Goal: Task Accomplishment & Management: Manage account settings

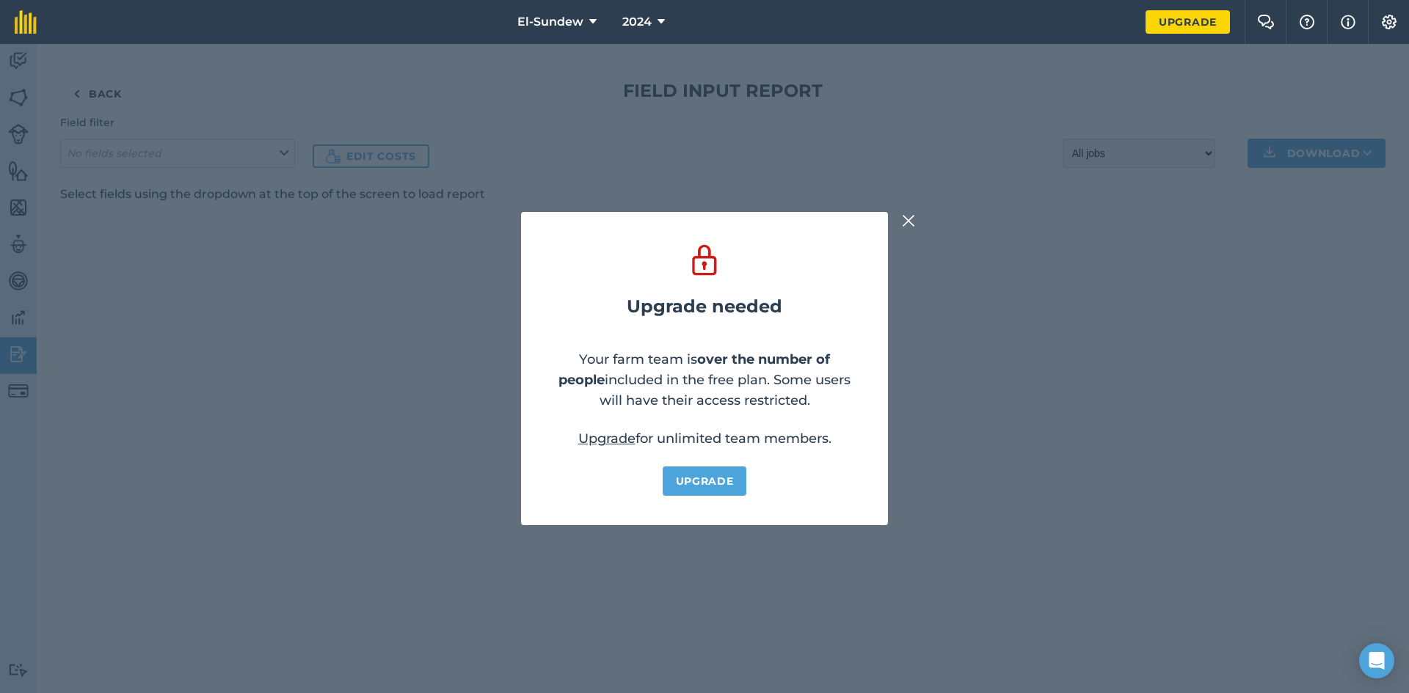
click at [902, 226] on img at bounding box center [908, 221] width 13 height 18
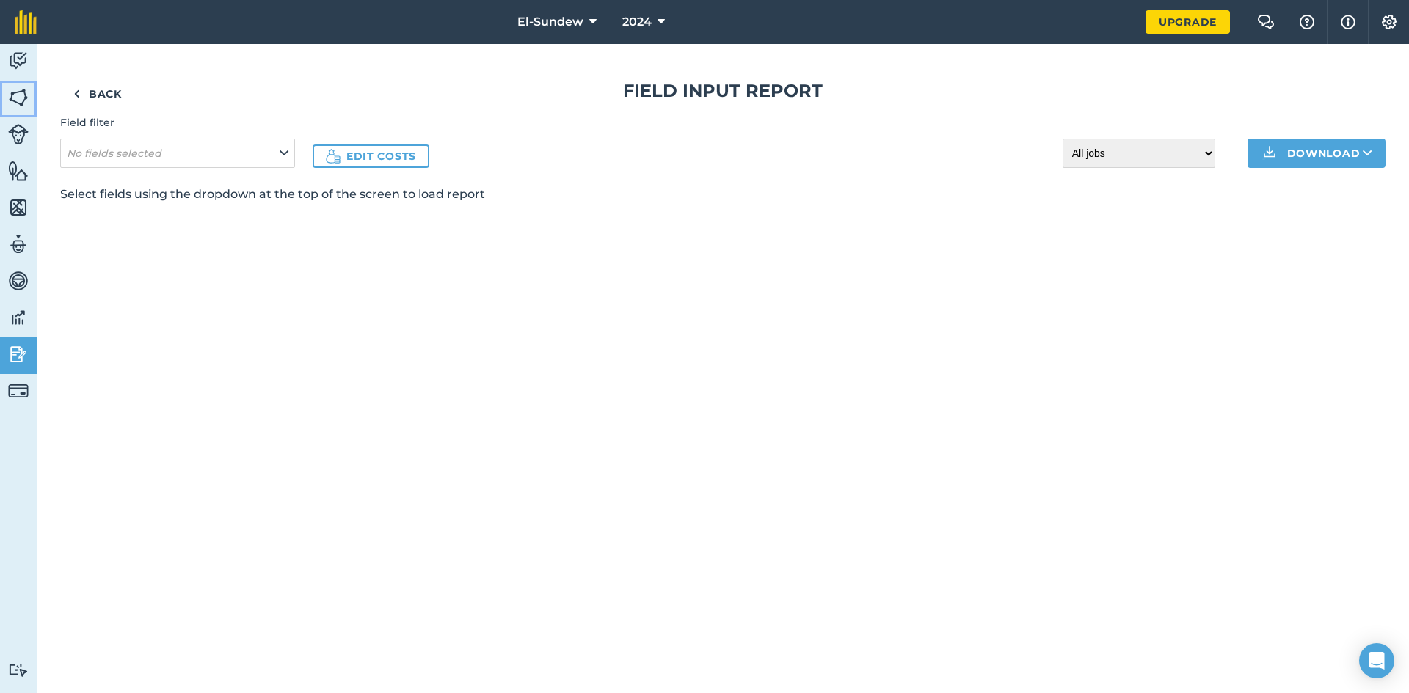
click at [27, 91] on img at bounding box center [18, 98] width 21 height 22
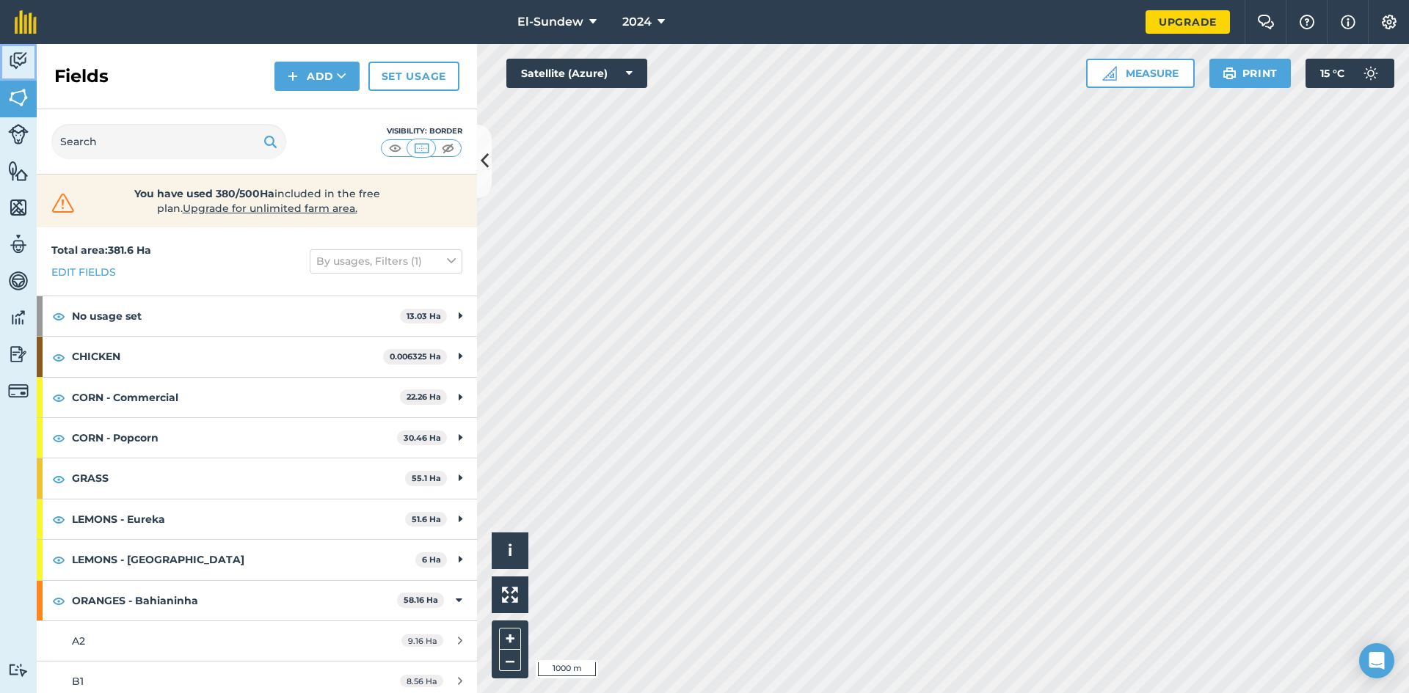
click at [21, 61] on img at bounding box center [18, 61] width 21 height 22
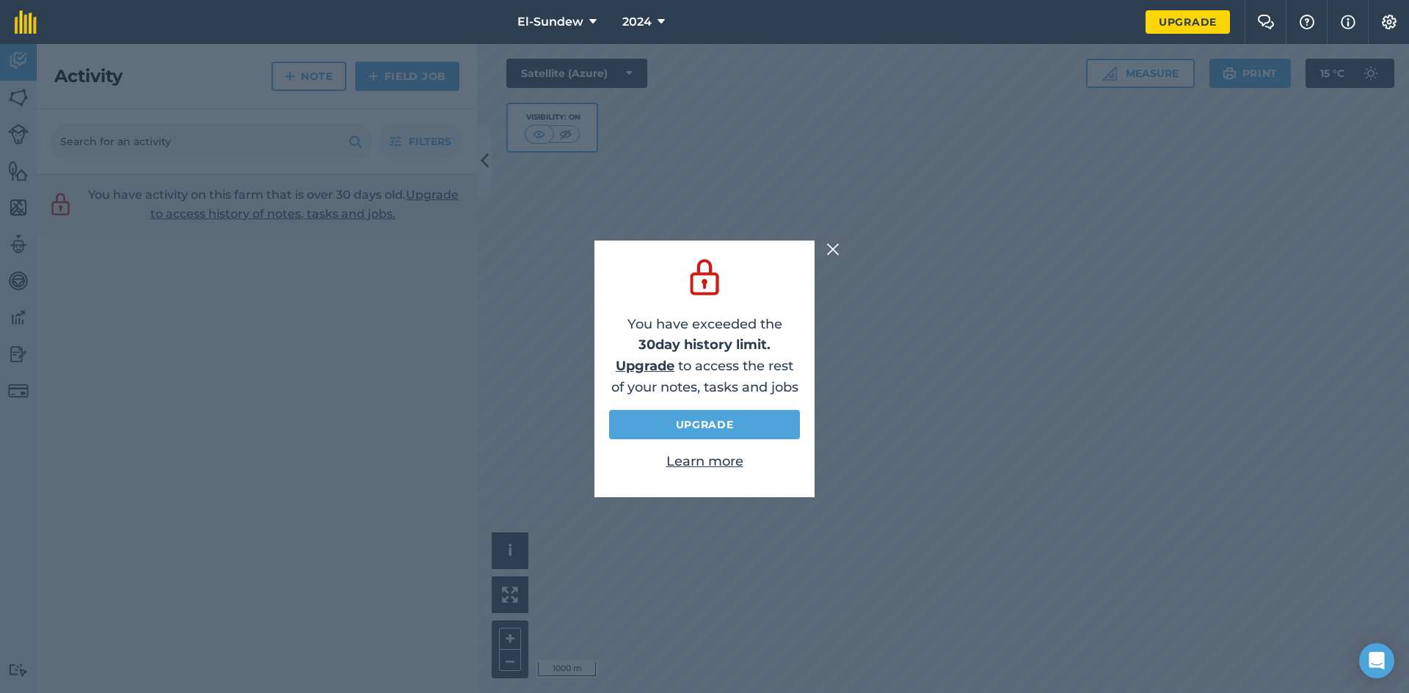
click at [837, 244] on img at bounding box center [832, 250] width 13 height 18
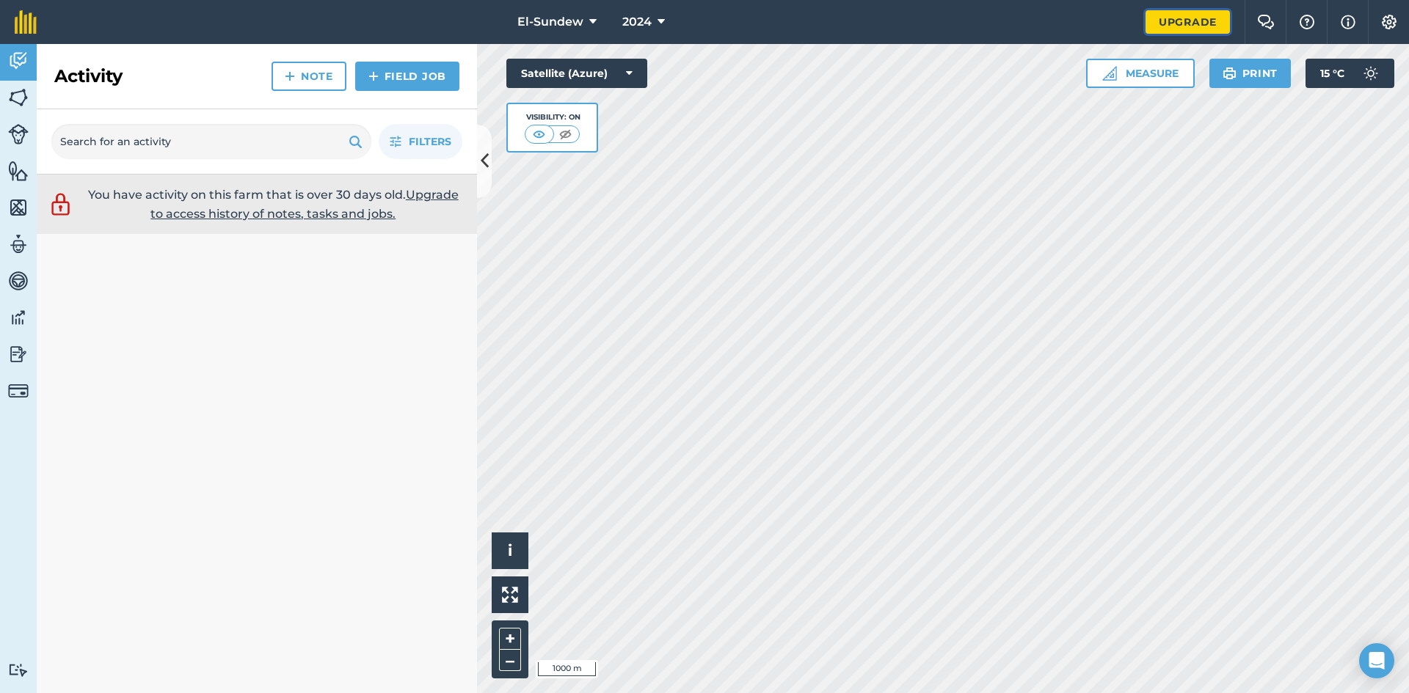
click at [1163, 22] on link "Upgrade" at bounding box center [1187, 21] width 84 height 23
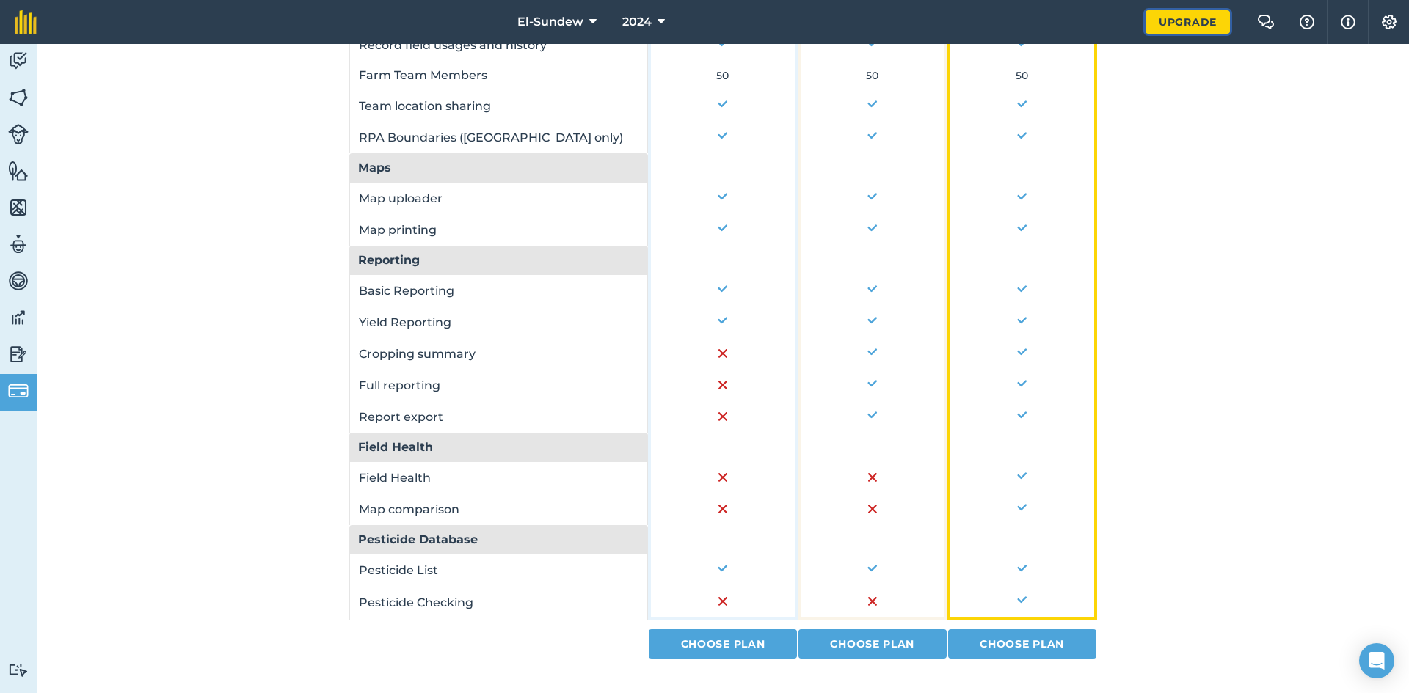
scroll to position [938, 0]
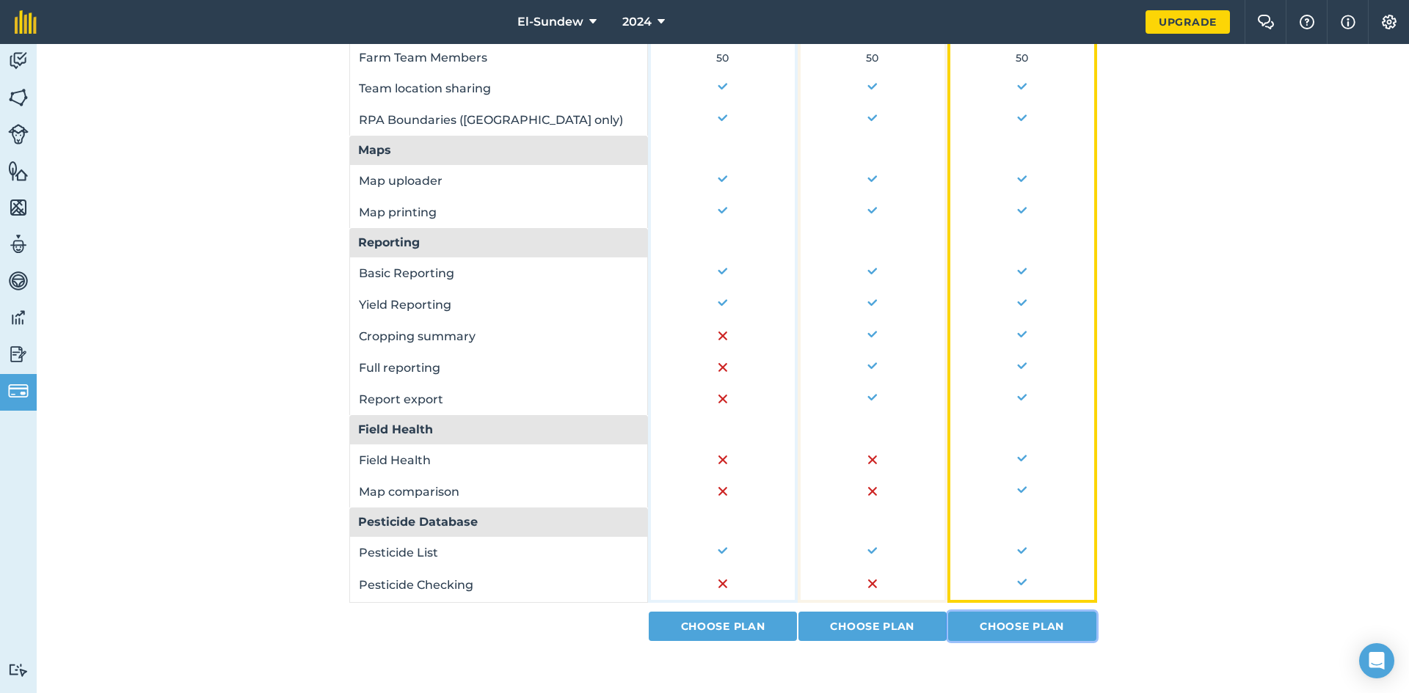
click at [1015, 626] on link "Choose Plan" at bounding box center [1022, 626] width 148 height 29
select select "c333f8ae-3c08-4337-b93a-84218057e287"
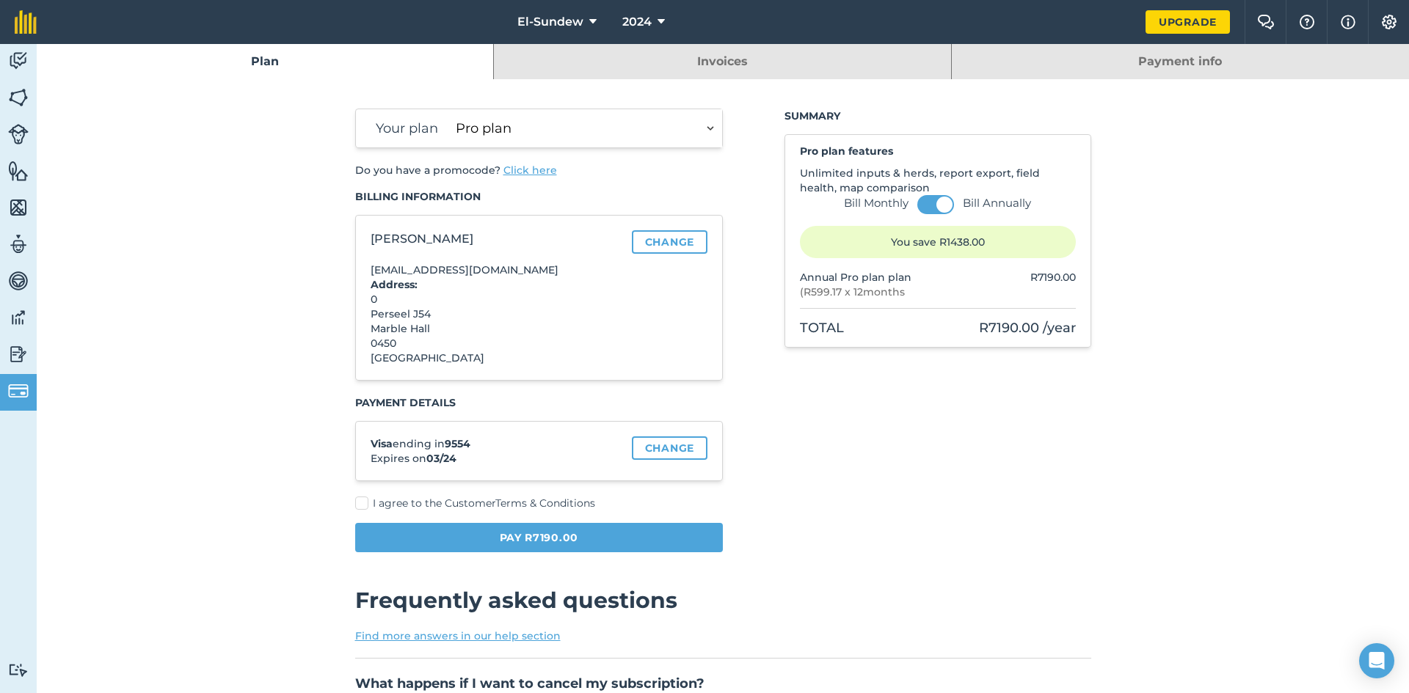
click at [363, 499] on label "I agree to the Customer Terms & Conditions" at bounding box center [539, 503] width 368 height 15
click at [363, 499] on input "I agree to the Customer Terms & Conditions" at bounding box center [360, 501] width 10 height 10
checkbox input "true"
click at [725, 55] on link "Invoices" at bounding box center [722, 61] width 456 height 35
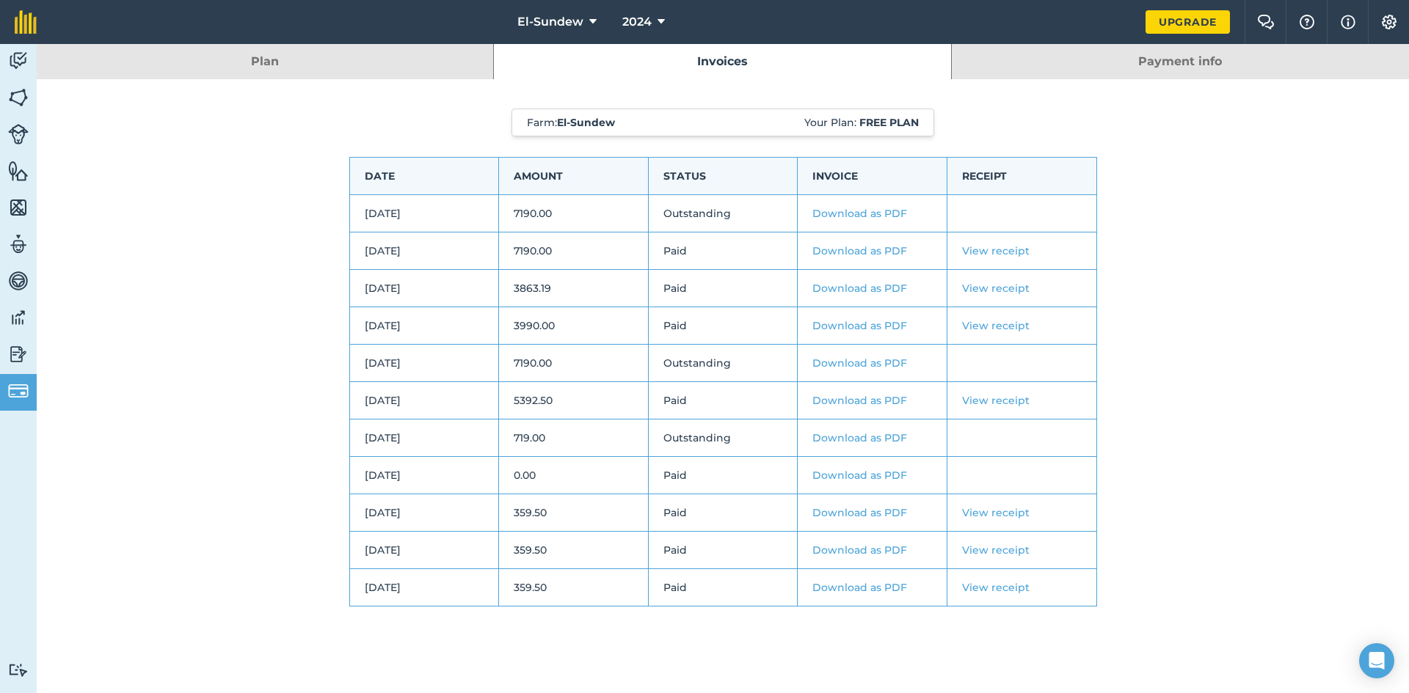
click at [892, 213] on link "Download as PDF" at bounding box center [859, 213] width 95 height 13
click at [1000, 247] on link "View receipt" at bounding box center [995, 250] width 67 height 13
click at [1160, 21] on link "Upgrade" at bounding box center [1187, 21] width 84 height 23
click at [343, 69] on link "Plan" at bounding box center [265, 61] width 456 height 35
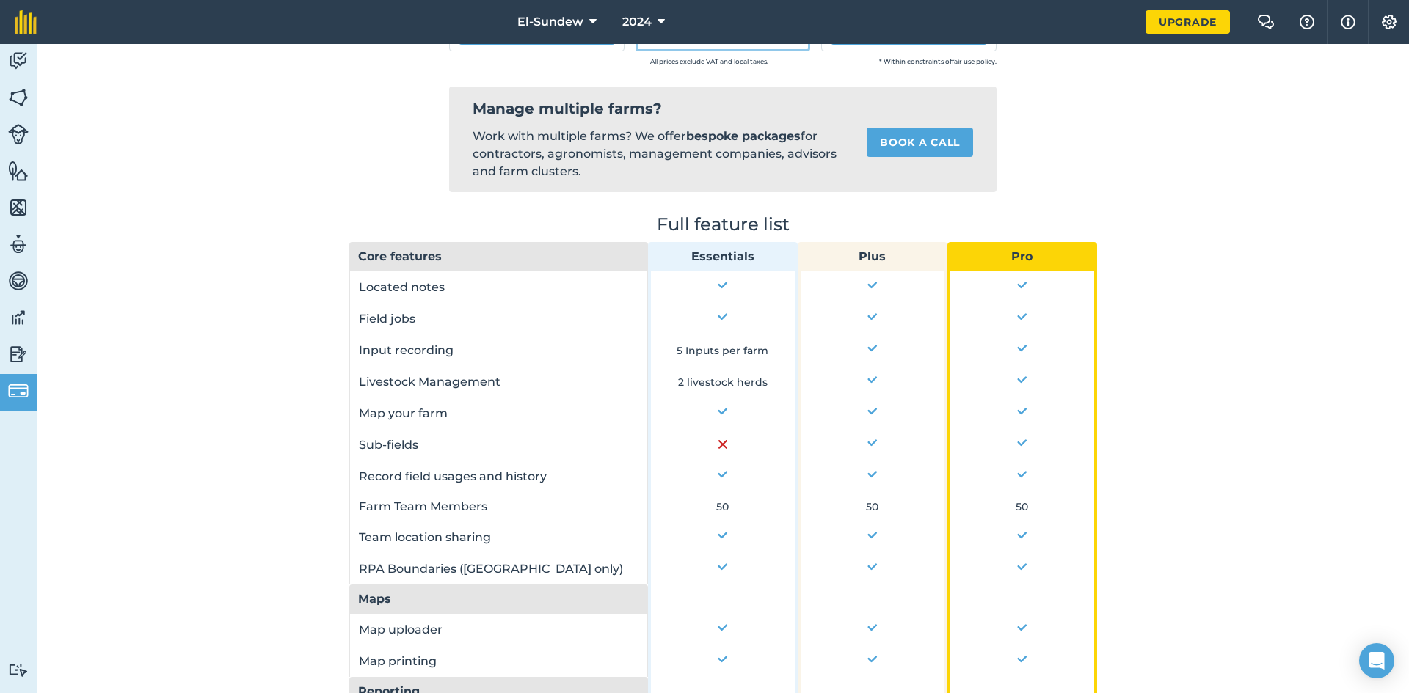
scroll to position [938, 0]
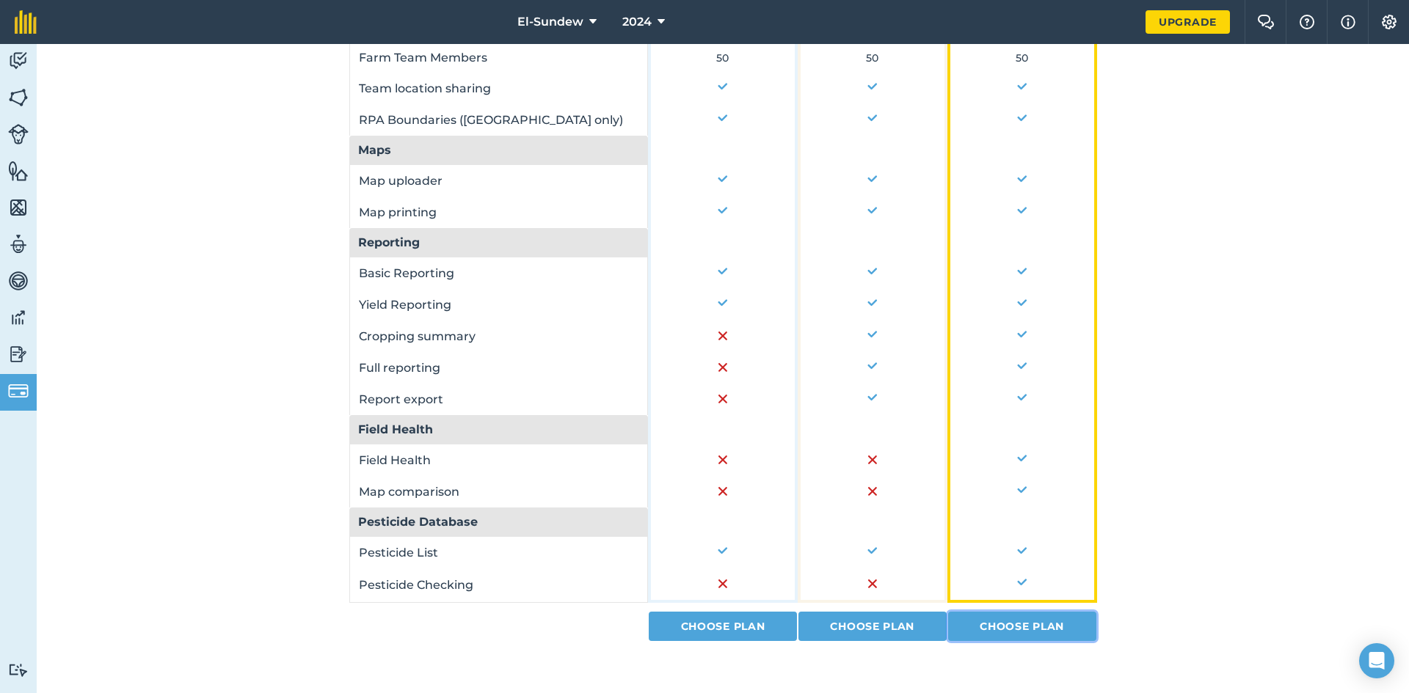
click at [1004, 628] on link "Choose Plan" at bounding box center [1022, 626] width 148 height 29
select select "c333f8ae-3c08-4337-b93a-84218057e287"
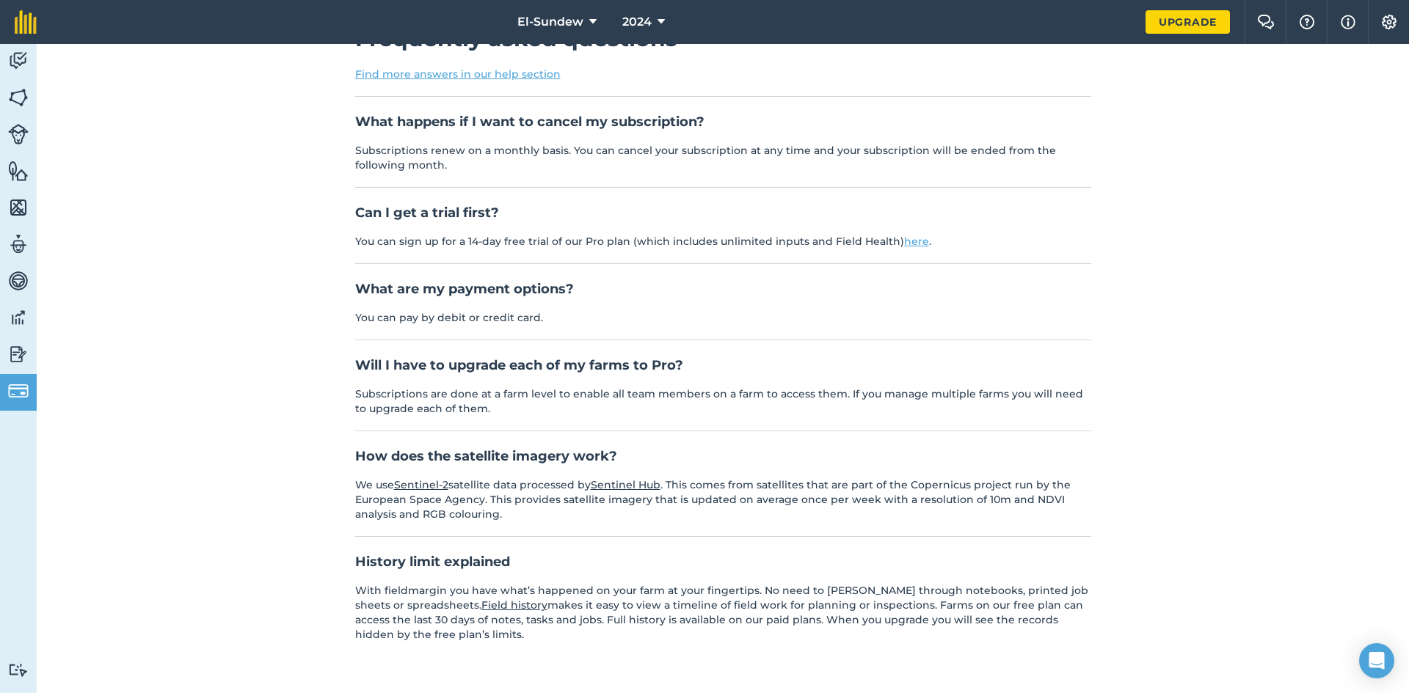
scroll to position [73, 0]
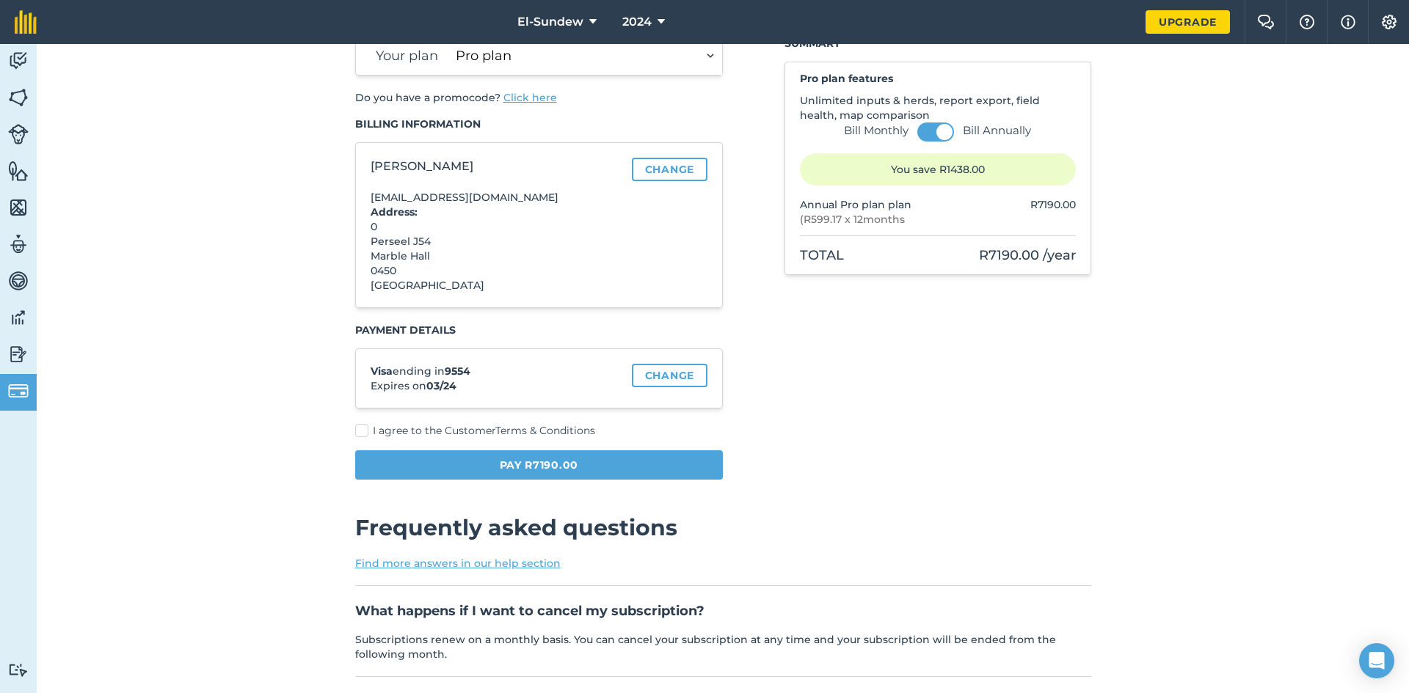
click at [357, 434] on label "I agree to the Customer Terms & Conditions" at bounding box center [539, 430] width 368 height 15
click at [357, 496] on input "I agree to the Customer Terms & Conditions" at bounding box center [360, 501] width 10 height 10
checkbox input "true"
click at [415, 456] on button "Pay R7190.00" at bounding box center [539, 464] width 368 height 29
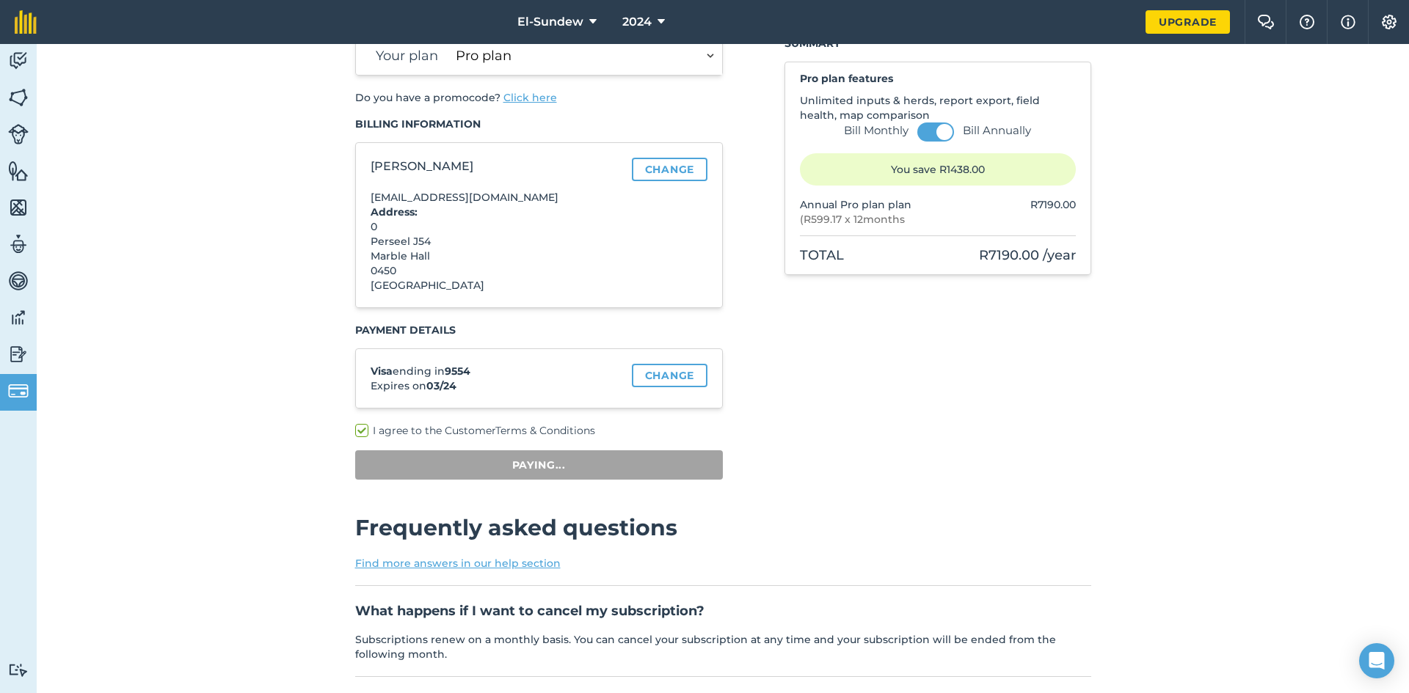
scroll to position [44, 0]
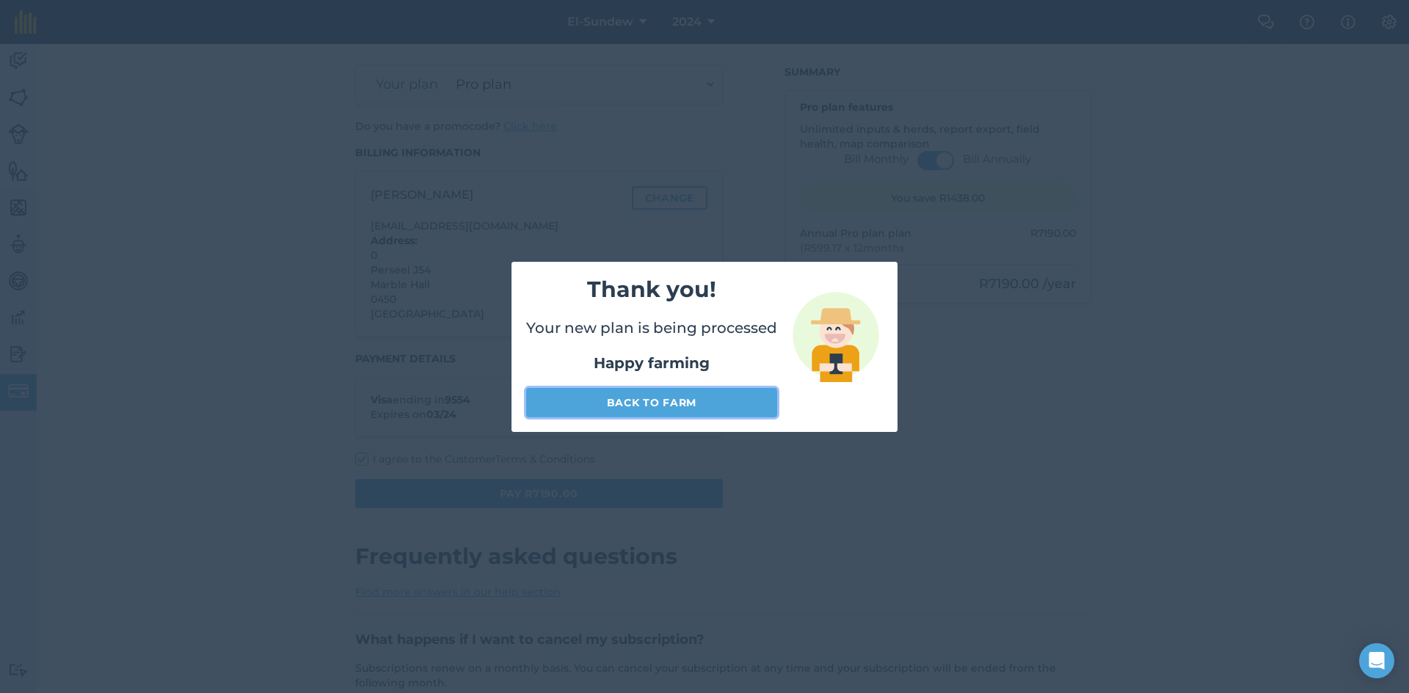
click at [704, 400] on link "Back to farm" at bounding box center [651, 402] width 251 height 29
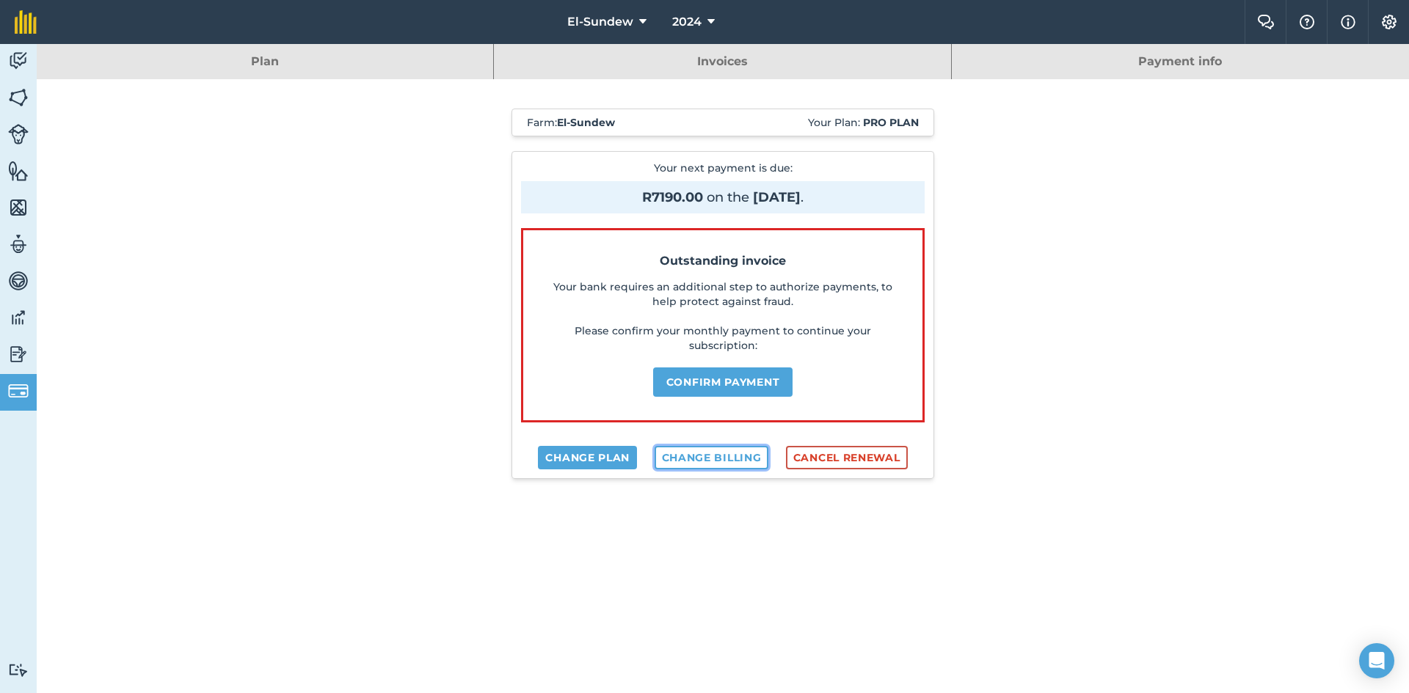
click at [712, 460] on link "Change billing" at bounding box center [711, 457] width 114 height 23
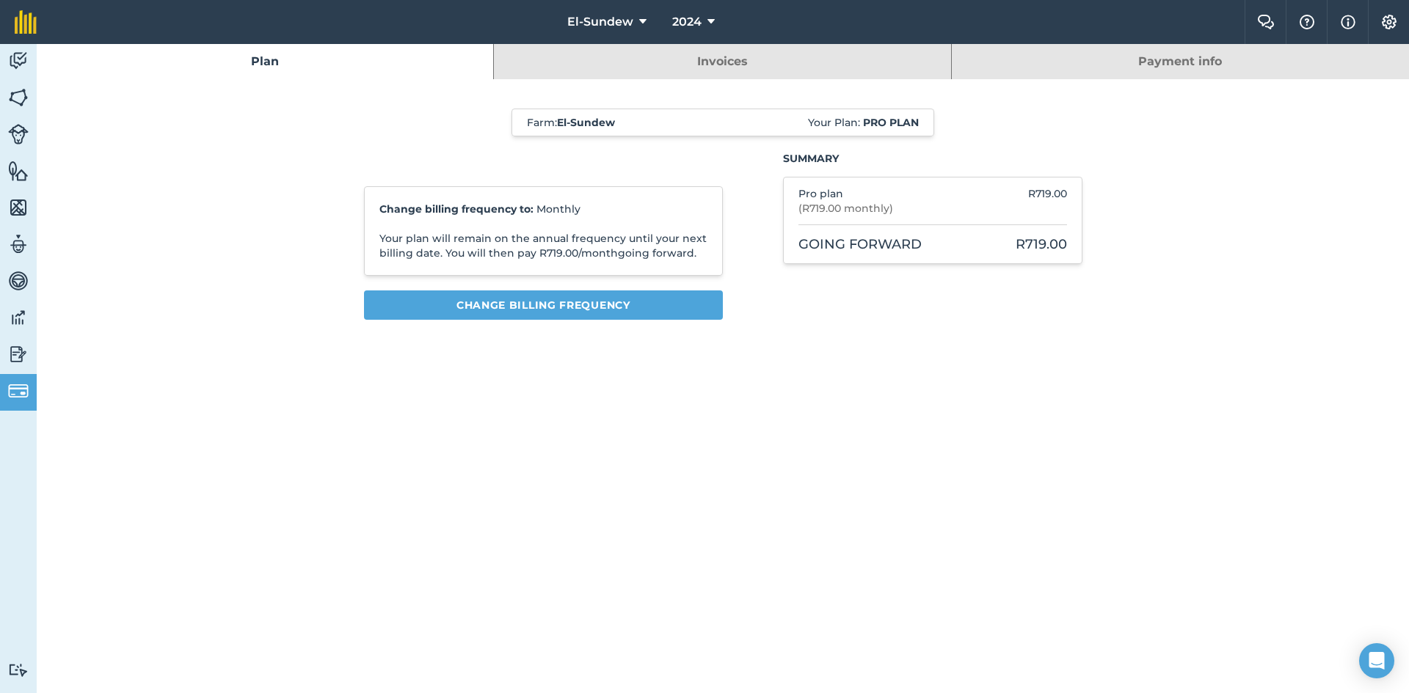
click at [1139, 73] on link "Payment info" at bounding box center [1180, 61] width 457 height 35
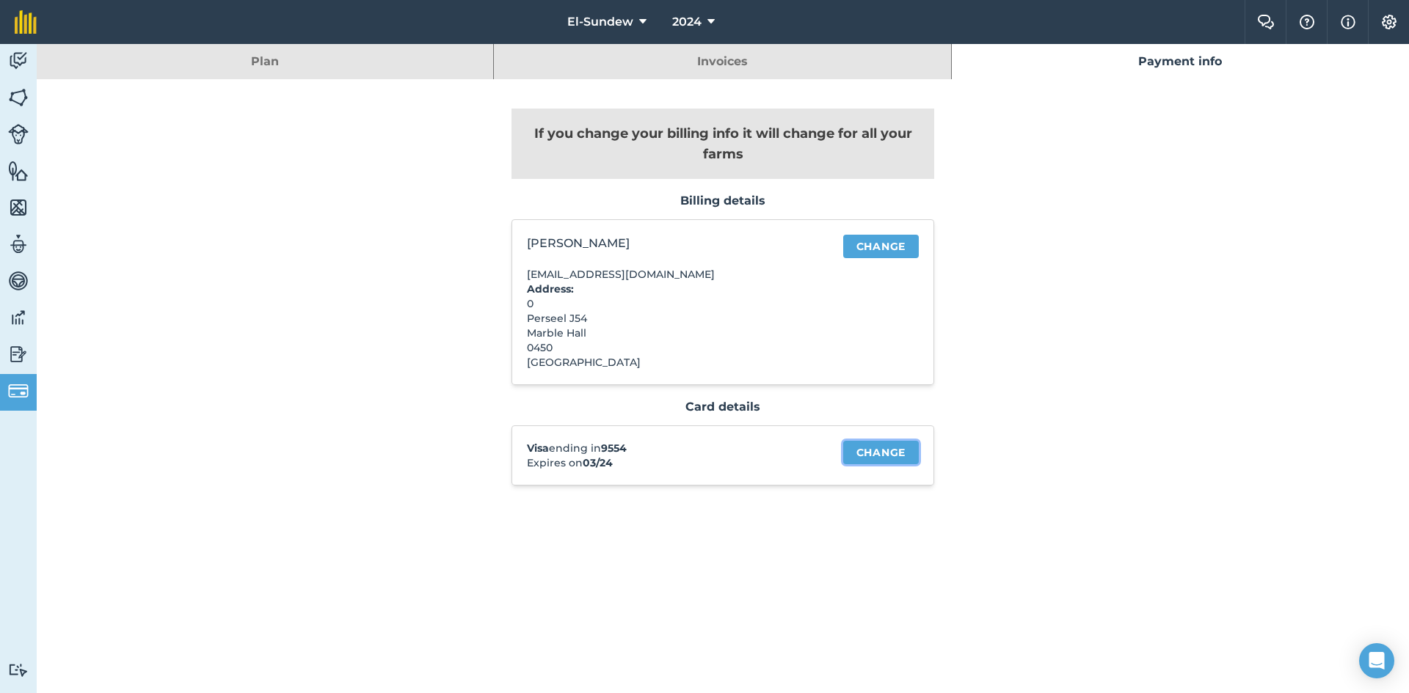
click at [878, 446] on link "Change" at bounding box center [881, 452] width 76 height 23
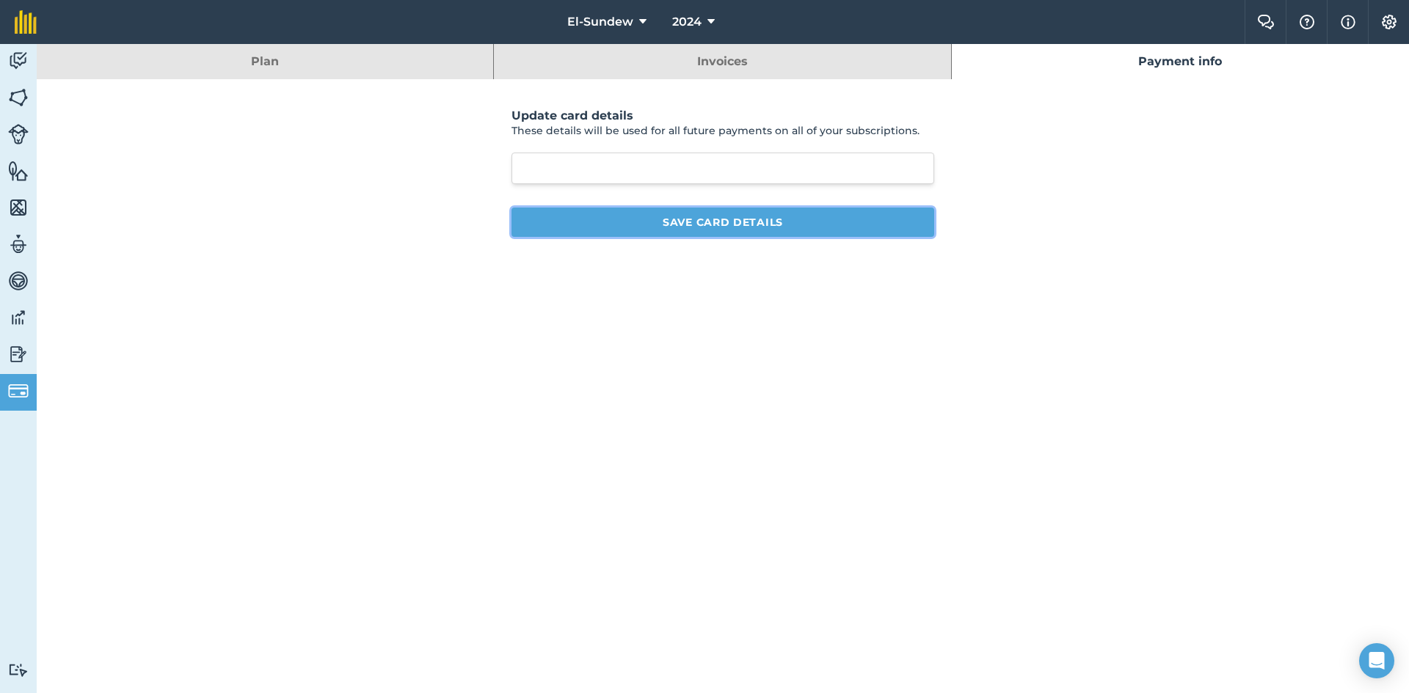
click at [737, 223] on button "Save card details" at bounding box center [722, 222] width 423 height 29
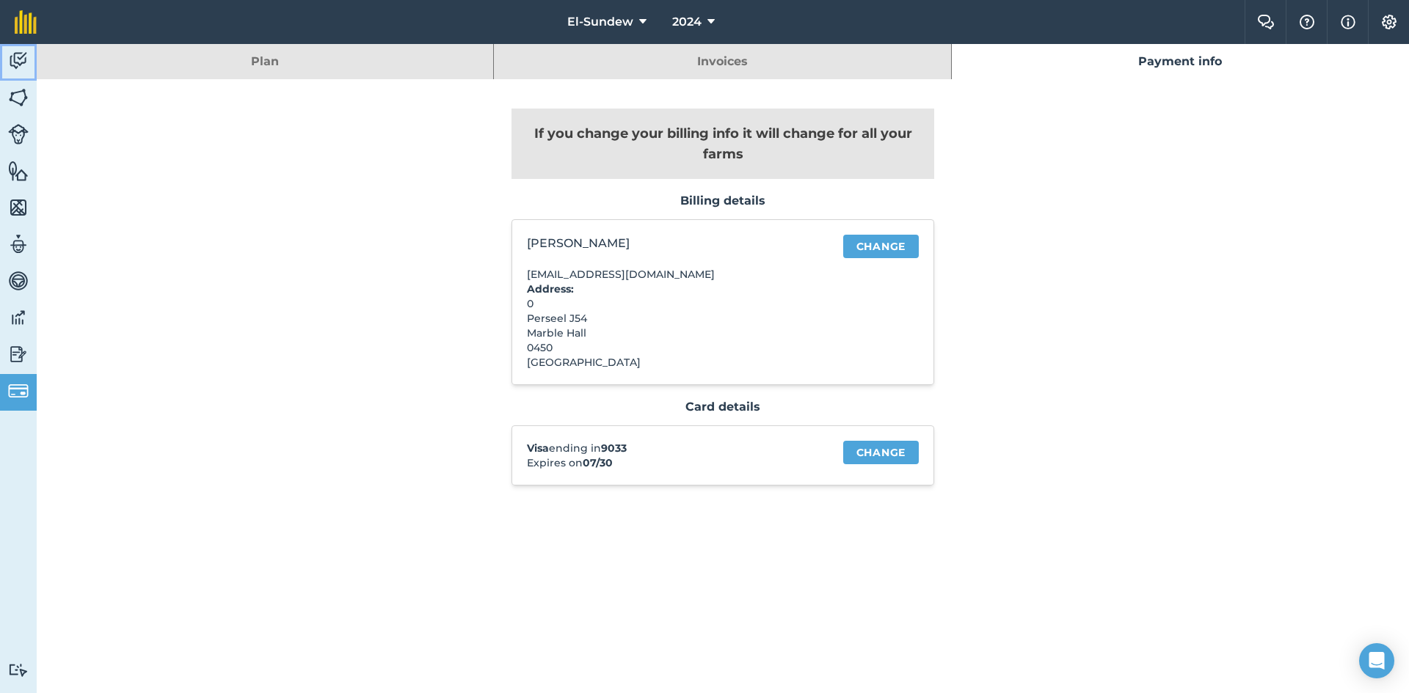
click at [18, 59] on img at bounding box center [18, 61] width 21 height 22
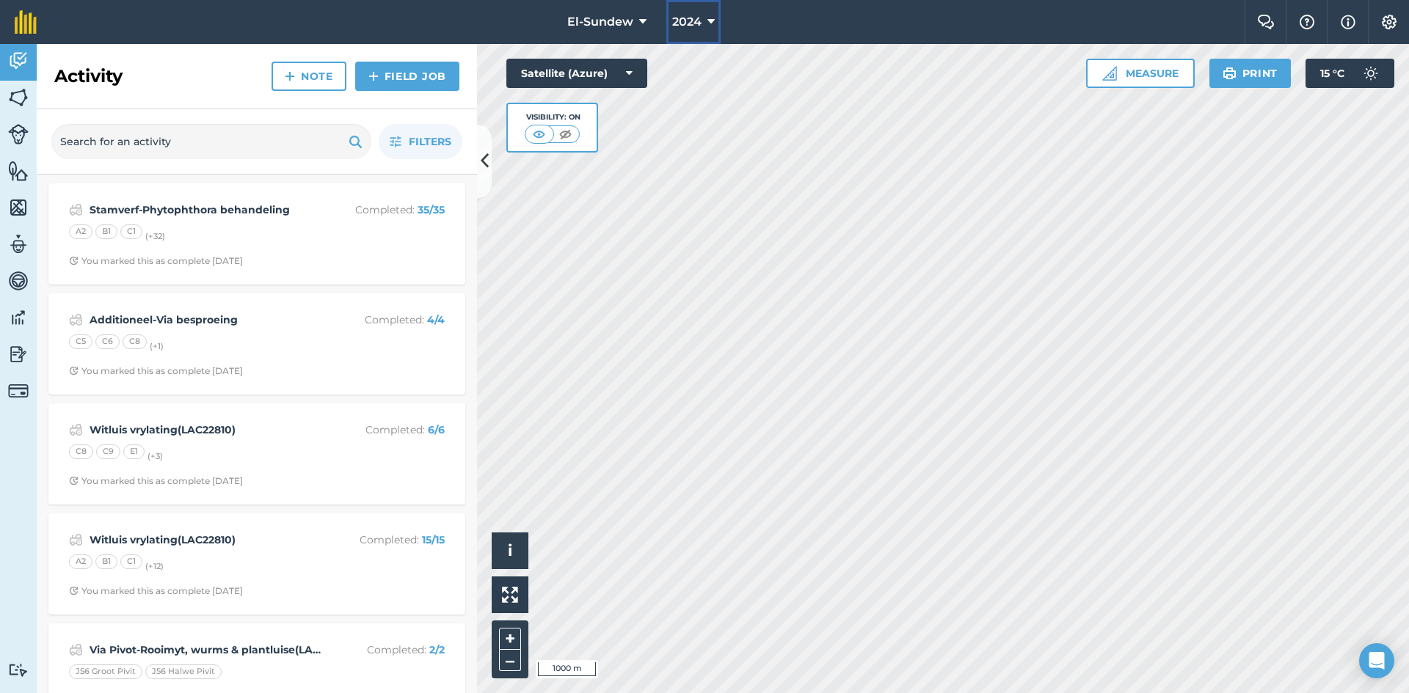
click at [708, 32] on button "2024" at bounding box center [693, 22] width 54 height 44
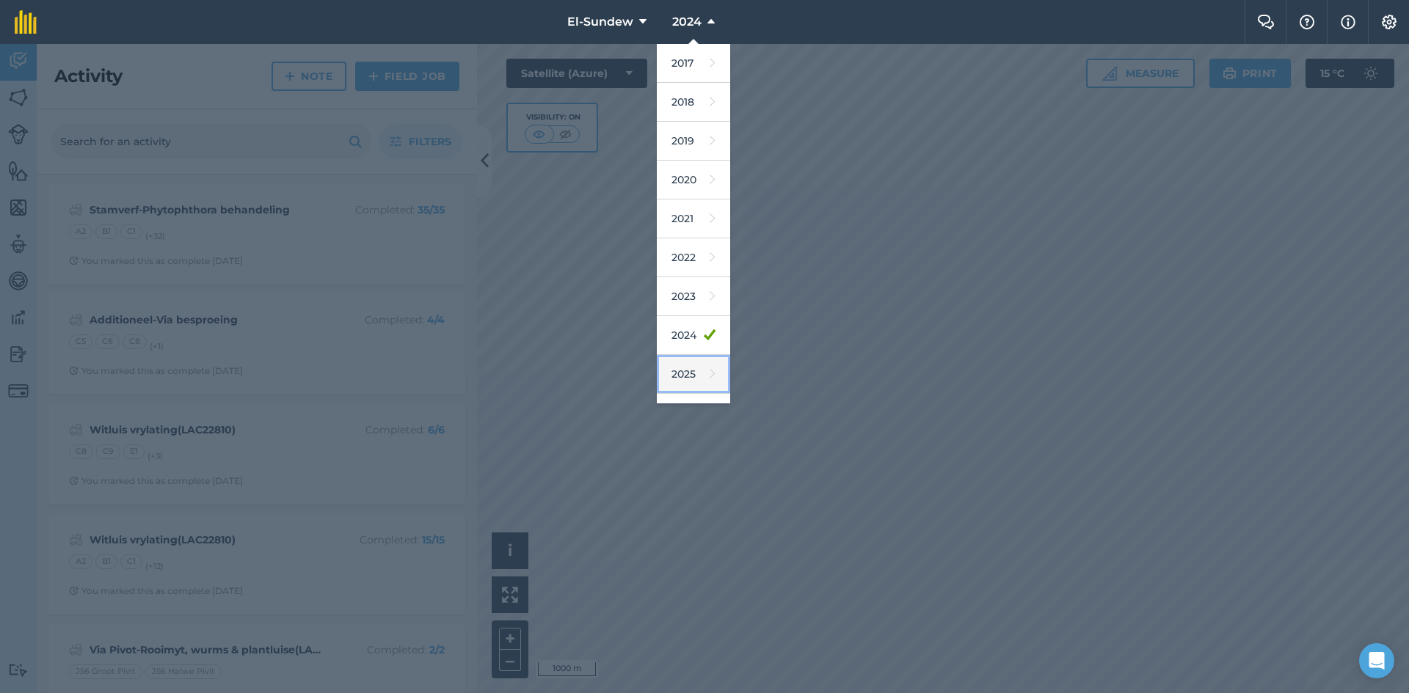
click at [678, 368] on link "2025" at bounding box center [693, 374] width 73 height 39
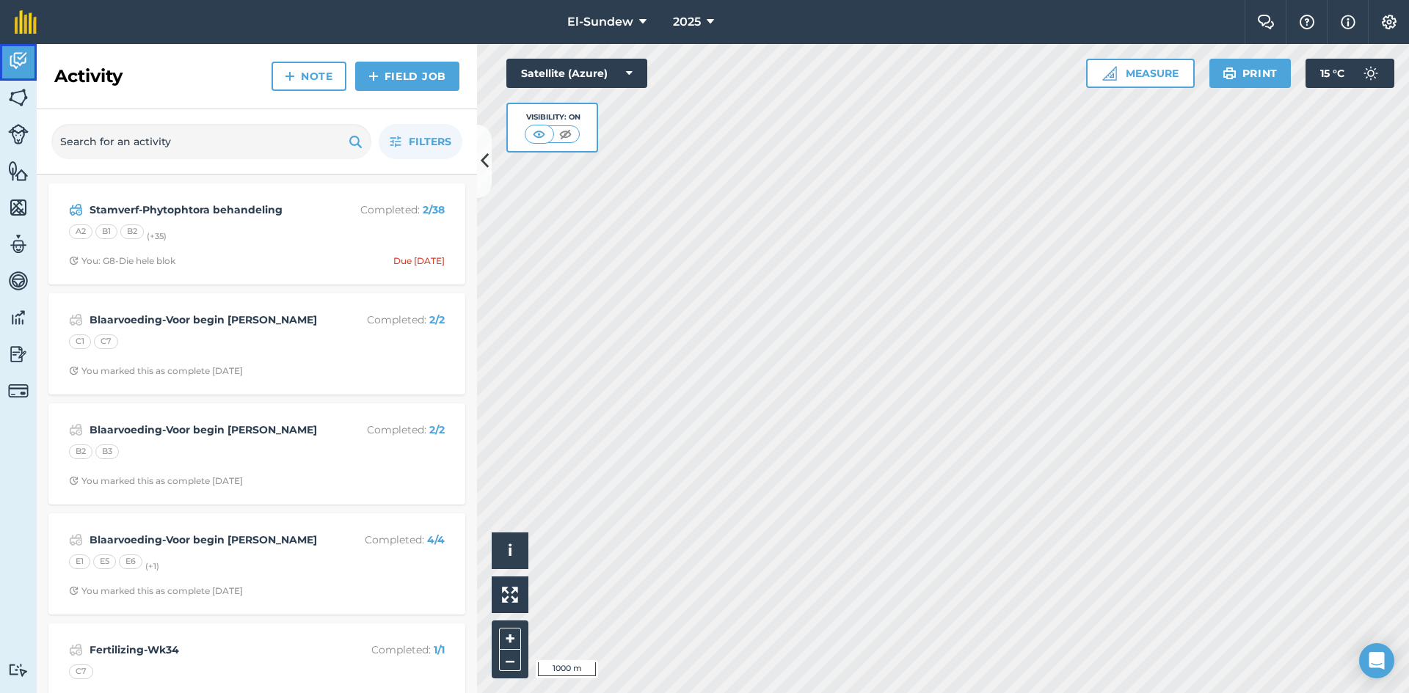
click at [15, 66] on img at bounding box center [18, 61] width 21 height 22
click at [244, 153] on input "text" at bounding box center [211, 141] width 320 height 35
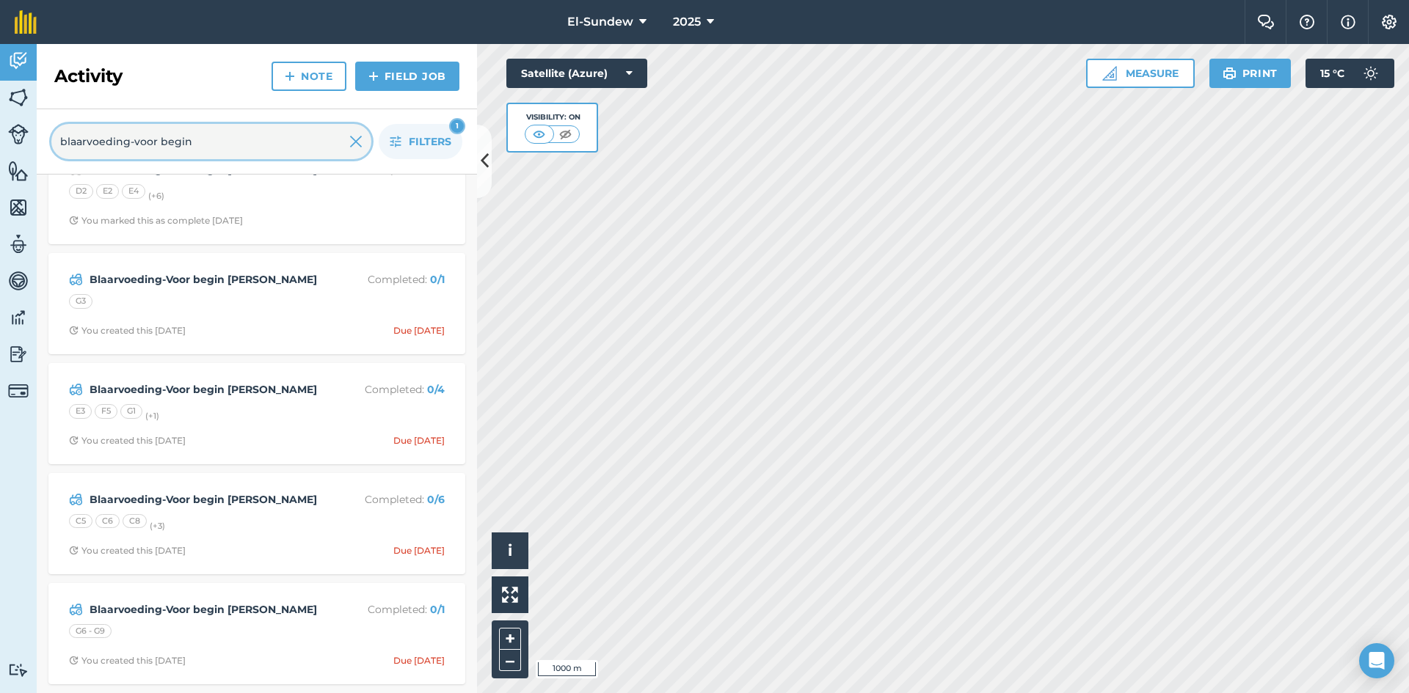
scroll to position [236, 0]
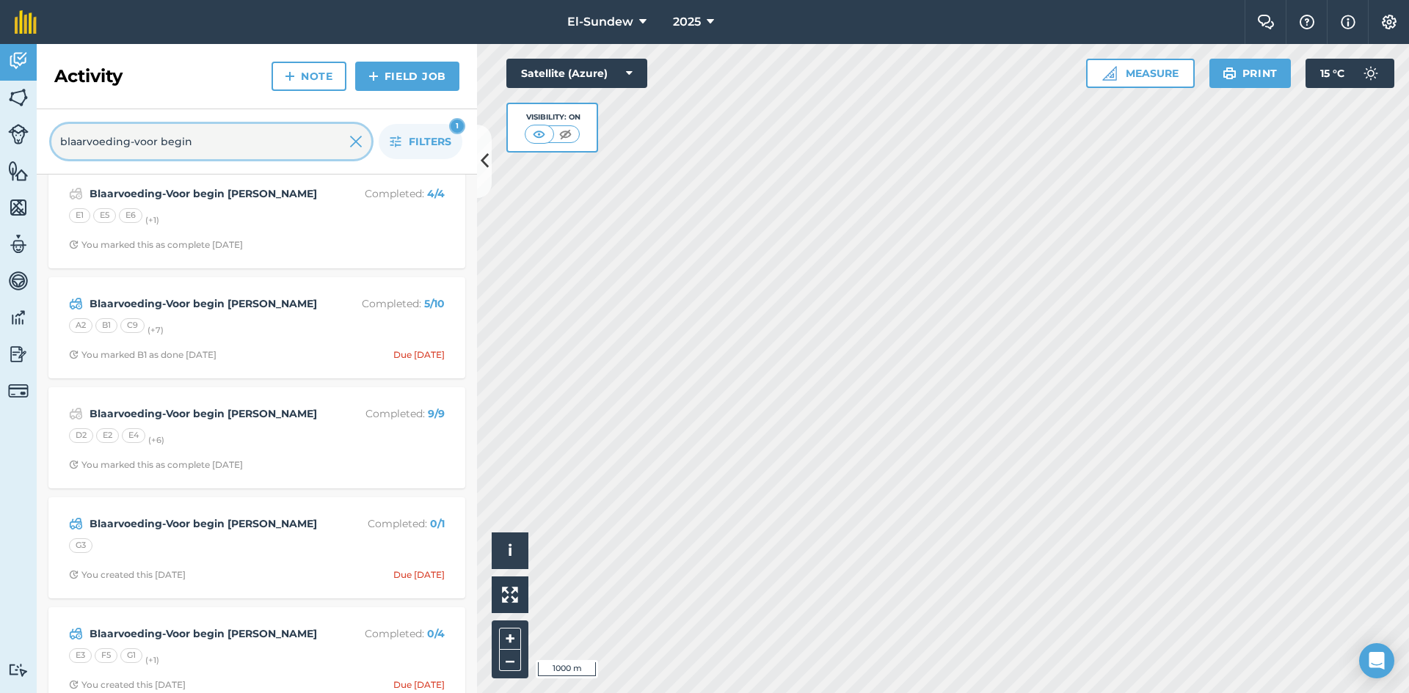
type input "blaarvoeding-voor begin"
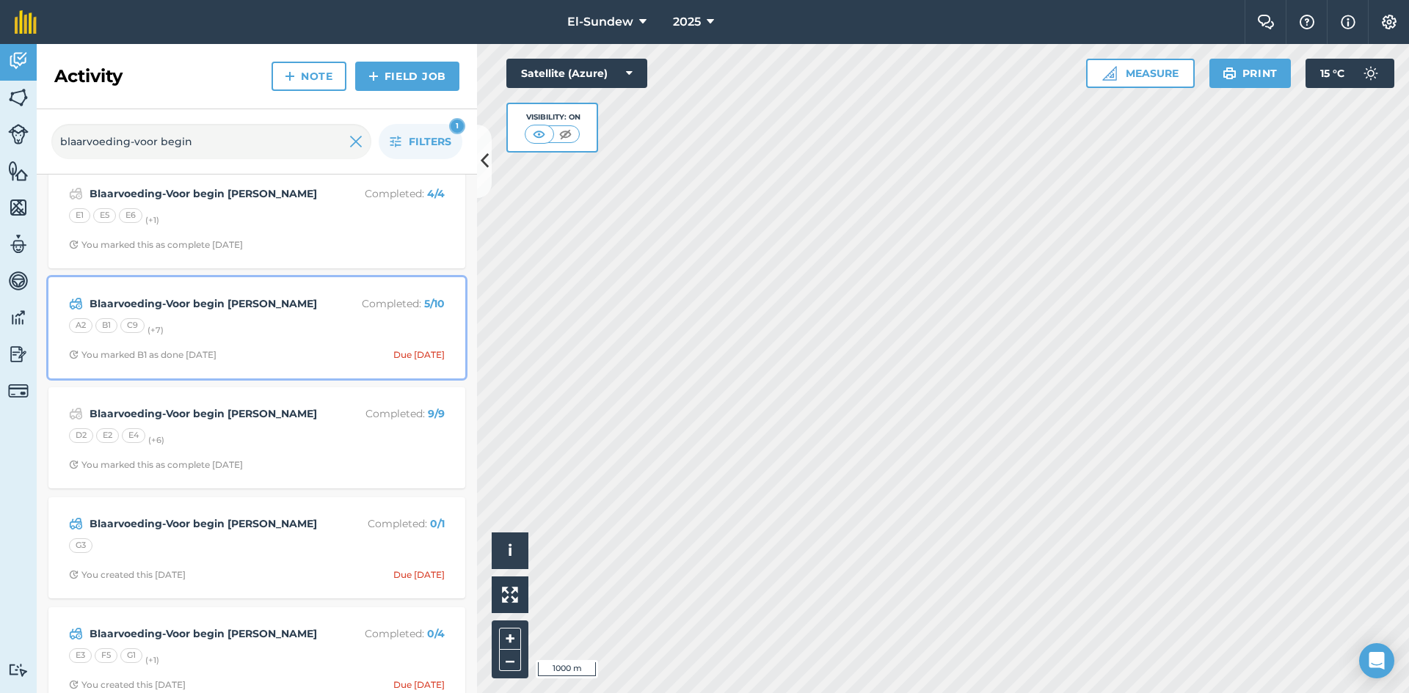
click at [288, 330] on div "A2 B1 C9 (+ 7 )" at bounding box center [257, 327] width 376 height 19
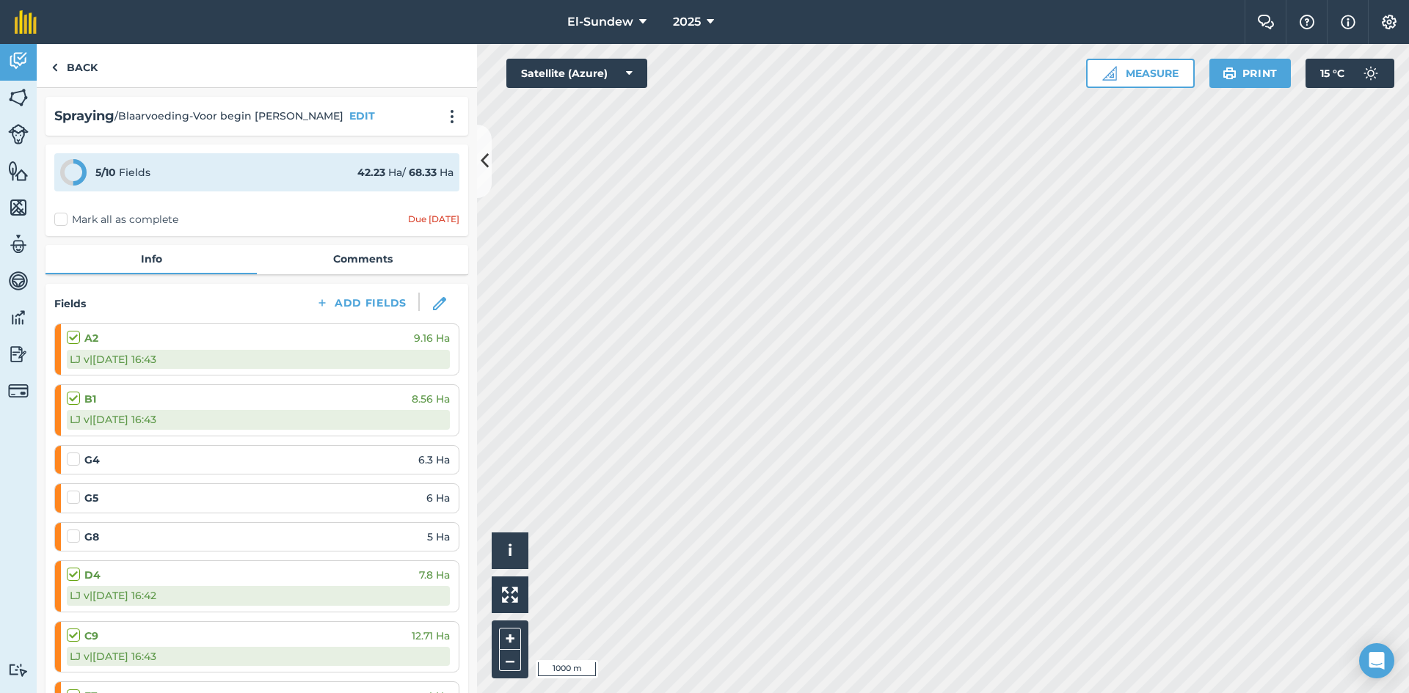
click at [64, 219] on label "Mark all as complete" at bounding box center [116, 219] width 124 height 15
click at [64, 219] on input "Mark all as complete" at bounding box center [59, 217] width 10 height 10
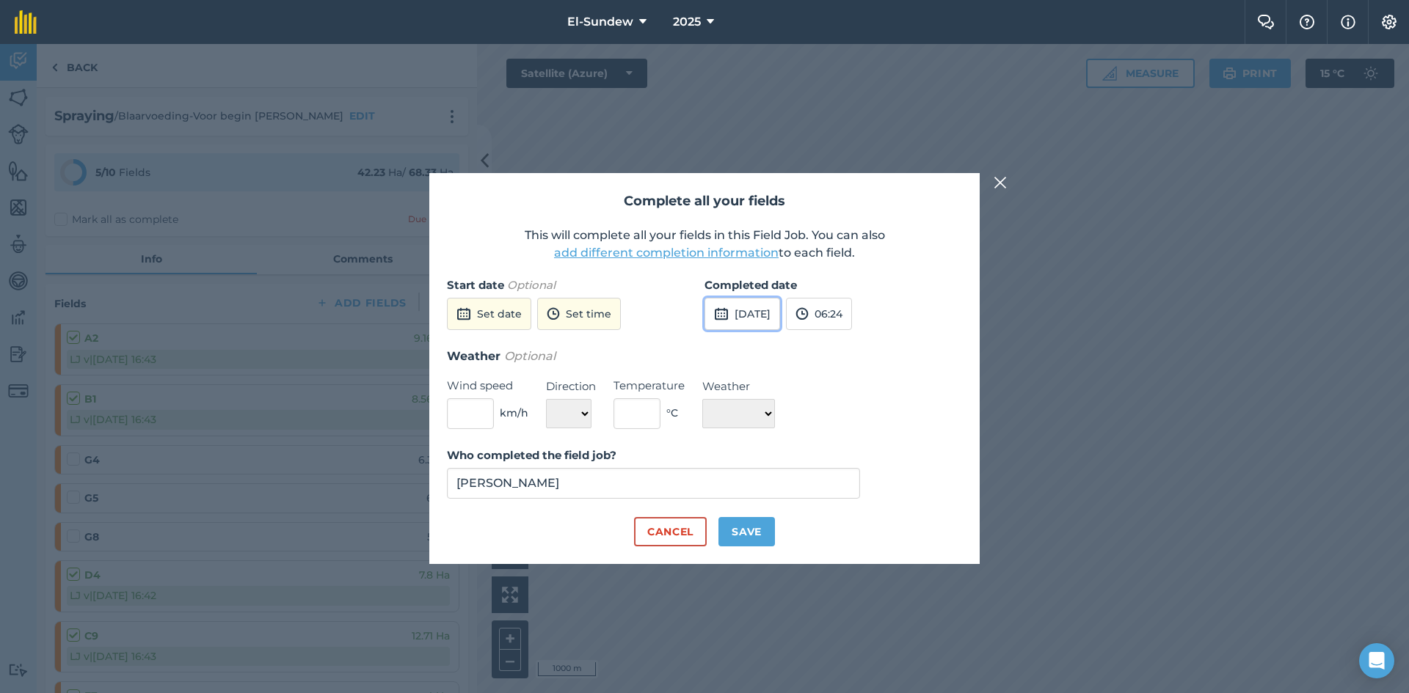
click at [772, 322] on button "[DATE]" at bounding box center [742, 314] width 76 height 32
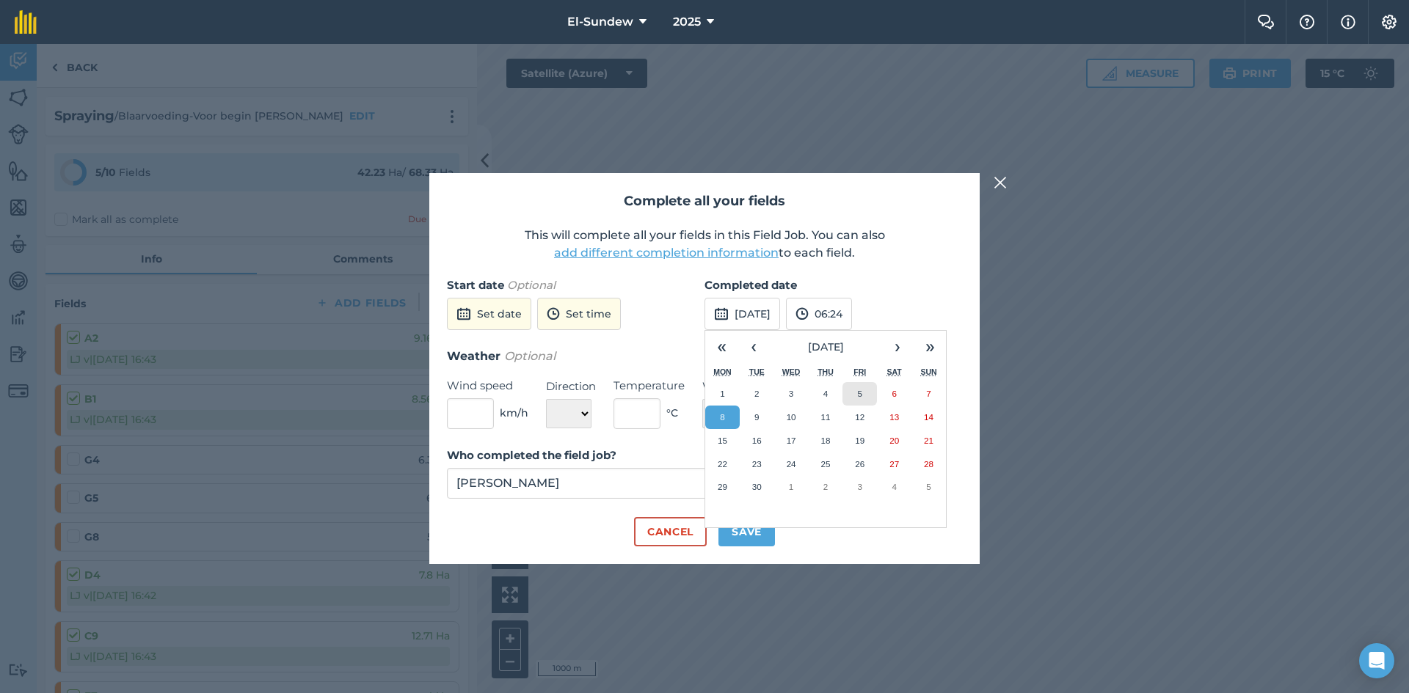
click at [853, 398] on button "5" at bounding box center [859, 393] width 34 height 23
click at [751, 526] on button "Save" at bounding box center [746, 531] width 56 height 29
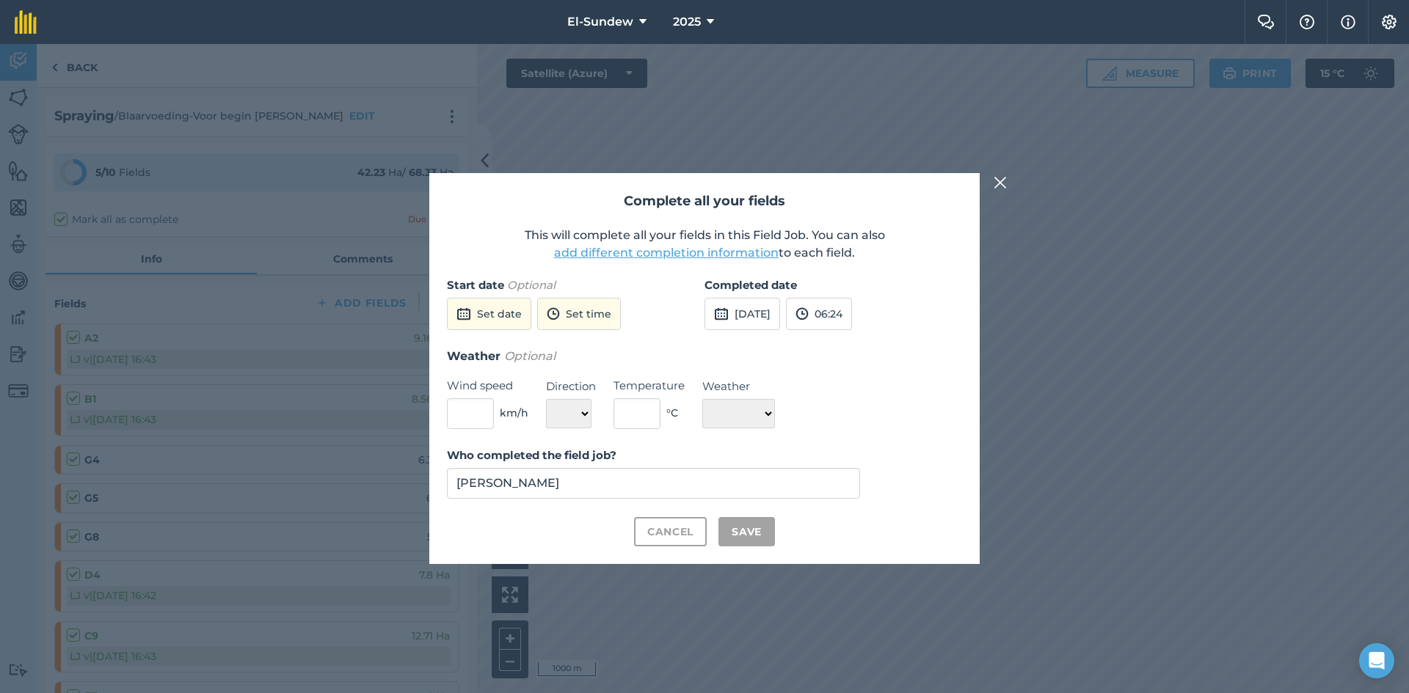
checkbox input "true"
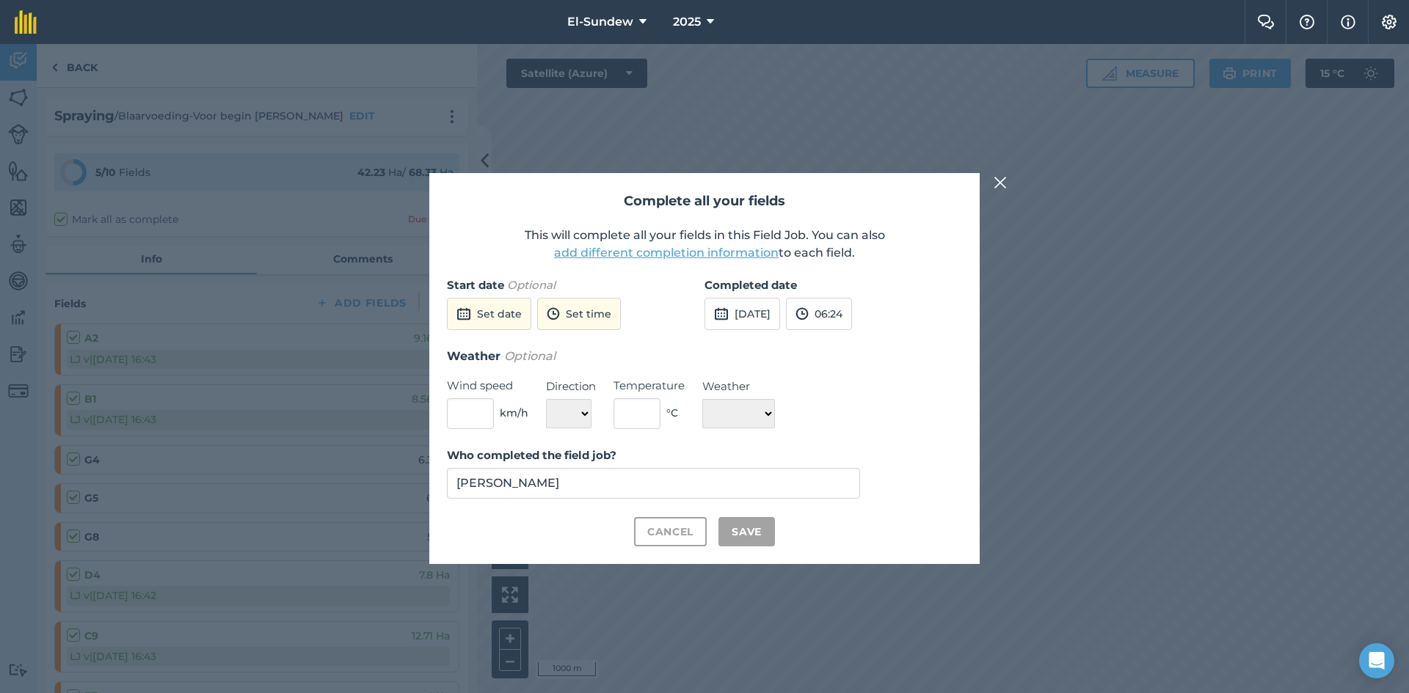
checkbox input "true"
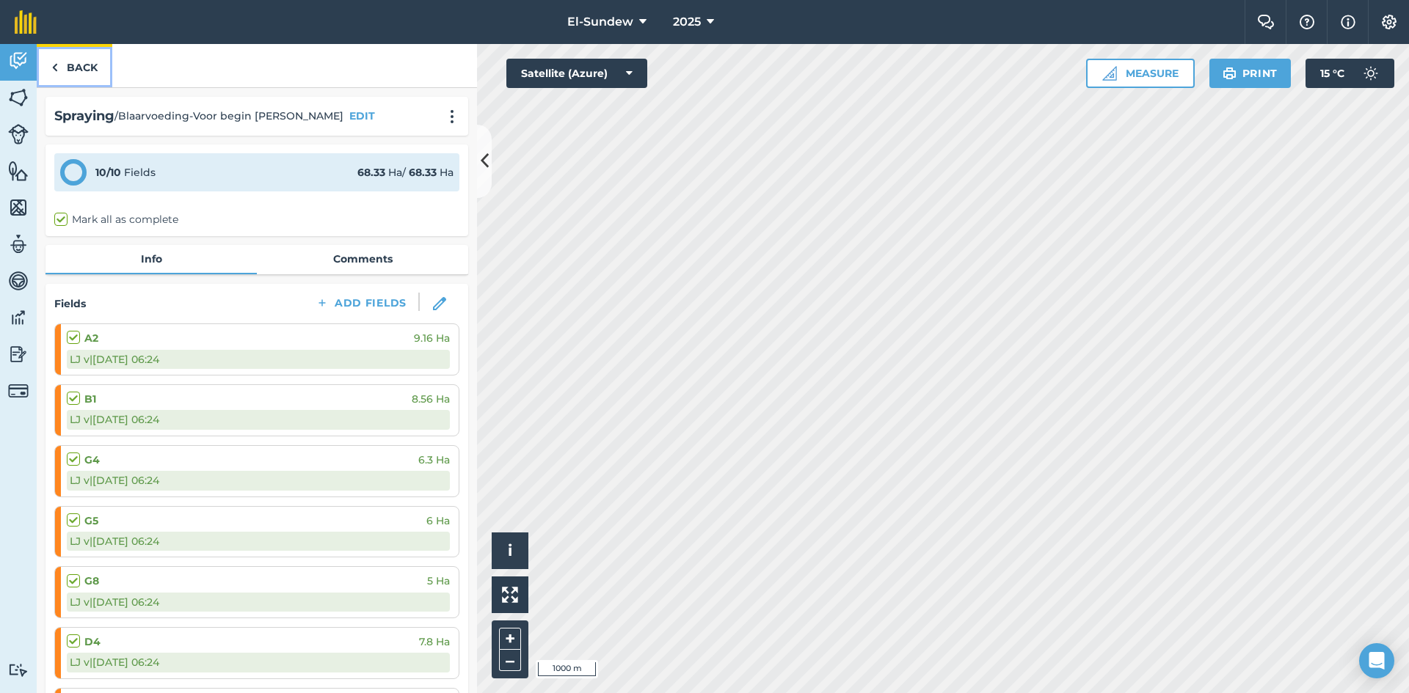
click at [94, 73] on link "Back" at bounding box center [75, 65] width 76 height 43
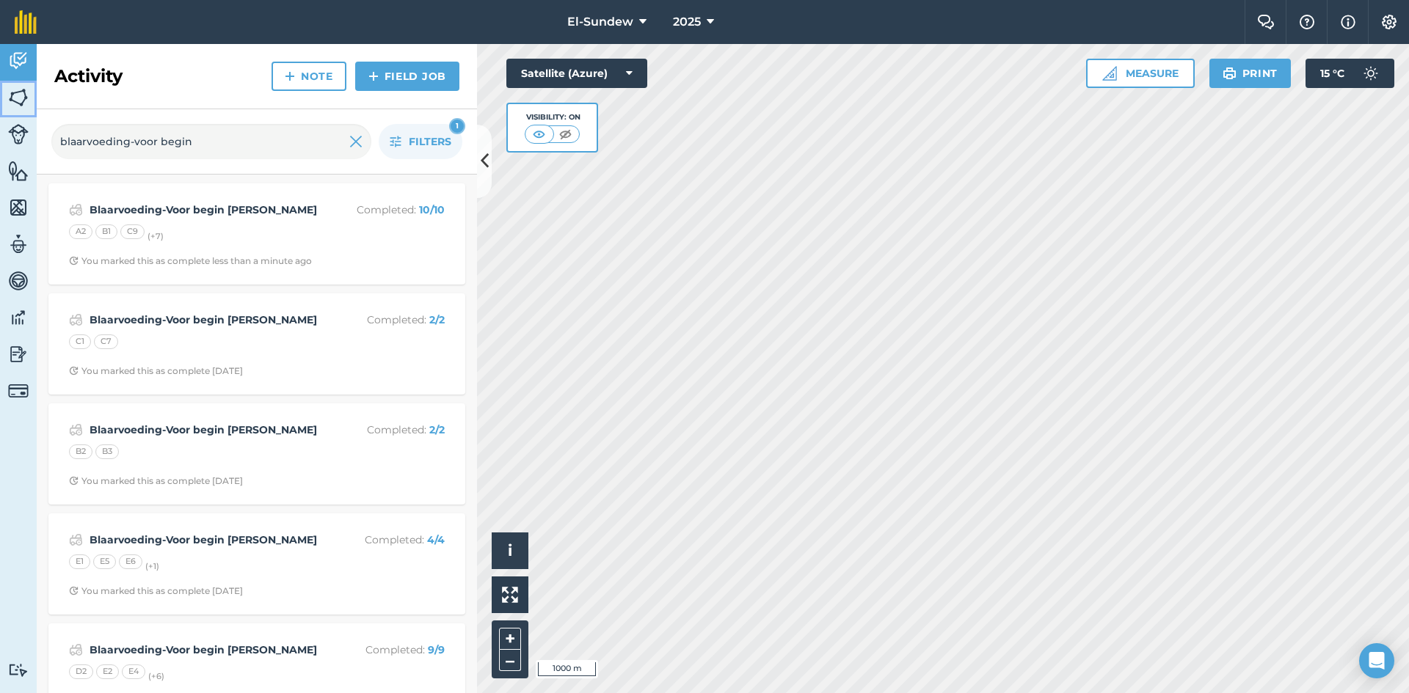
click at [19, 106] on img at bounding box center [18, 98] width 21 height 22
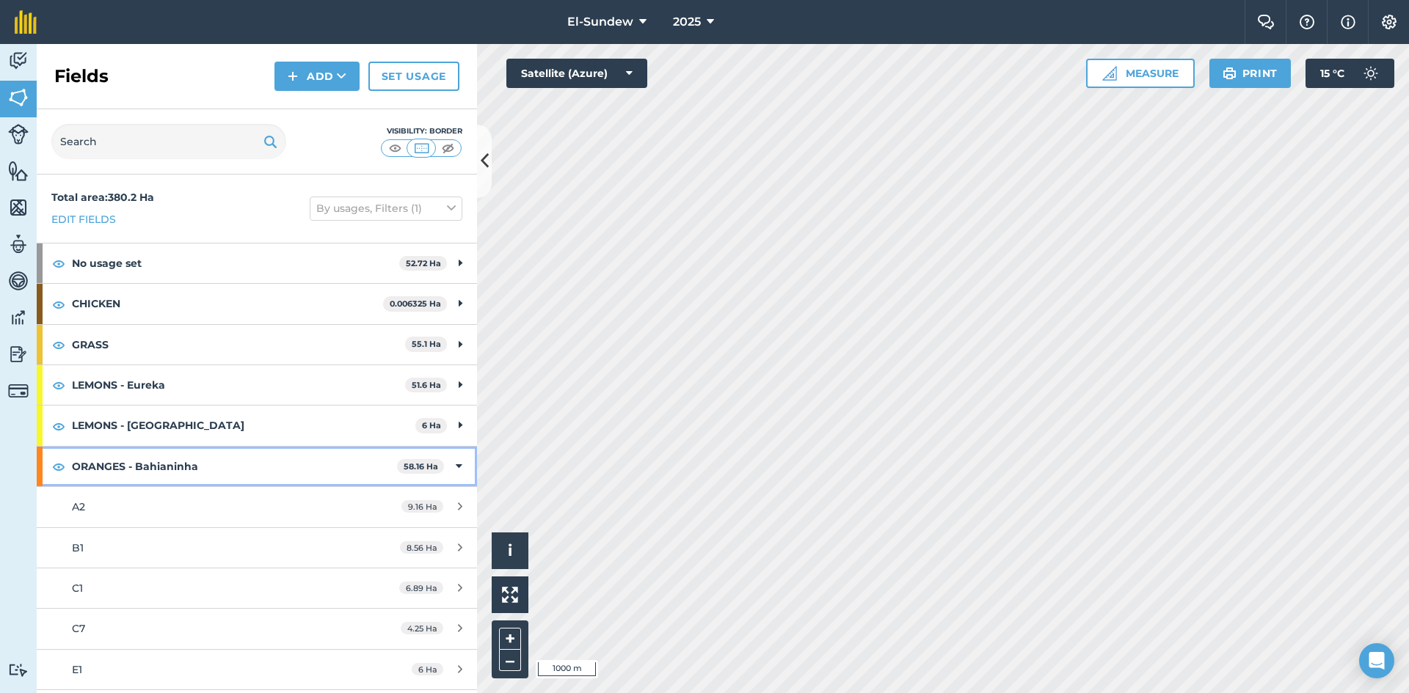
click at [251, 449] on strong "ORANGES - Bahianinha" at bounding box center [234, 467] width 325 height 40
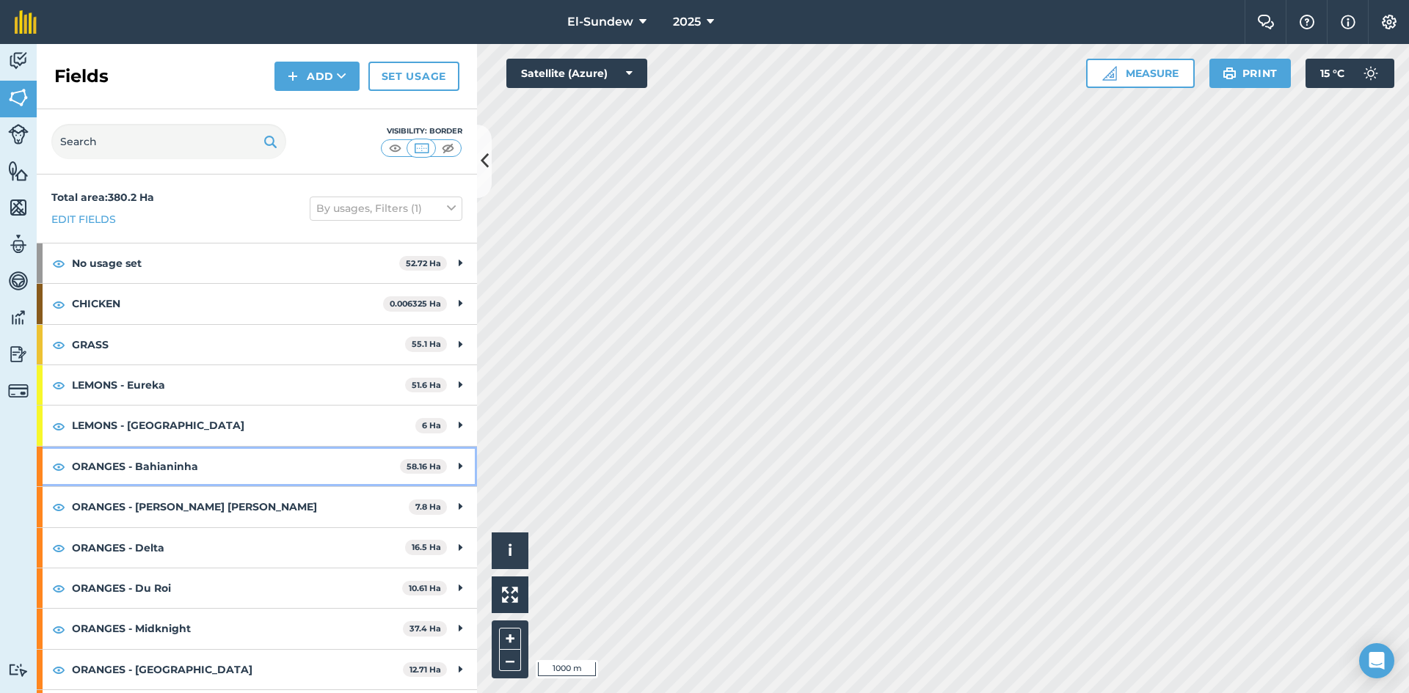
scroll to position [244, 0]
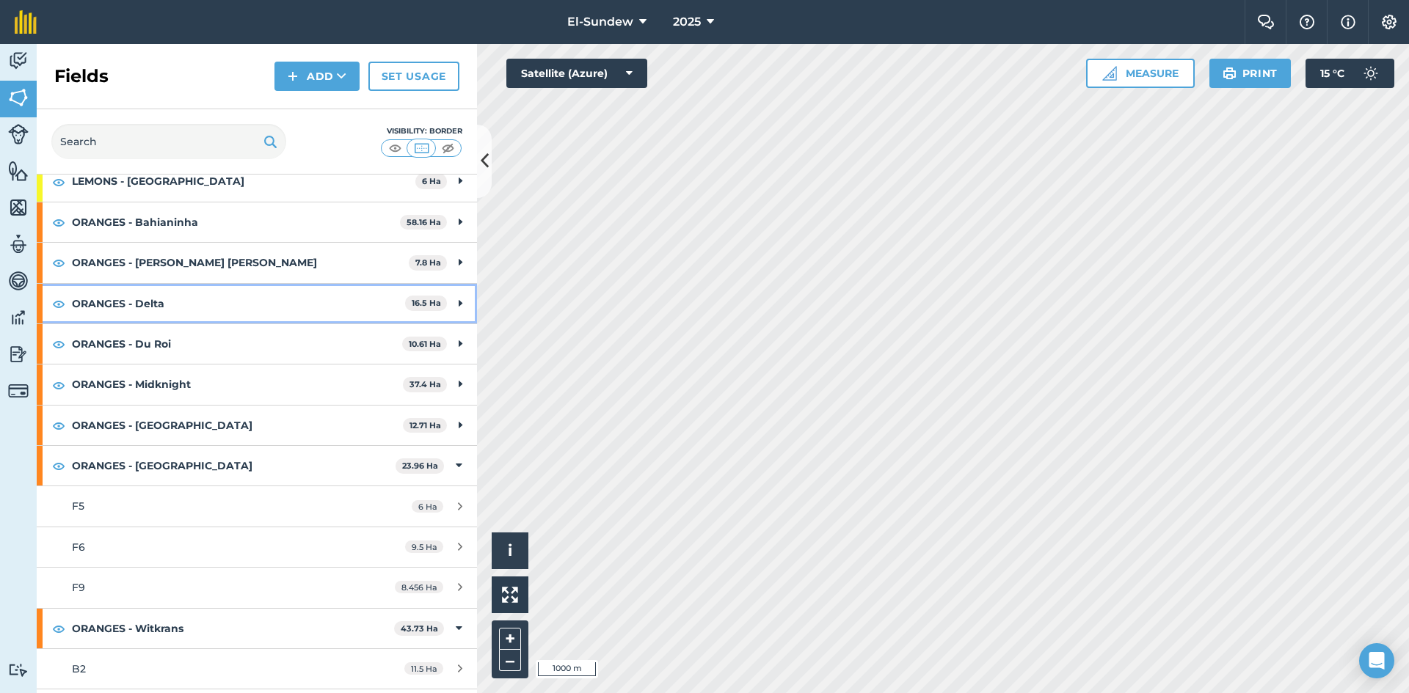
click at [159, 315] on strong "ORANGES - Delta" at bounding box center [238, 304] width 333 height 40
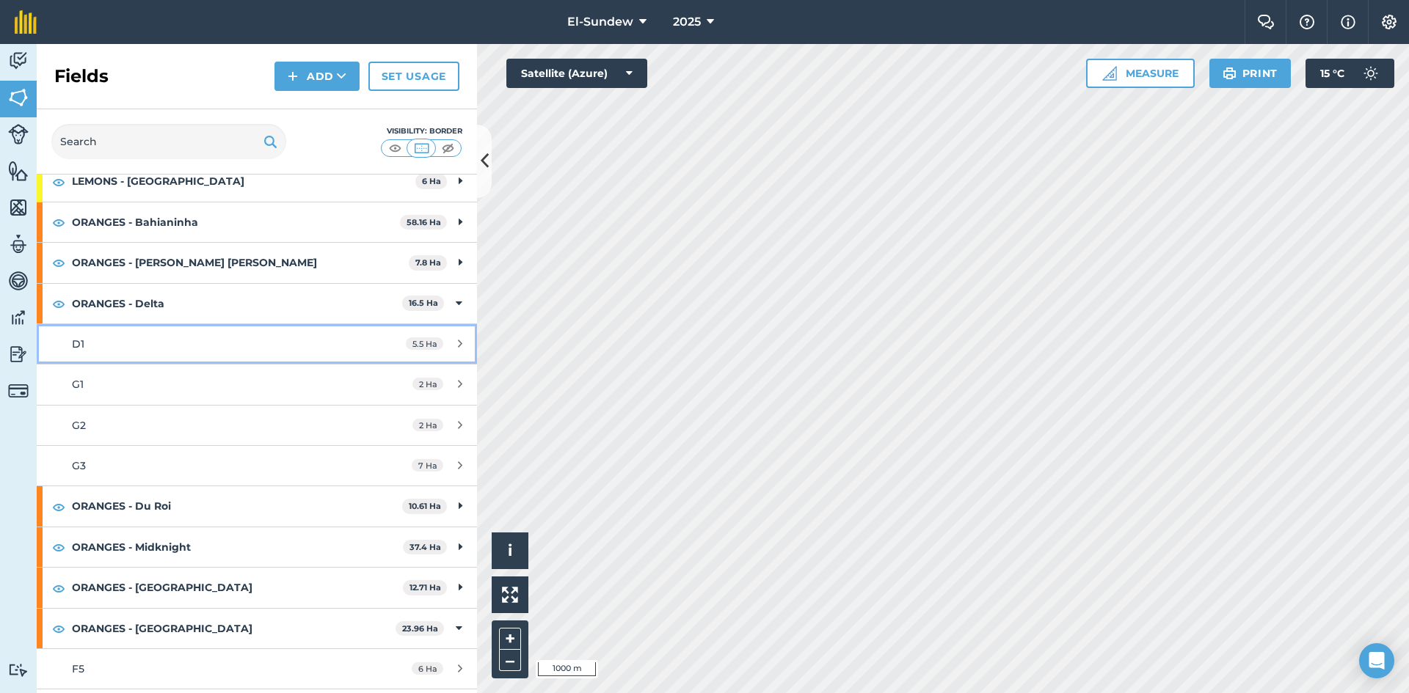
click at [162, 337] on div "D1" at bounding box center [210, 344] width 276 height 16
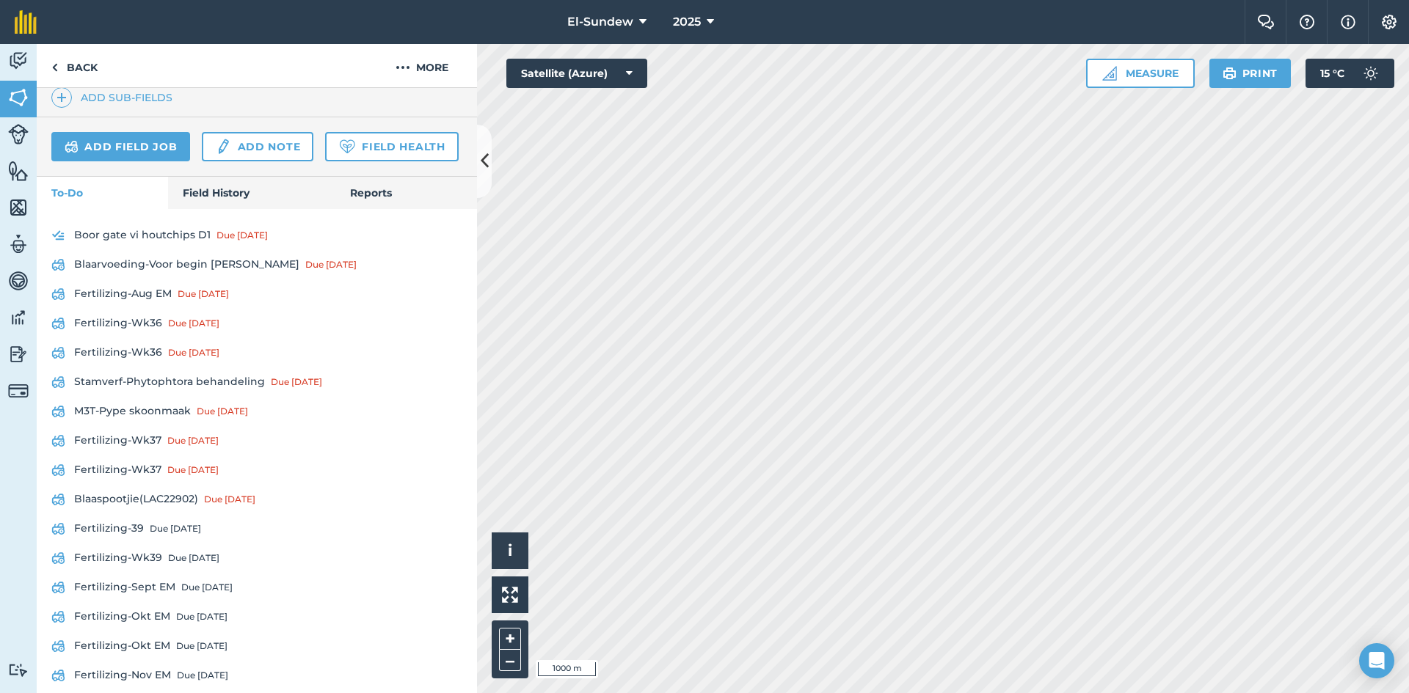
scroll to position [489, 0]
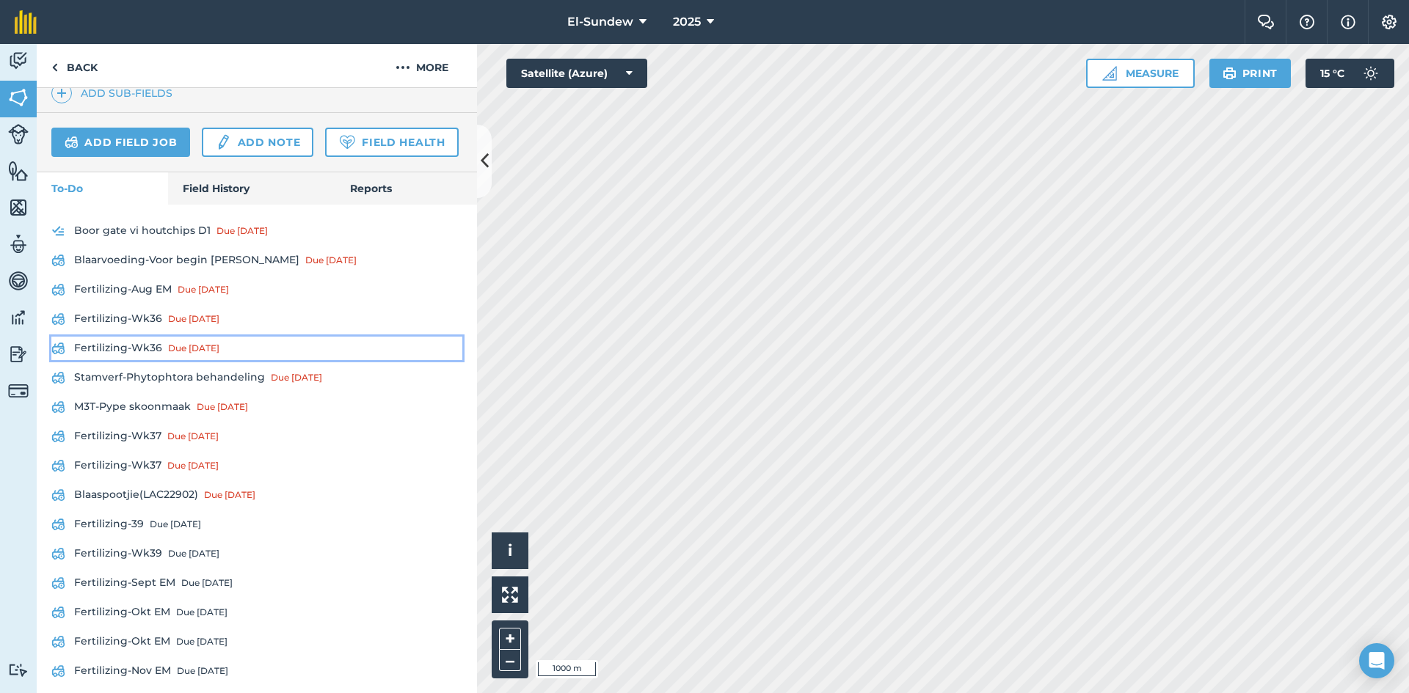
click at [139, 360] on link "Fertilizing-Wk36 Due [DATE]" at bounding box center [256, 348] width 411 height 23
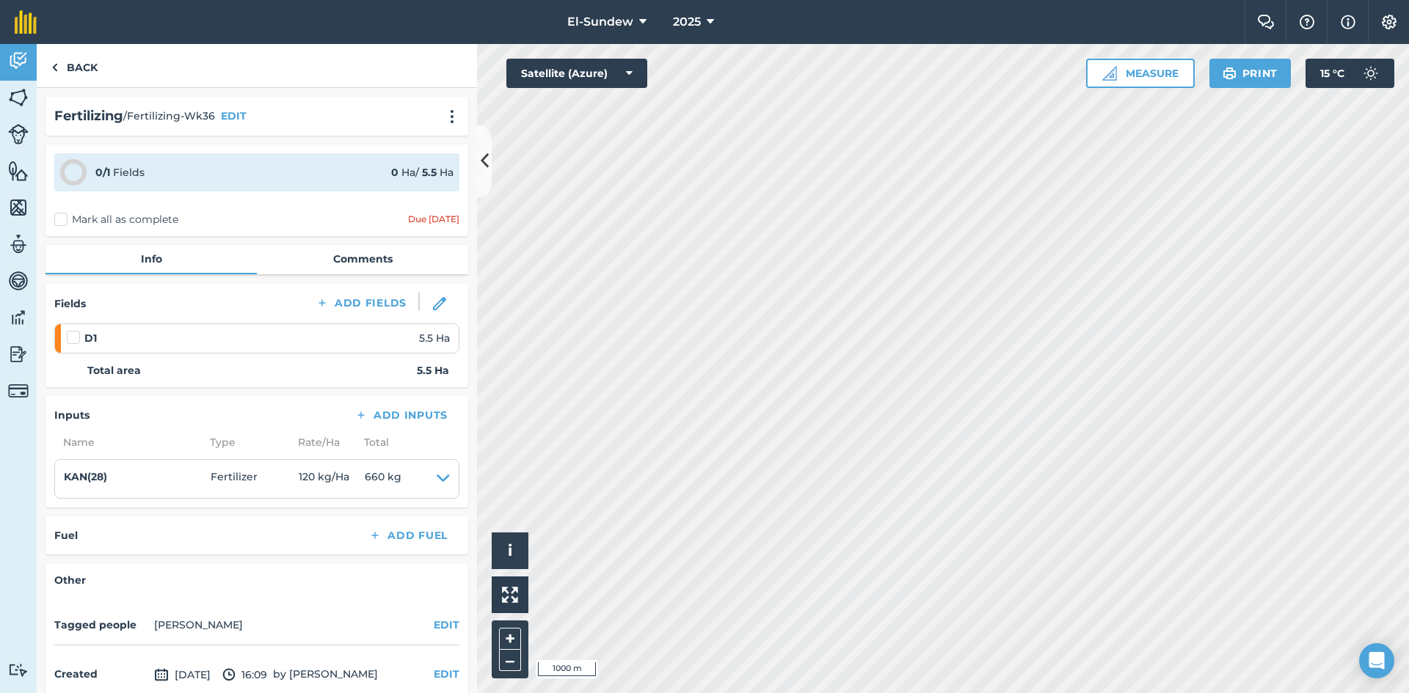
click at [73, 330] on label at bounding box center [76, 330] width 18 height 0
click at [73, 340] on input "checkbox" at bounding box center [72, 335] width 10 height 10
checkbox input "false"
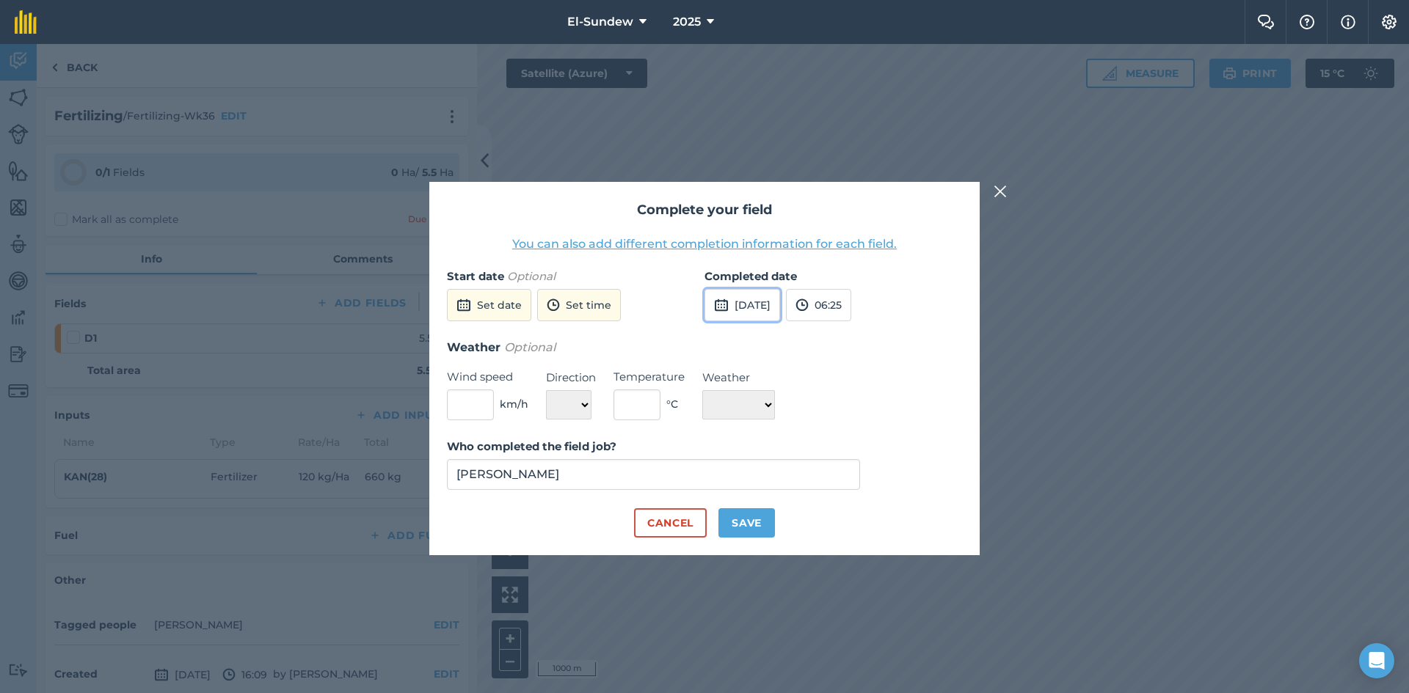
click at [757, 299] on button "[DATE]" at bounding box center [742, 305] width 76 height 32
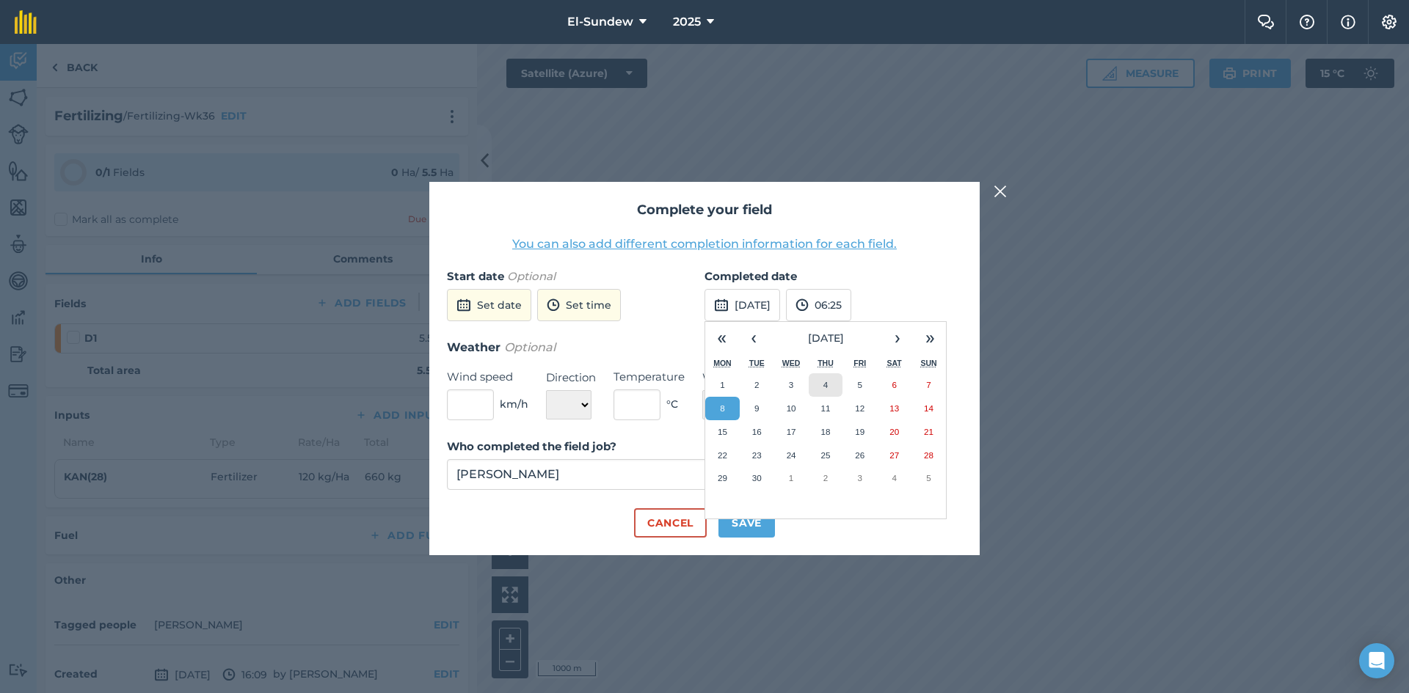
click at [828, 387] on button "4" at bounding box center [825, 384] width 34 height 23
click at [748, 511] on button "Save" at bounding box center [746, 522] width 56 height 29
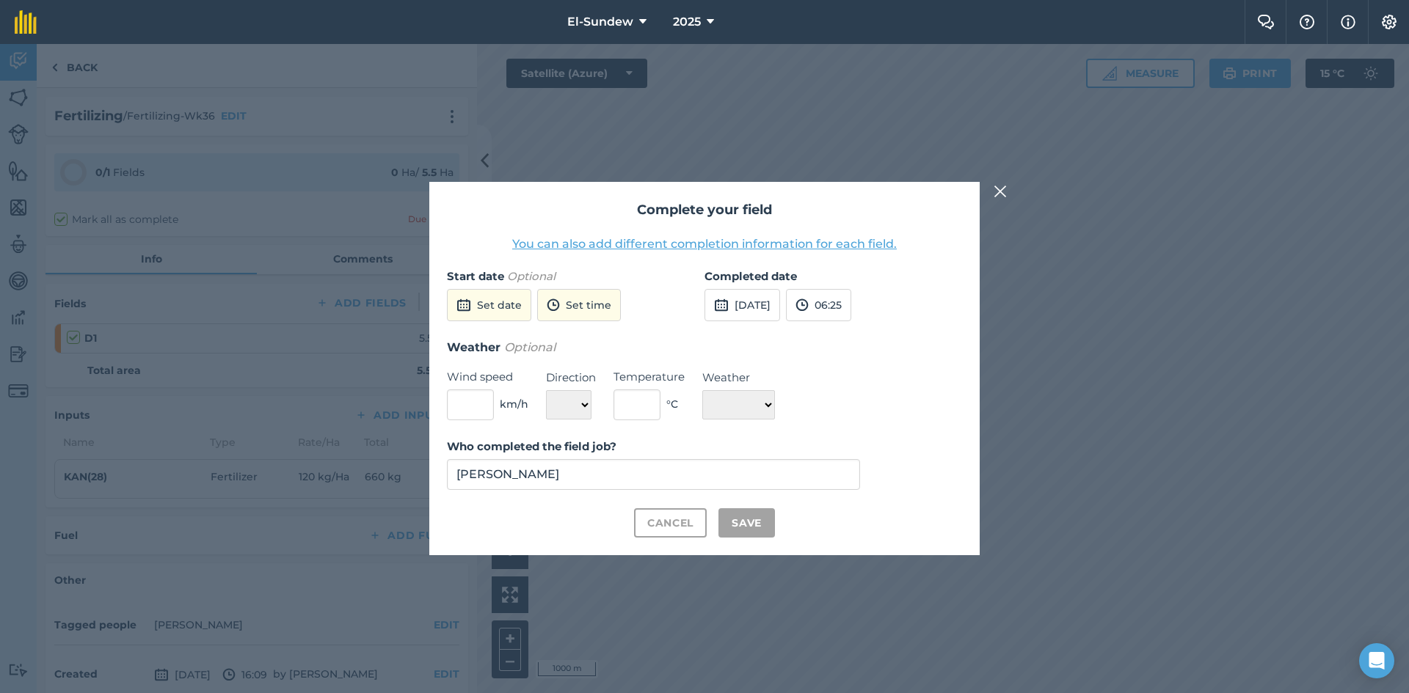
checkbox input "true"
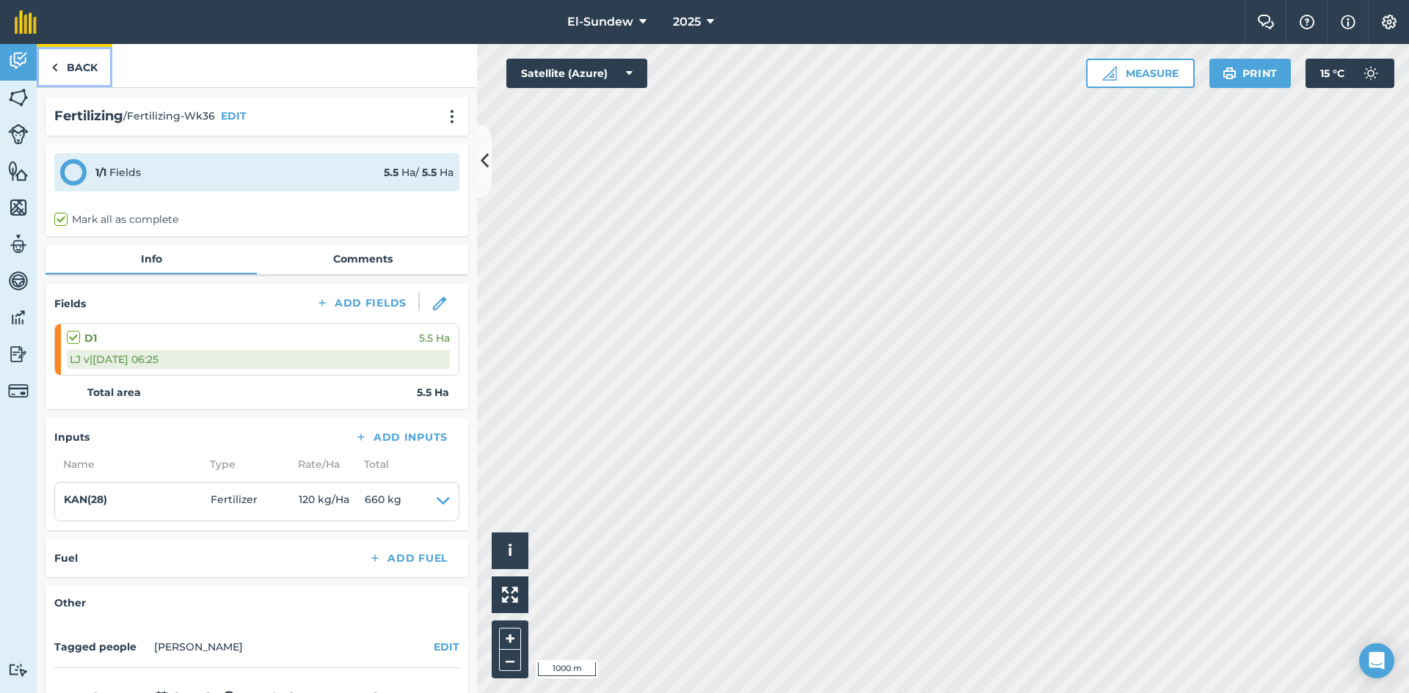
click at [84, 56] on link "Back" at bounding box center [75, 65] width 76 height 43
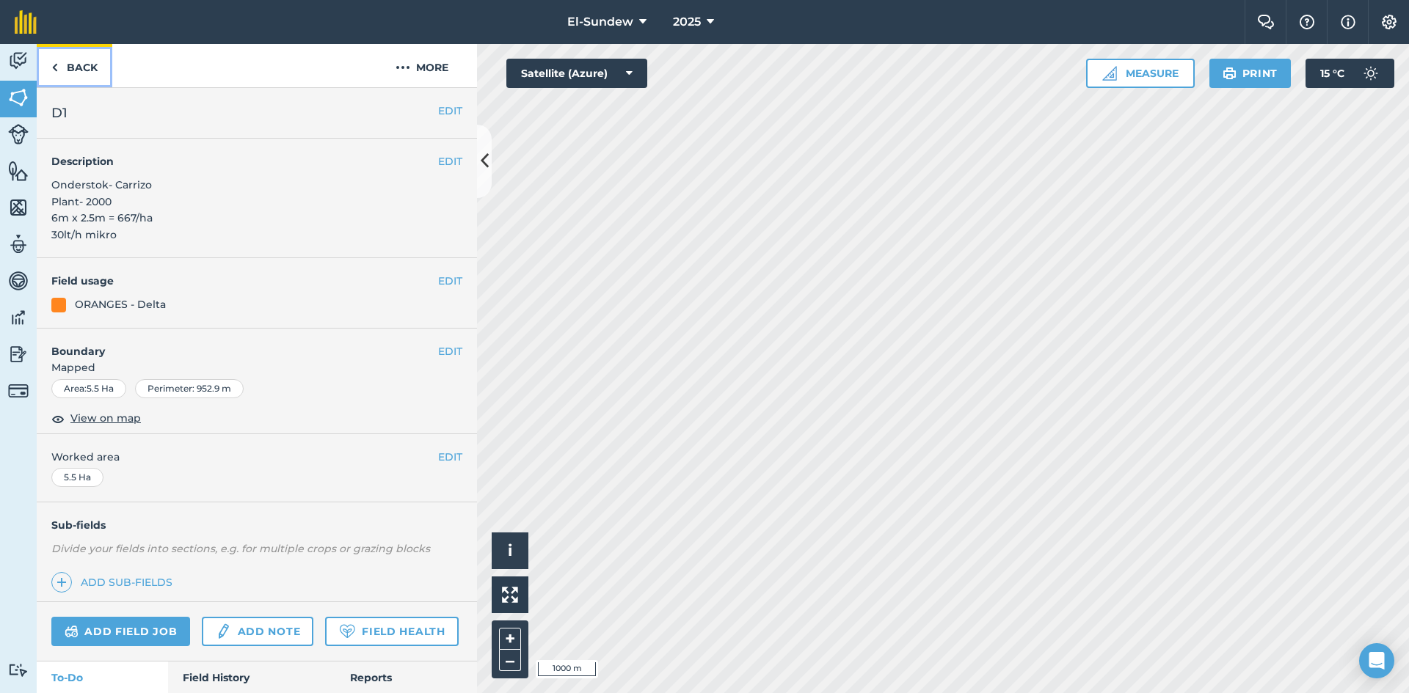
click at [79, 74] on link "Back" at bounding box center [75, 65] width 76 height 43
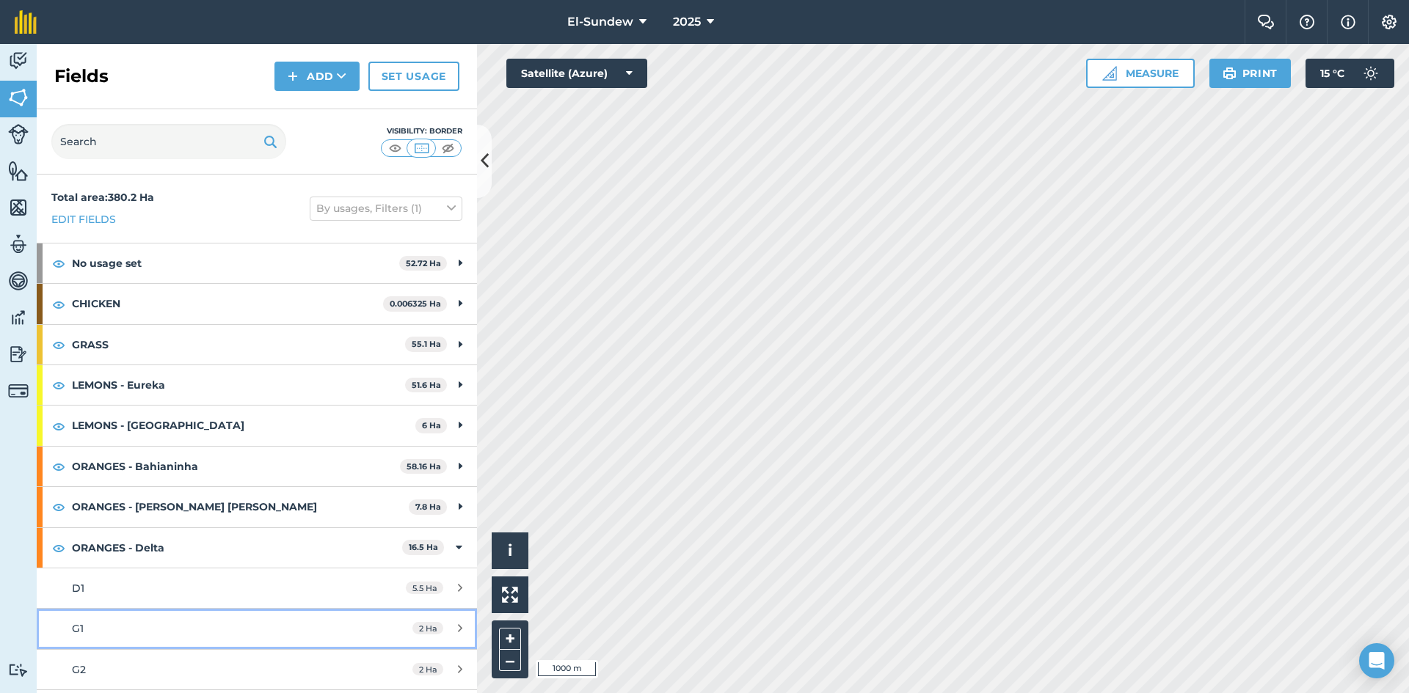
click at [189, 641] on link "G1 2 Ha" at bounding box center [257, 629] width 440 height 40
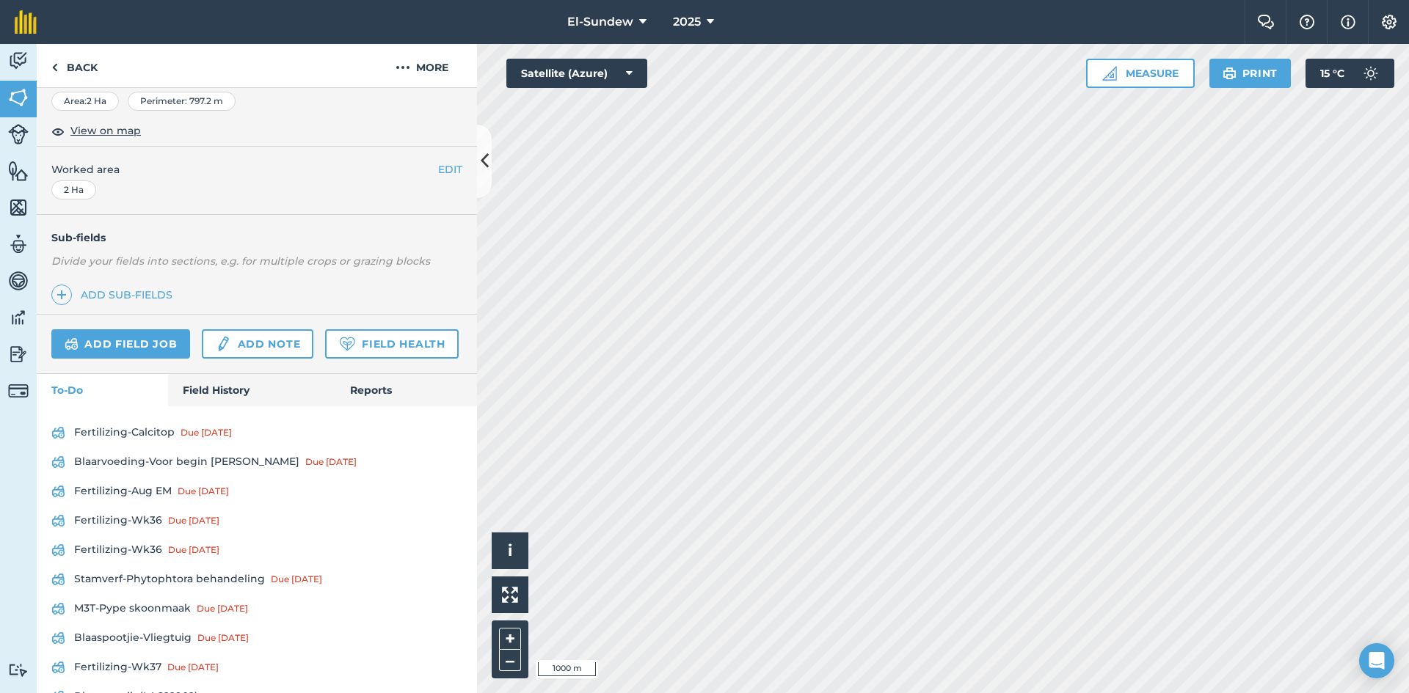
scroll to position [489, 0]
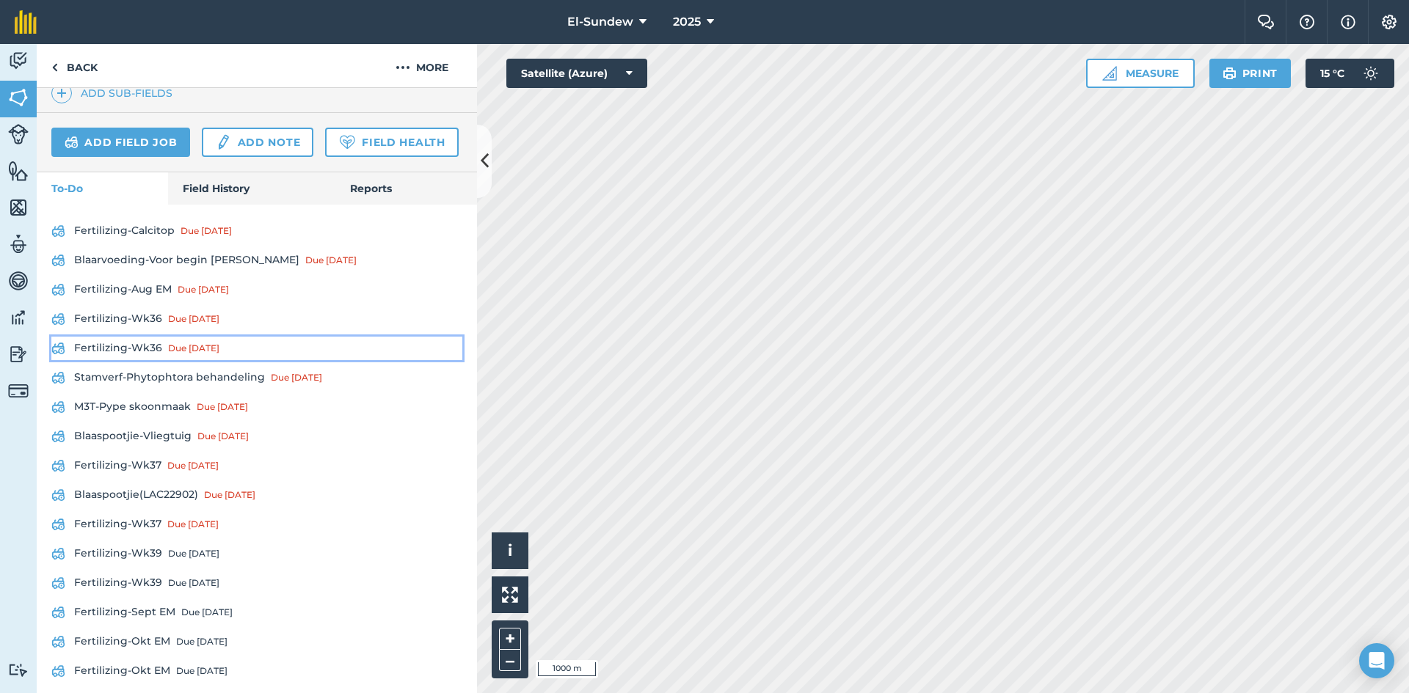
click at [155, 360] on link "Fertilizing-Wk36 Due [DATE]" at bounding box center [256, 348] width 411 height 23
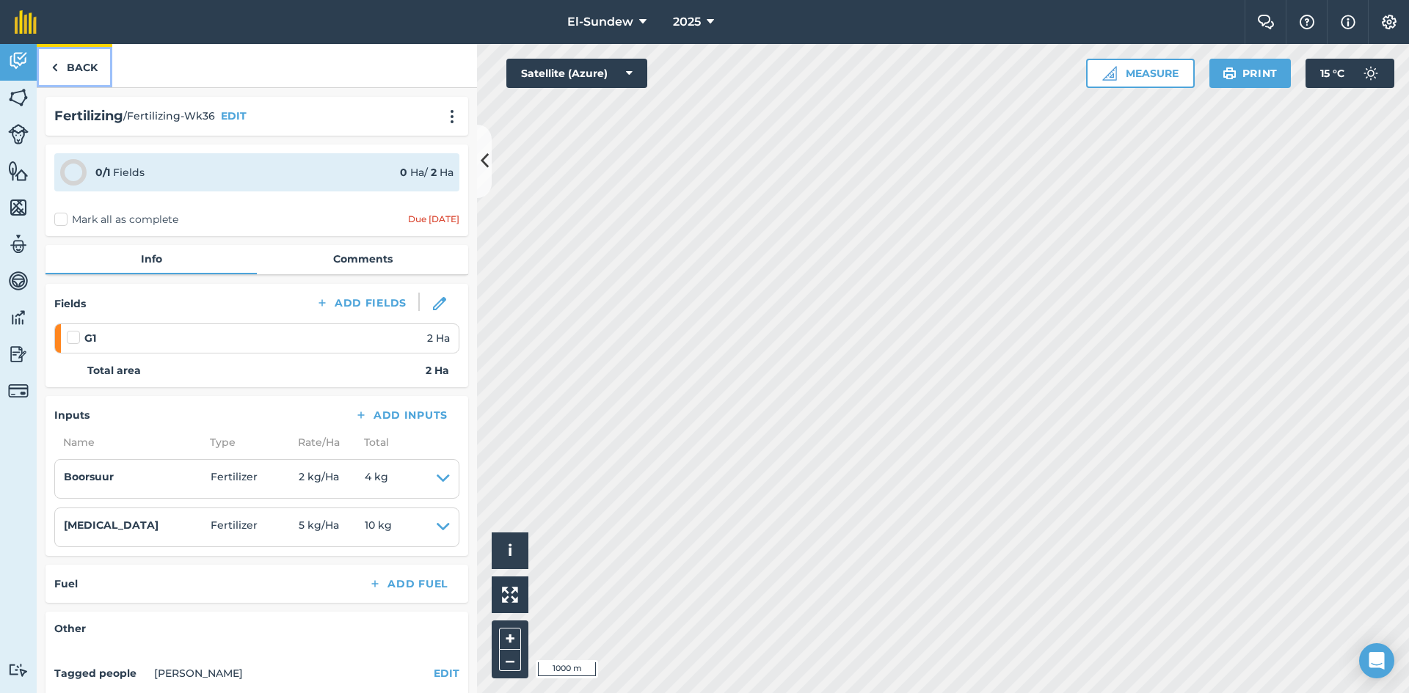
click at [98, 68] on link "Back" at bounding box center [75, 65] width 76 height 43
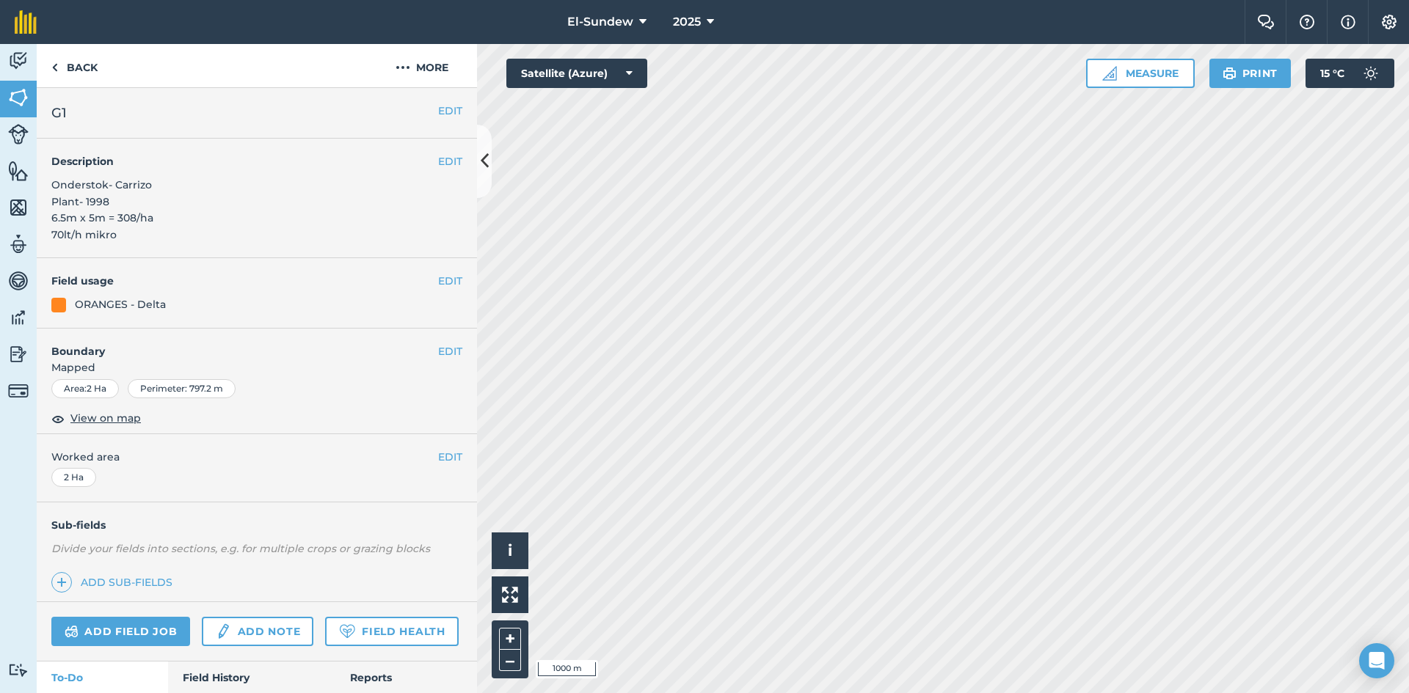
scroll to position [244, 0]
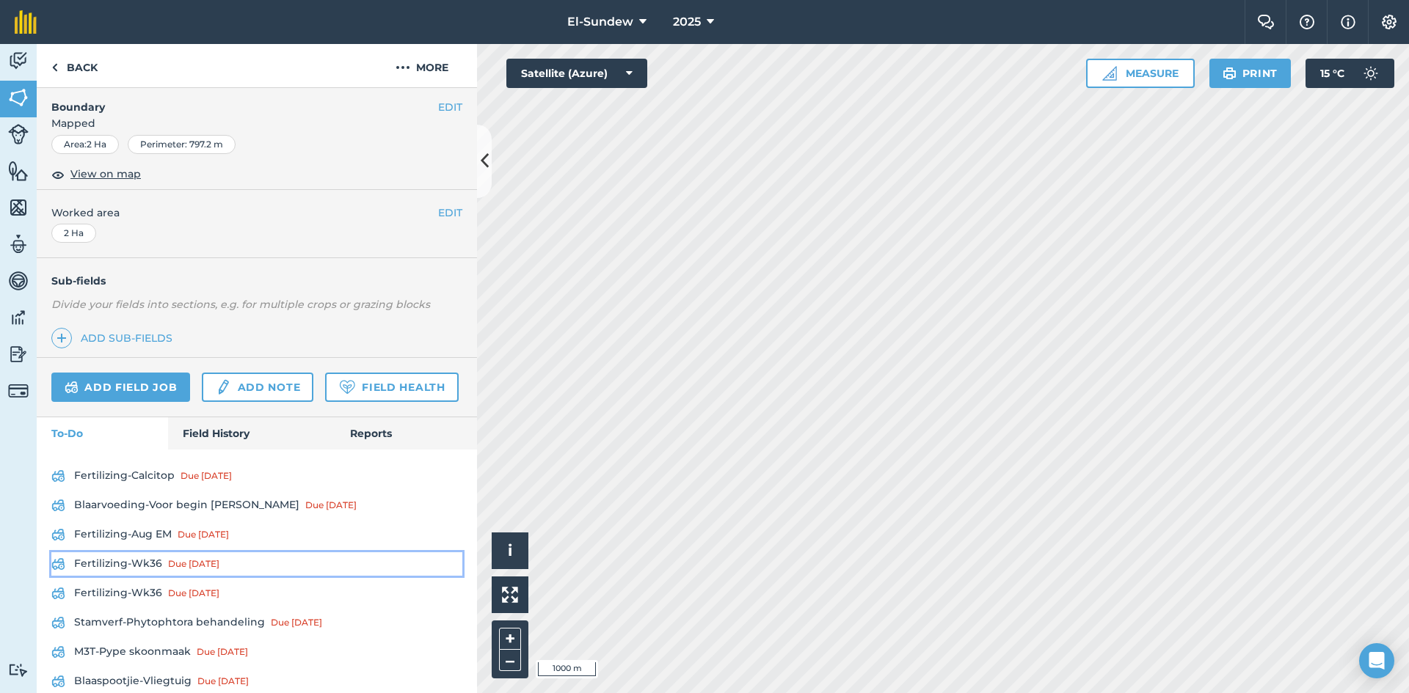
click at [150, 576] on link "Fertilizing-Wk36 Due [DATE]" at bounding box center [256, 563] width 411 height 23
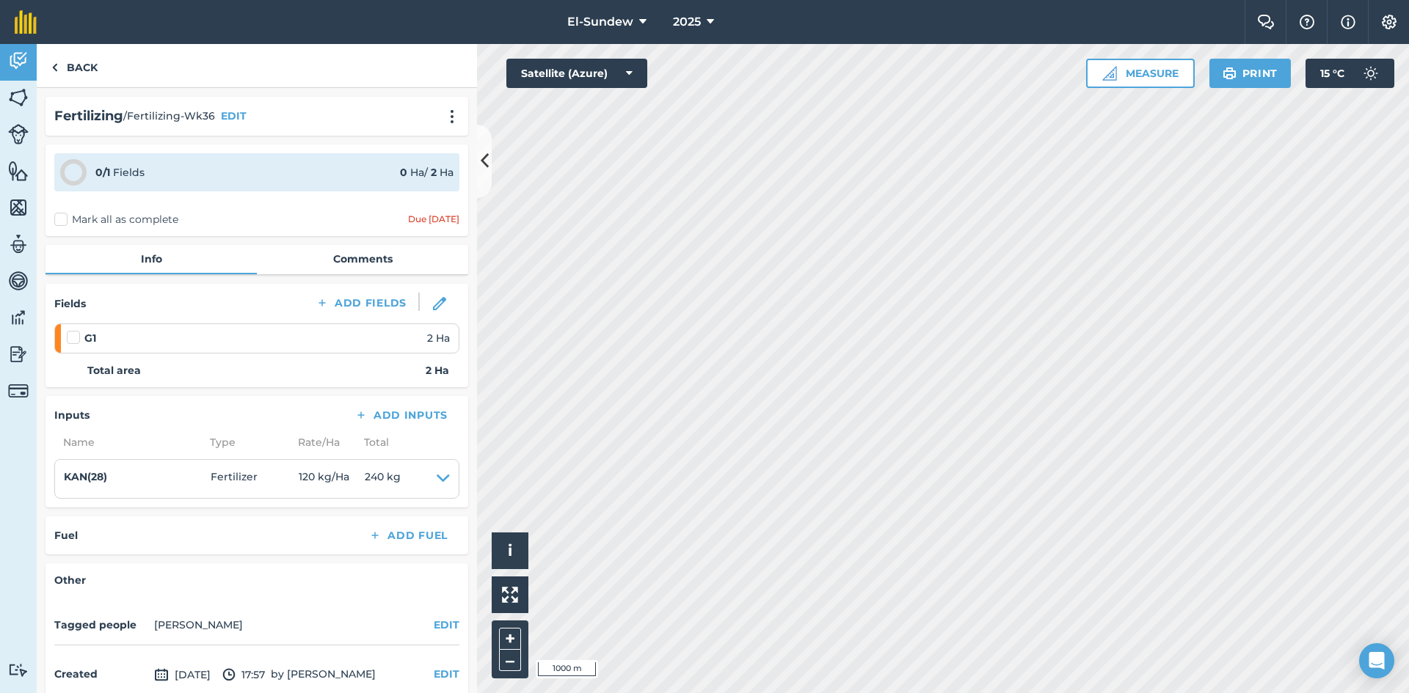
click at [71, 330] on label at bounding box center [76, 330] width 18 height 0
click at [71, 339] on input "checkbox" at bounding box center [72, 335] width 10 height 10
checkbox input "false"
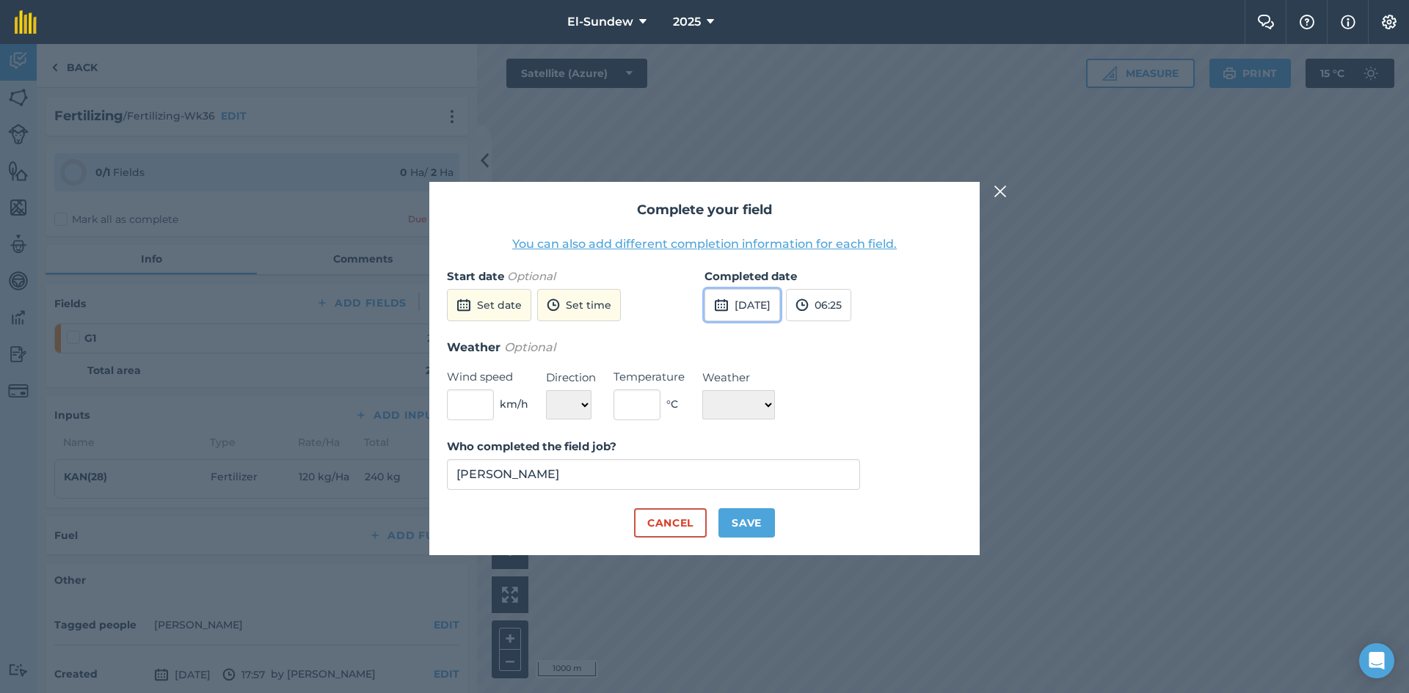
click at [778, 300] on button "[DATE]" at bounding box center [742, 305] width 76 height 32
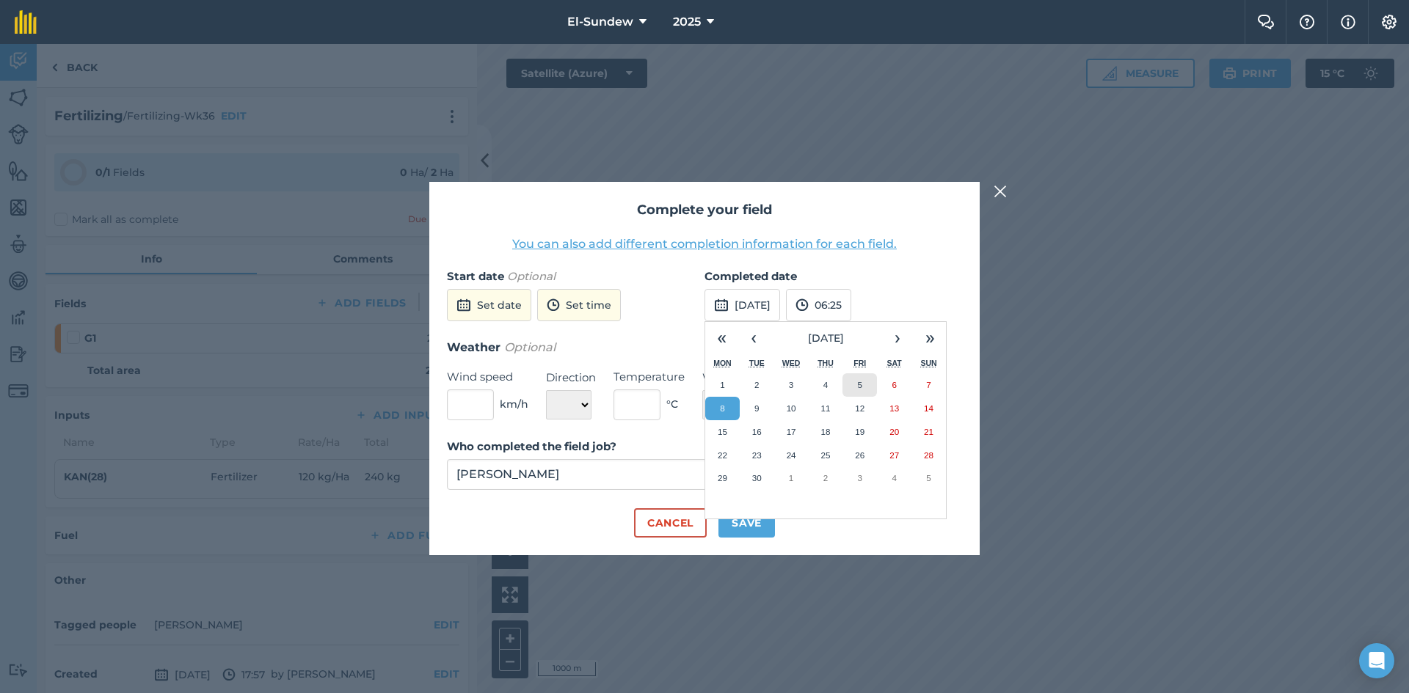
click at [852, 377] on button "5" at bounding box center [859, 384] width 34 height 23
click at [736, 522] on button "Save" at bounding box center [746, 522] width 56 height 29
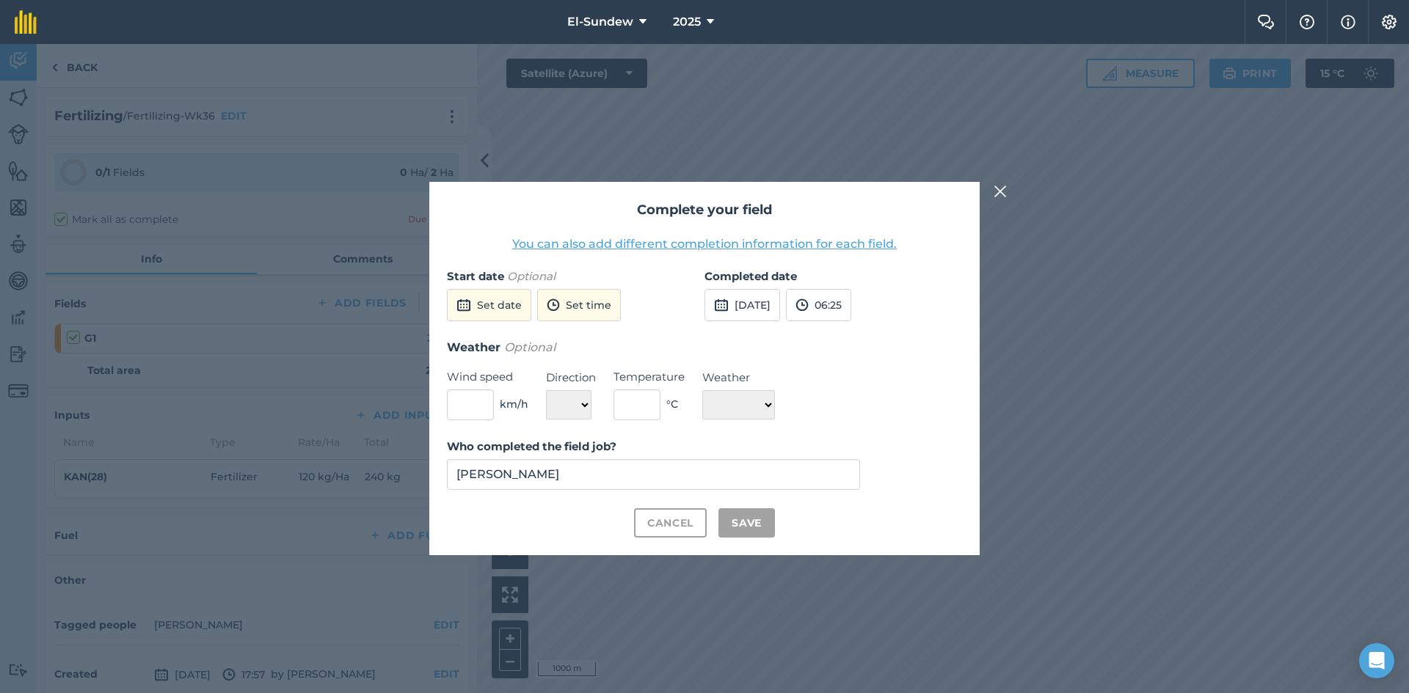
checkbox input "true"
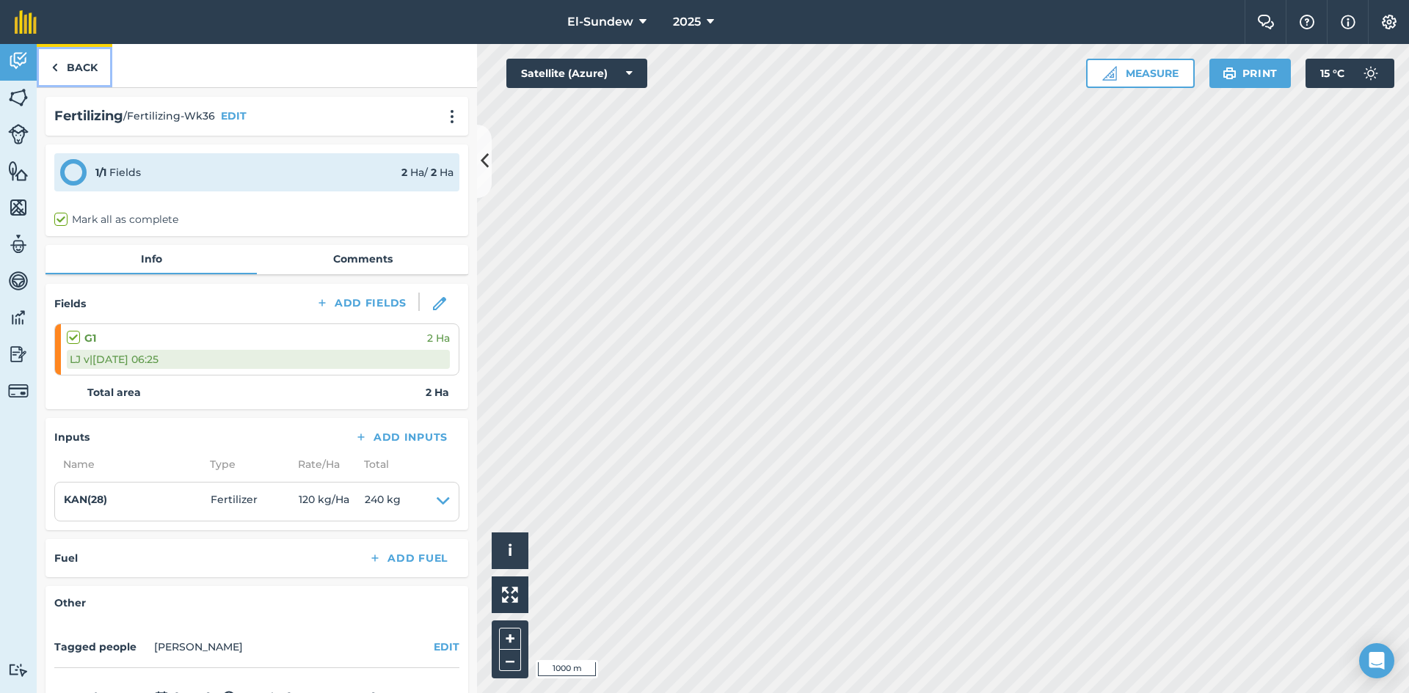
click at [108, 66] on link "Back" at bounding box center [75, 65] width 76 height 43
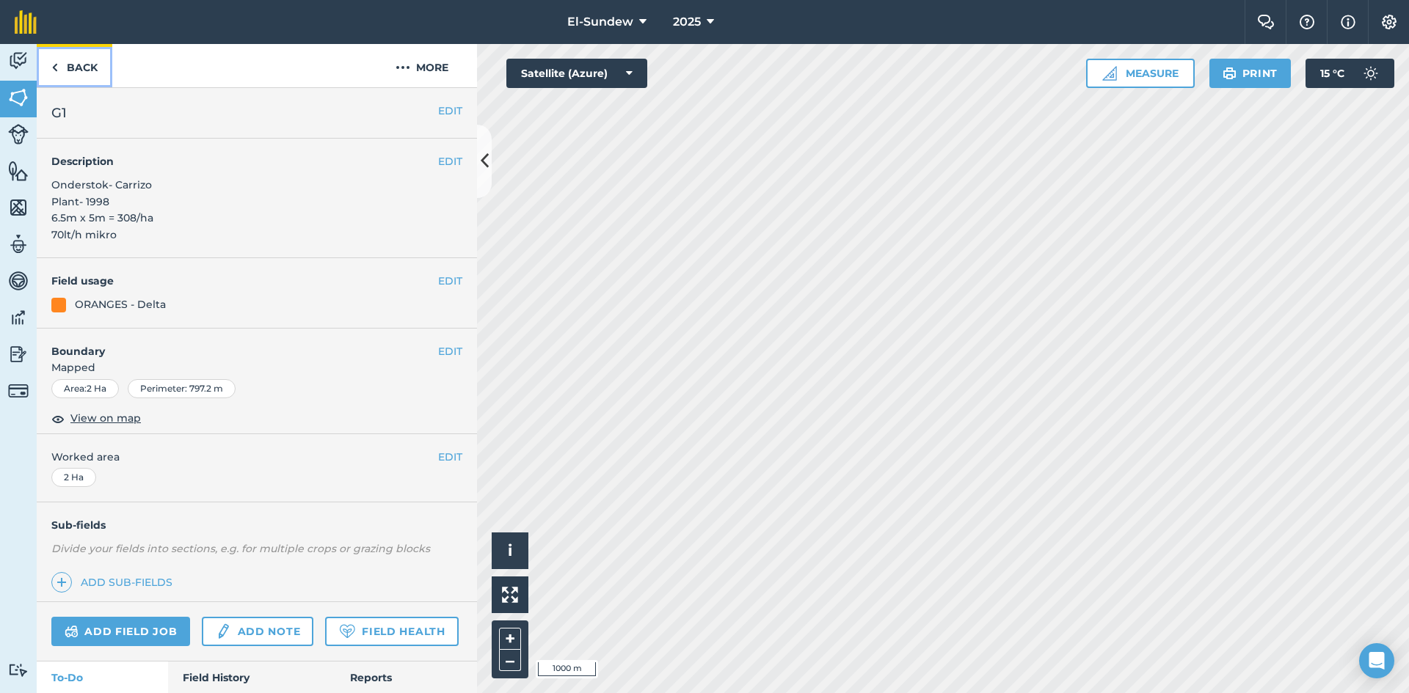
click at [108, 66] on link "Back" at bounding box center [75, 65] width 76 height 43
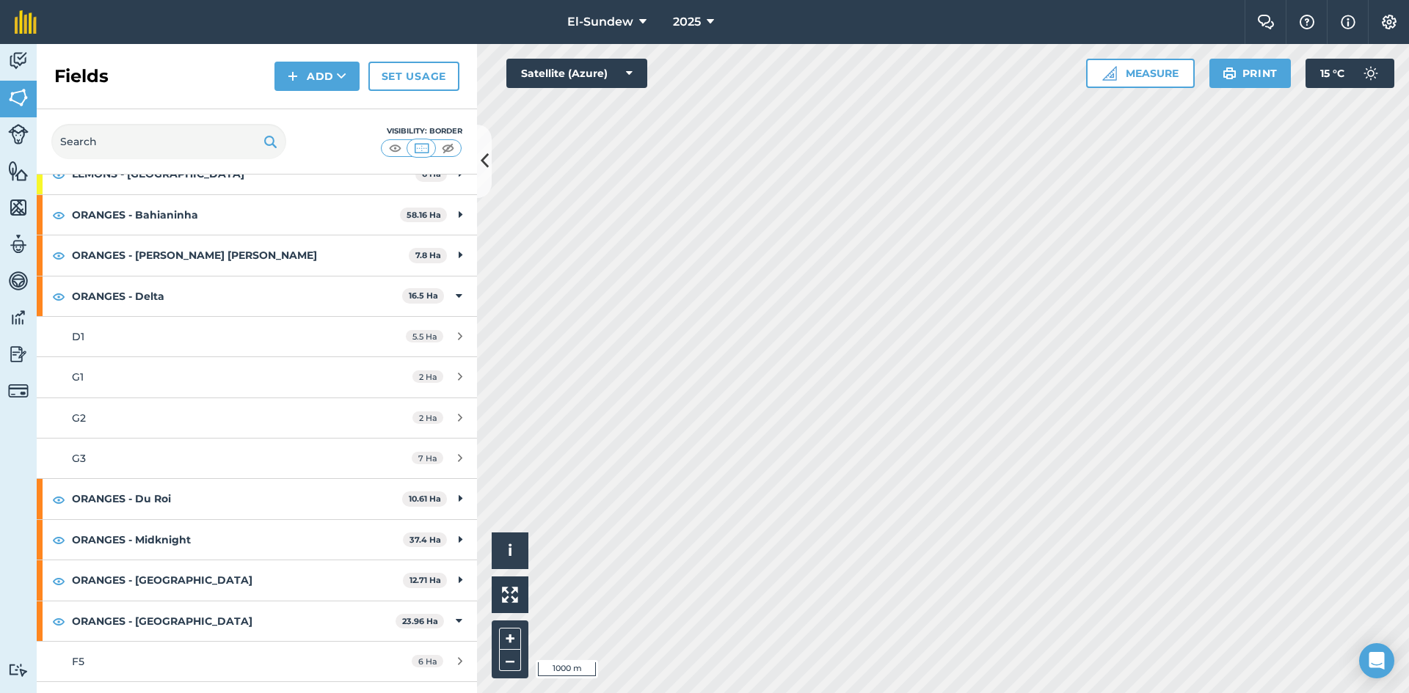
scroll to position [244, 0]
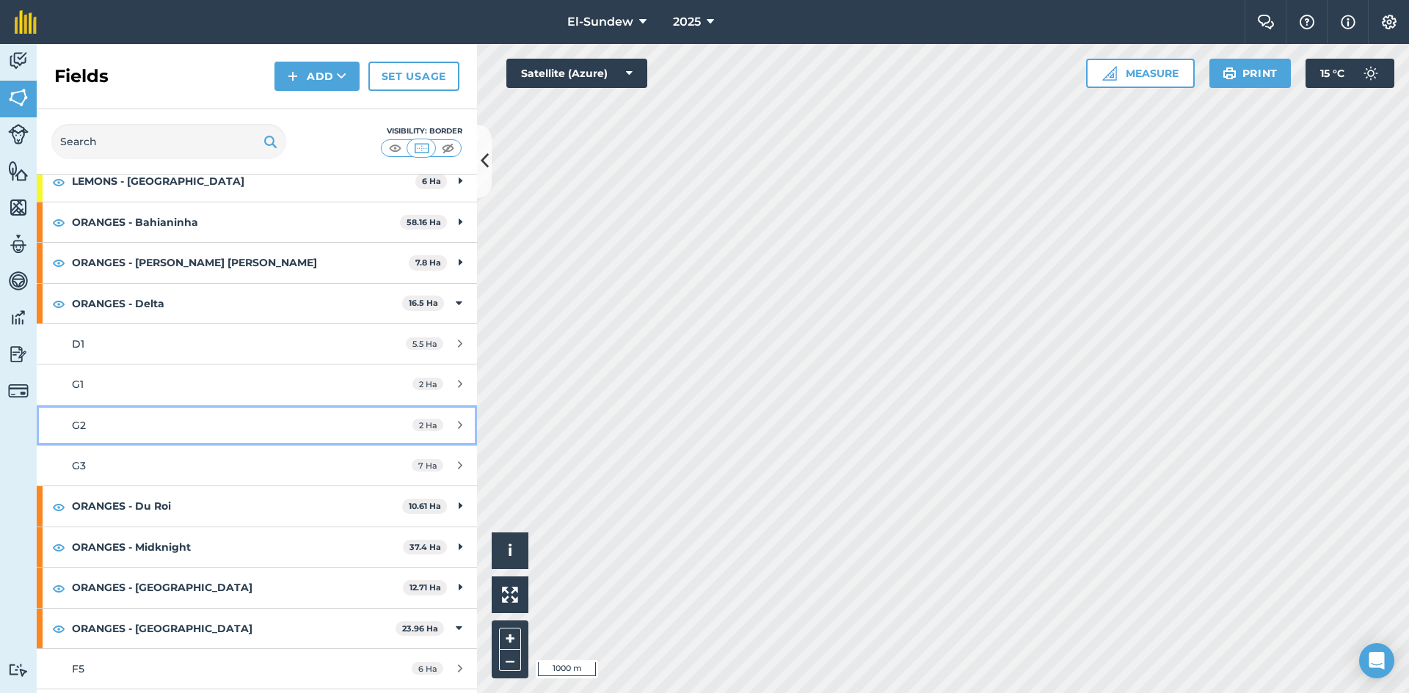
click at [211, 415] on link "G2 2 Ha" at bounding box center [257, 426] width 440 height 40
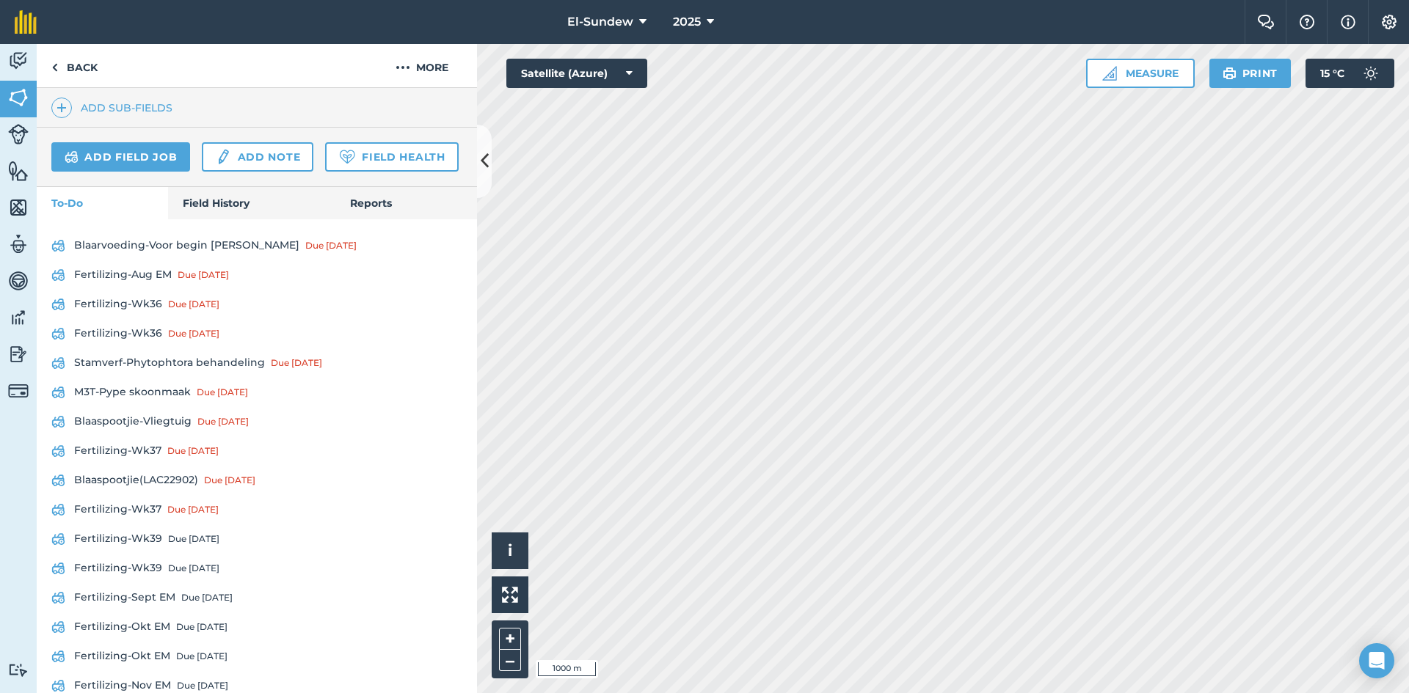
scroll to position [489, 0]
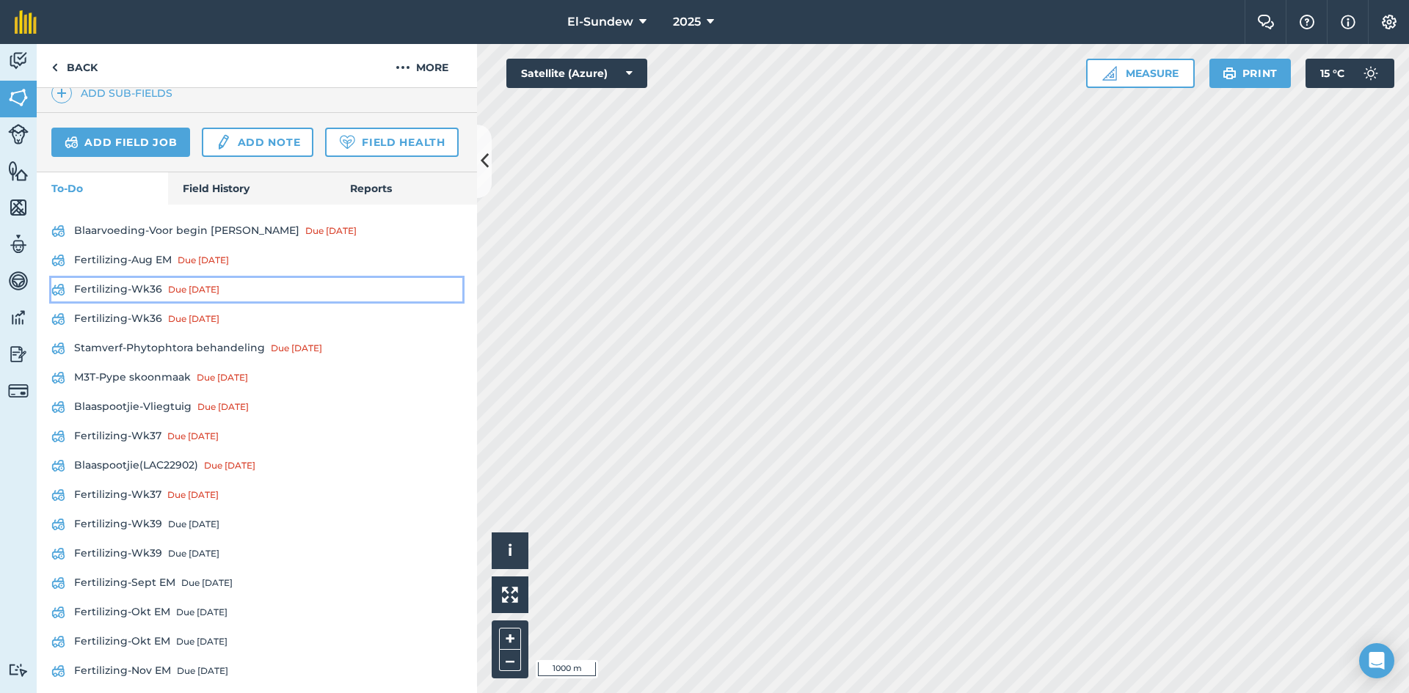
click at [136, 302] on link "Fertilizing-Wk36 Due [DATE]" at bounding box center [256, 289] width 411 height 23
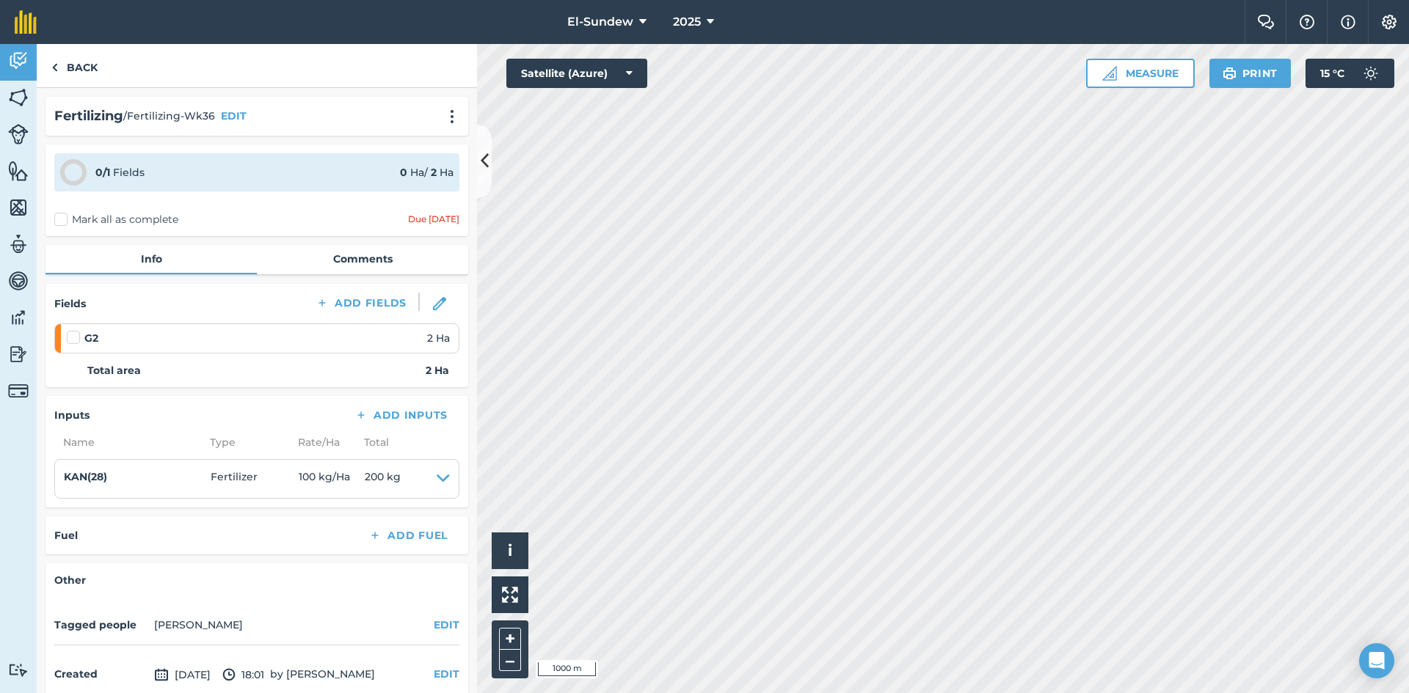
click at [71, 330] on label at bounding box center [76, 330] width 18 height 0
click at [71, 339] on input "checkbox" at bounding box center [72, 335] width 10 height 10
checkbox input "false"
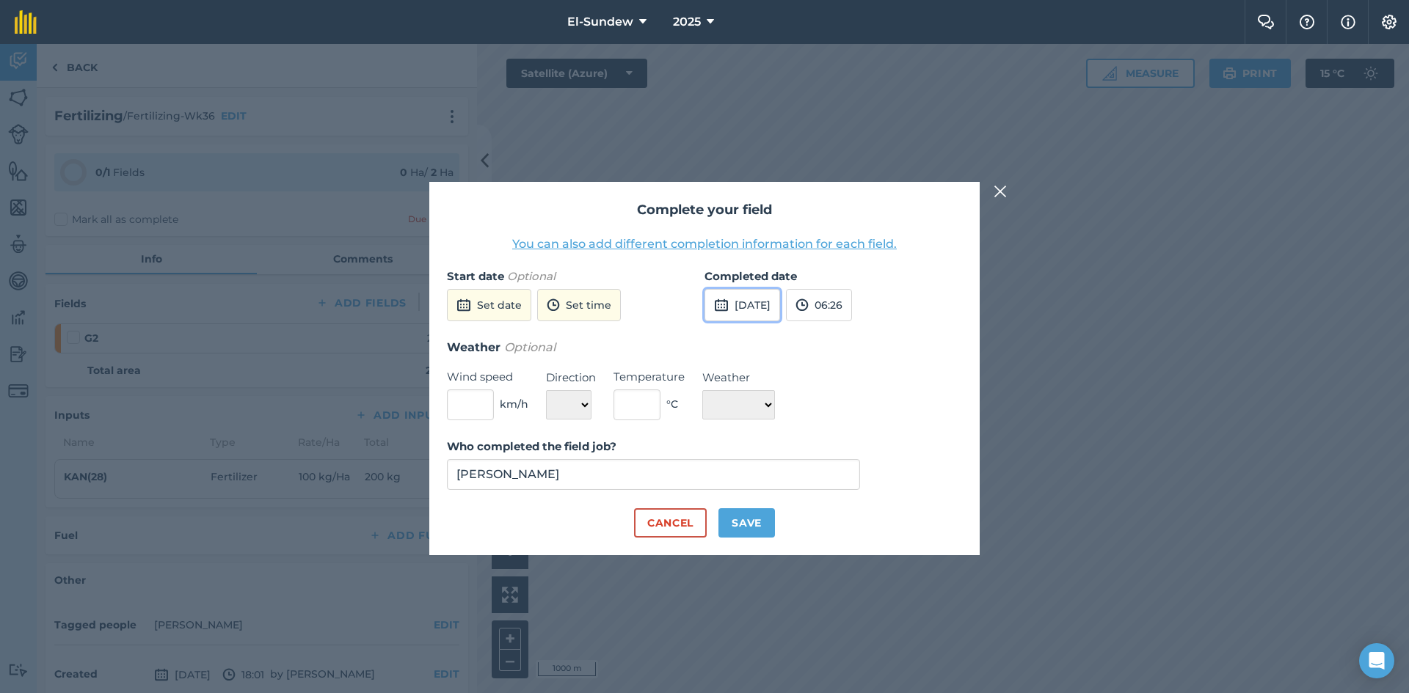
click at [744, 293] on button "[DATE]" at bounding box center [742, 305] width 76 height 32
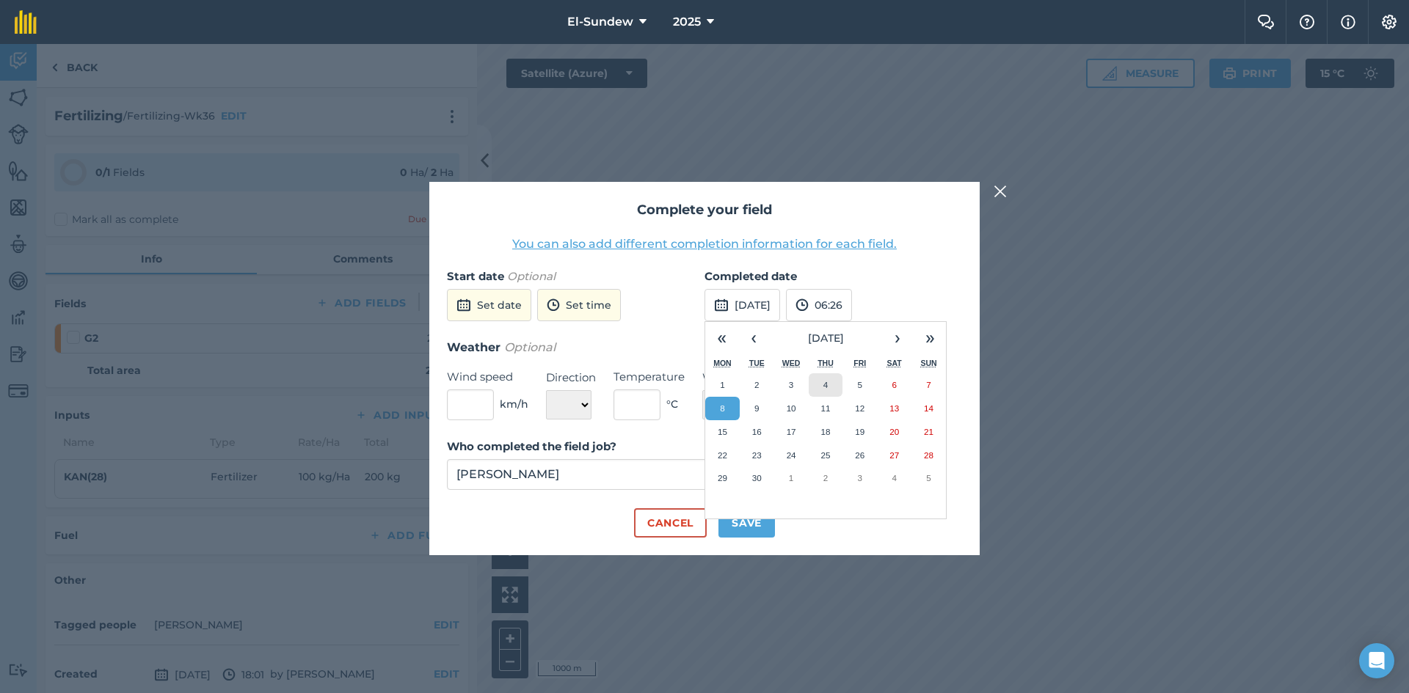
click at [826, 382] on abbr "4" at bounding box center [825, 385] width 4 height 10
click at [751, 516] on button "Save" at bounding box center [746, 522] width 56 height 29
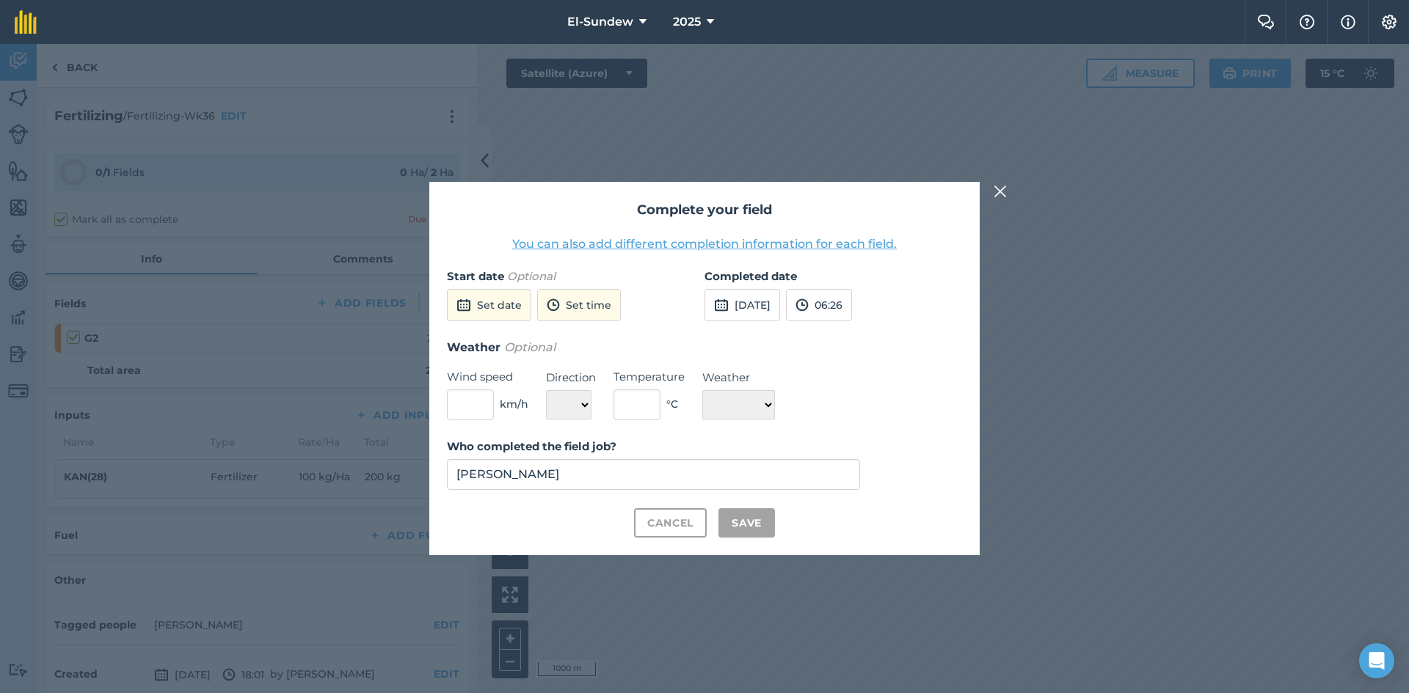
checkbox input "true"
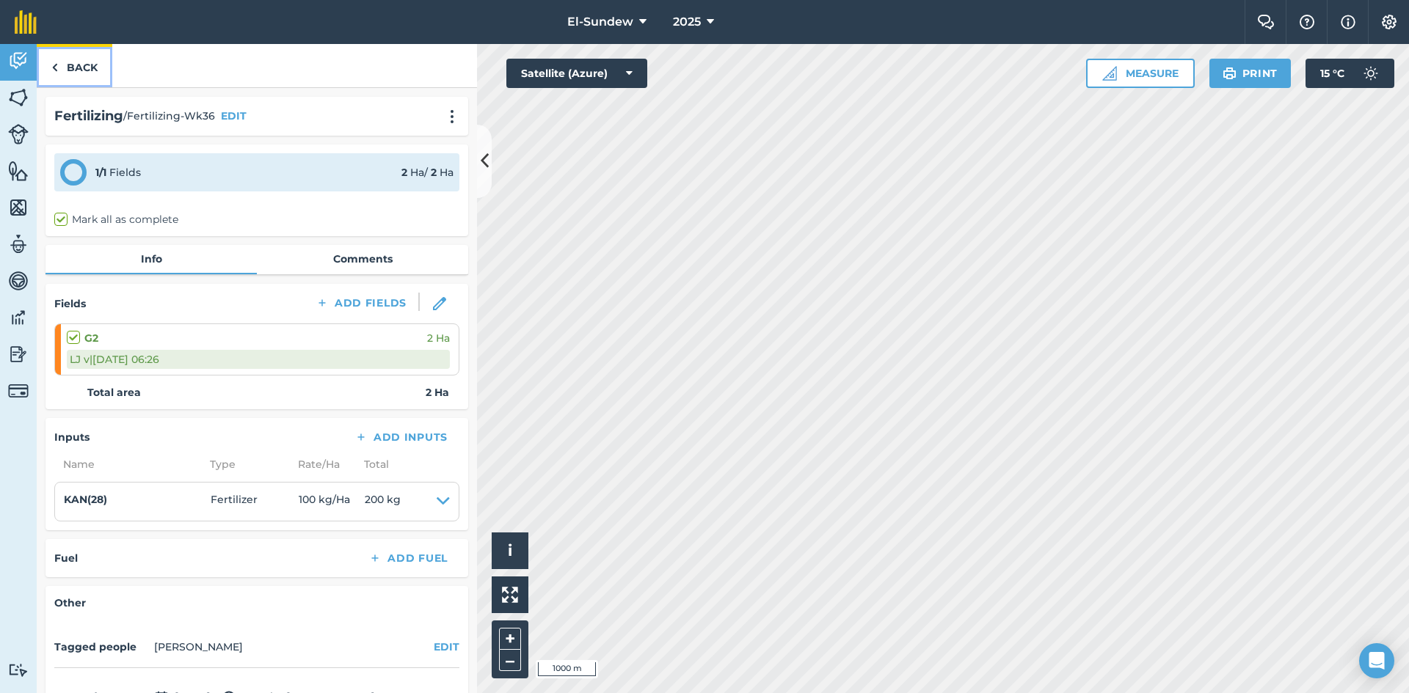
click at [95, 69] on link "Back" at bounding box center [75, 65] width 76 height 43
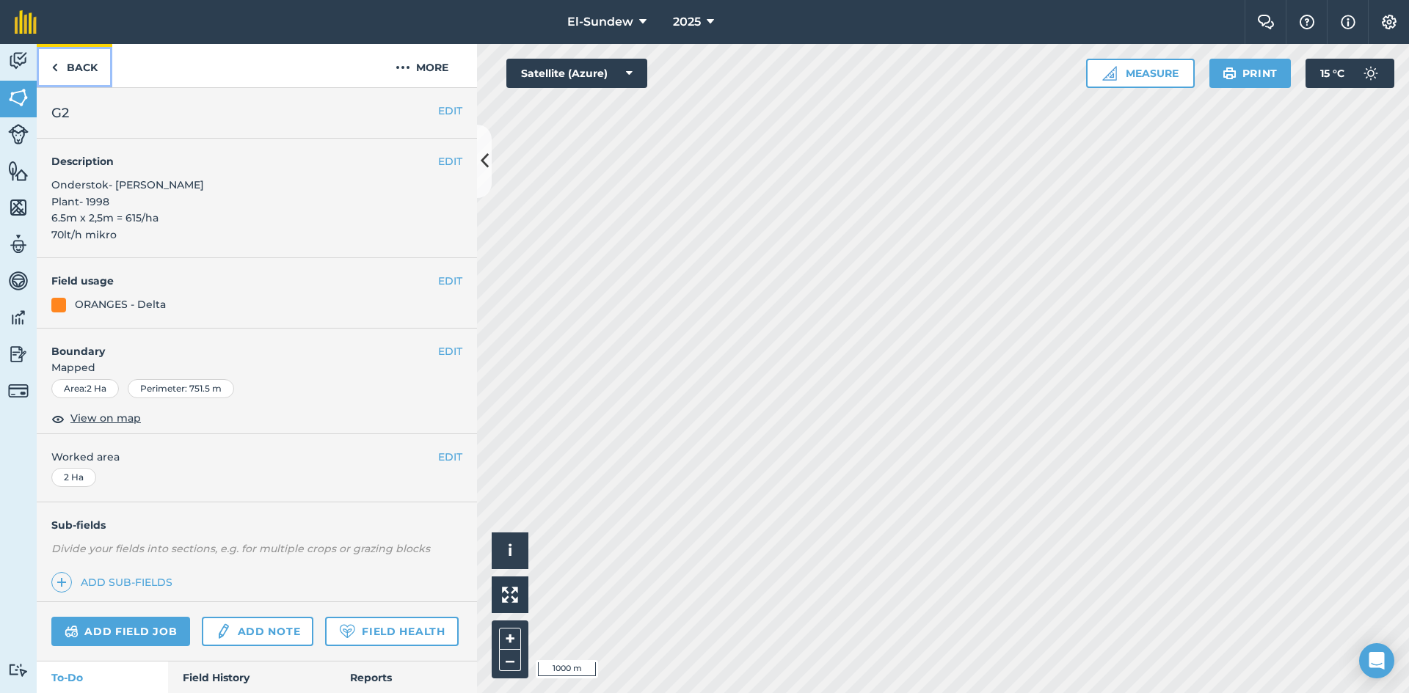
click at [95, 69] on link "Back" at bounding box center [75, 65] width 76 height 43
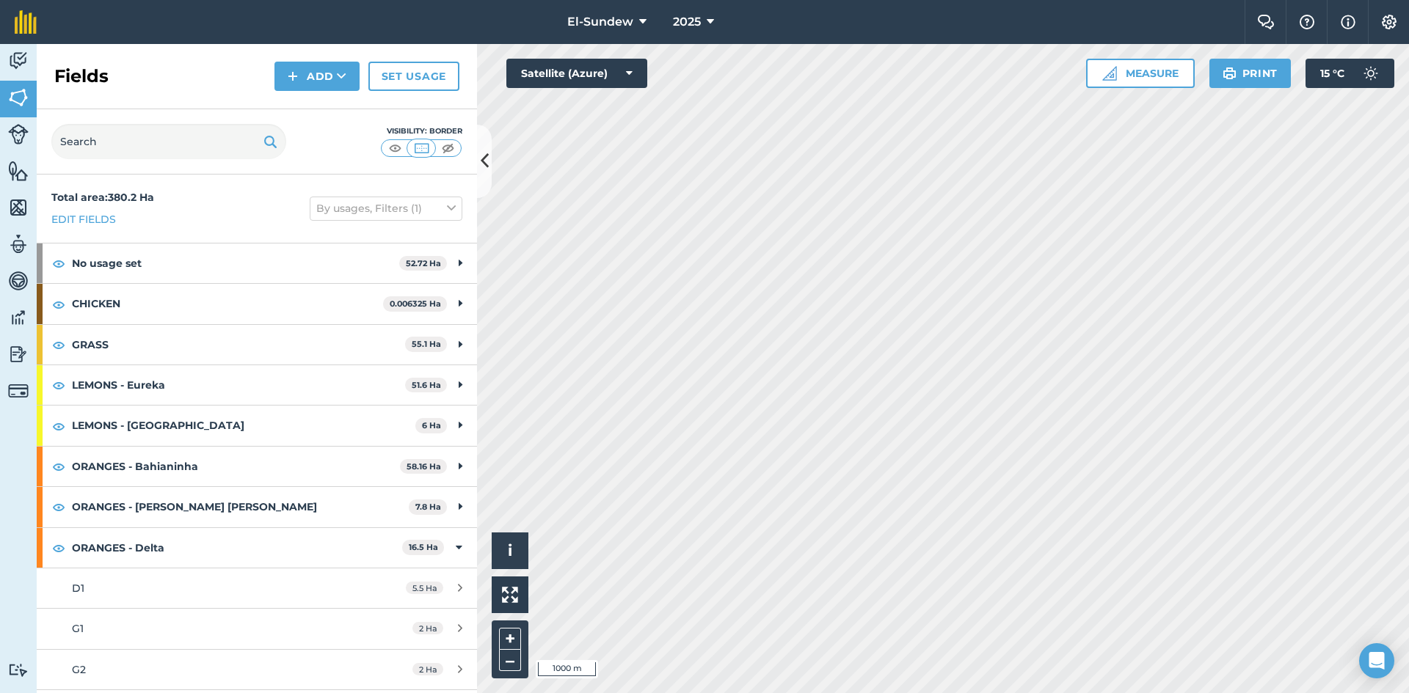
scroll to position [244, 0]
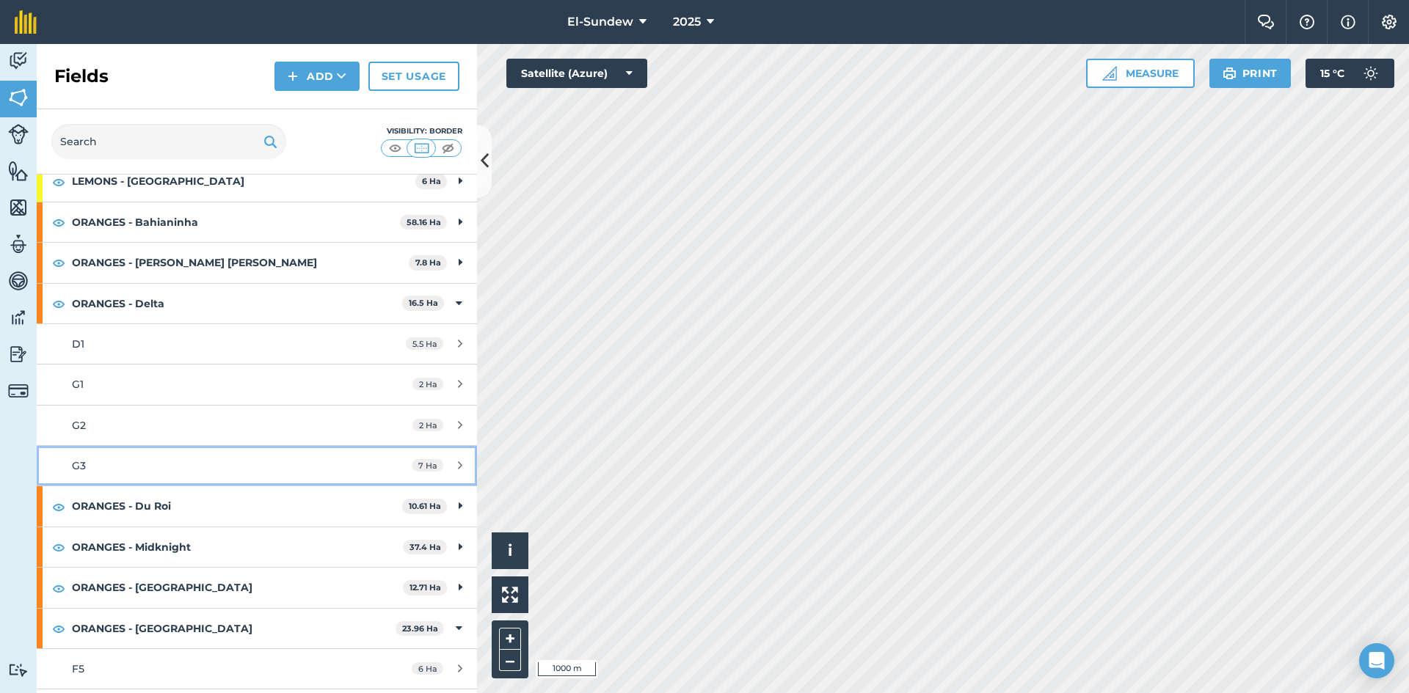
click at [186, 450] on link "G3 7 Ha" at bounding box center [257, 466] width 440 height 40
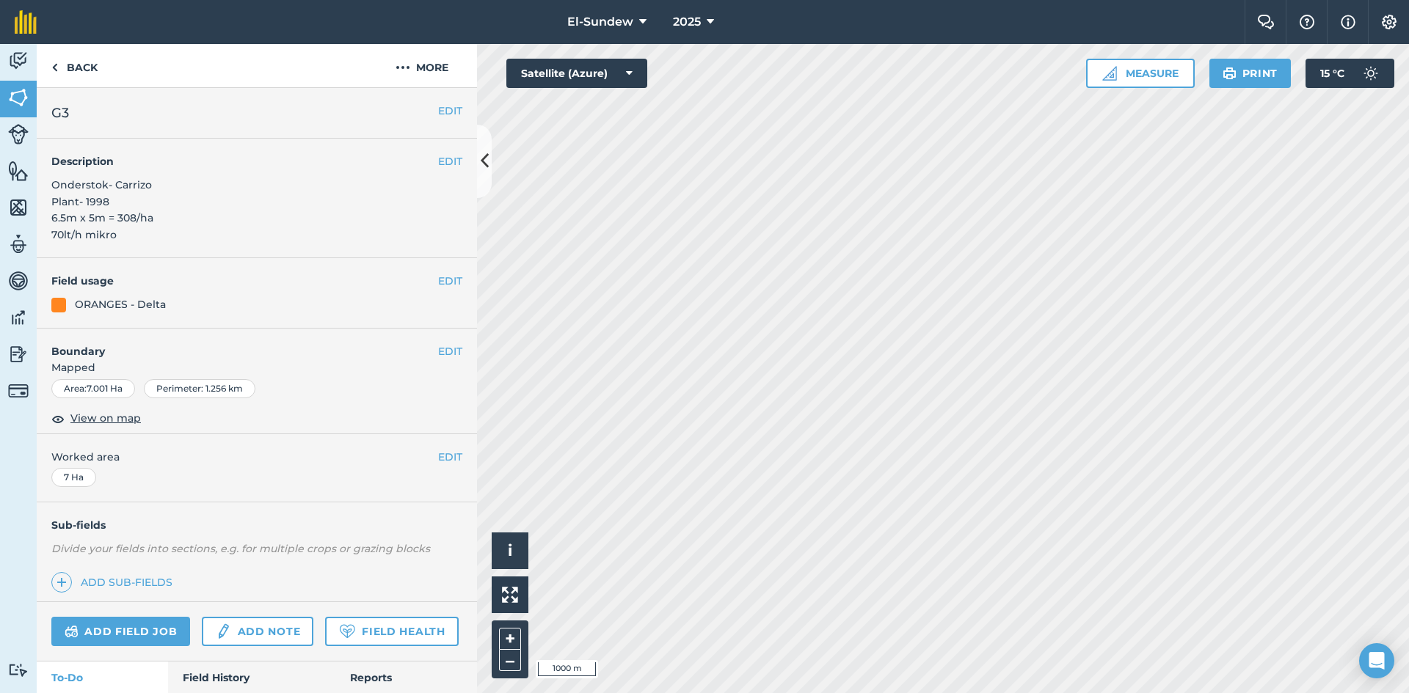
scroll to position [244, 0]
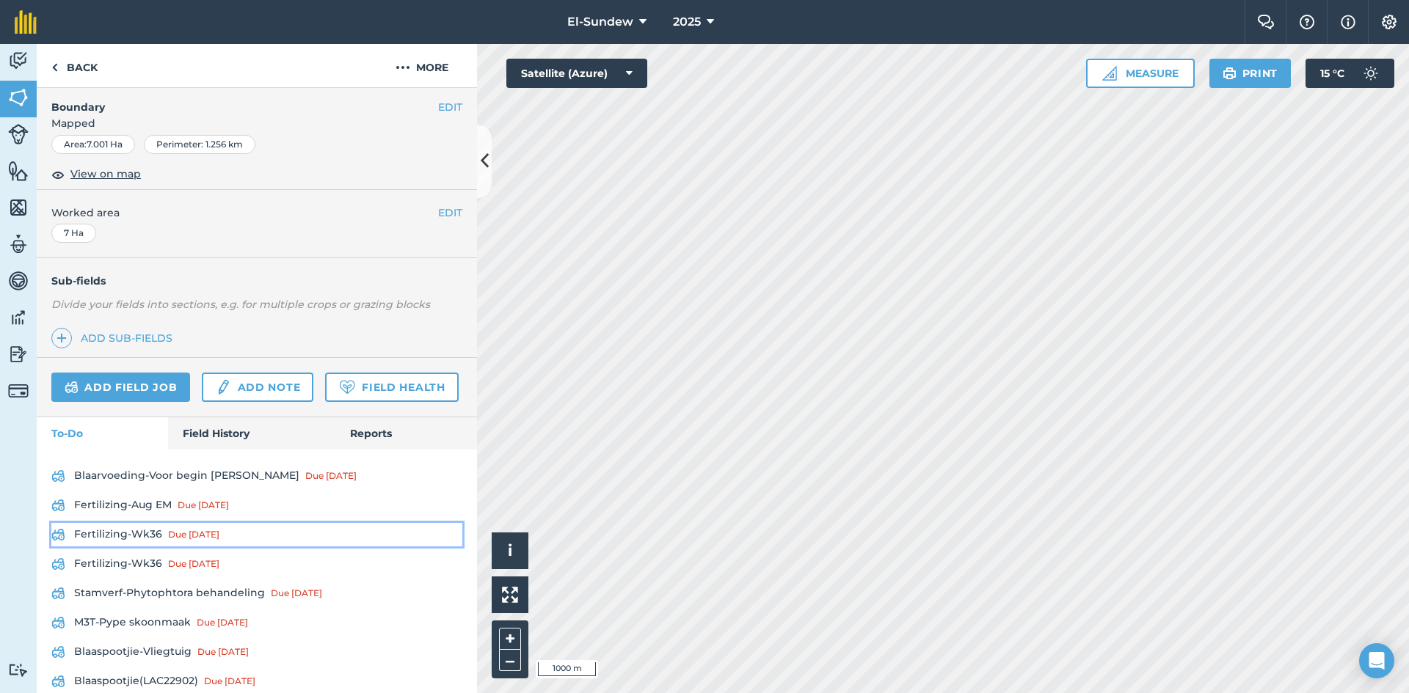
click at [117, 547] on link "Fertilizing-Wk36 Due [DATE]" at bounding box center [256, 534] width 411 height 23
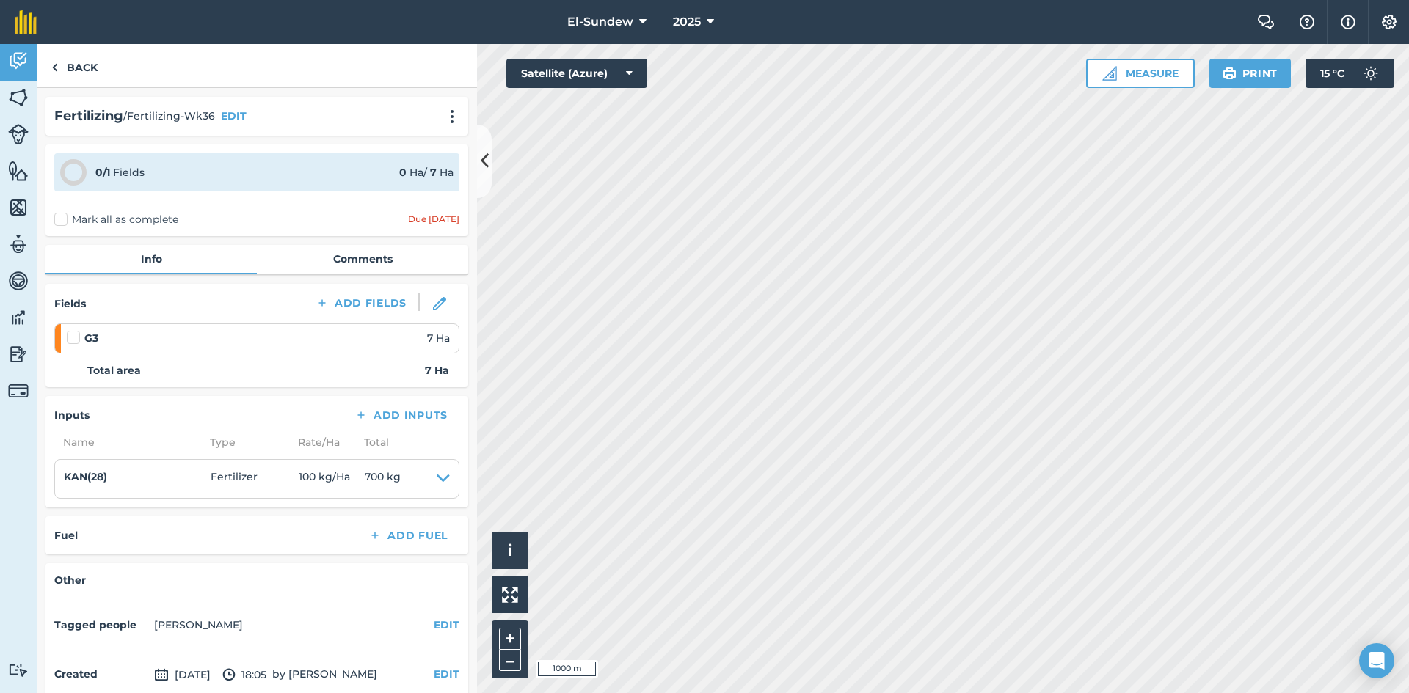
click at [67, 330] on label at bounding box center [76, 330] width 18 height 0
click at [67, 332] on input "checkbox" at bounding box center [72, 335] width 10 height 10
checkbox input "false"
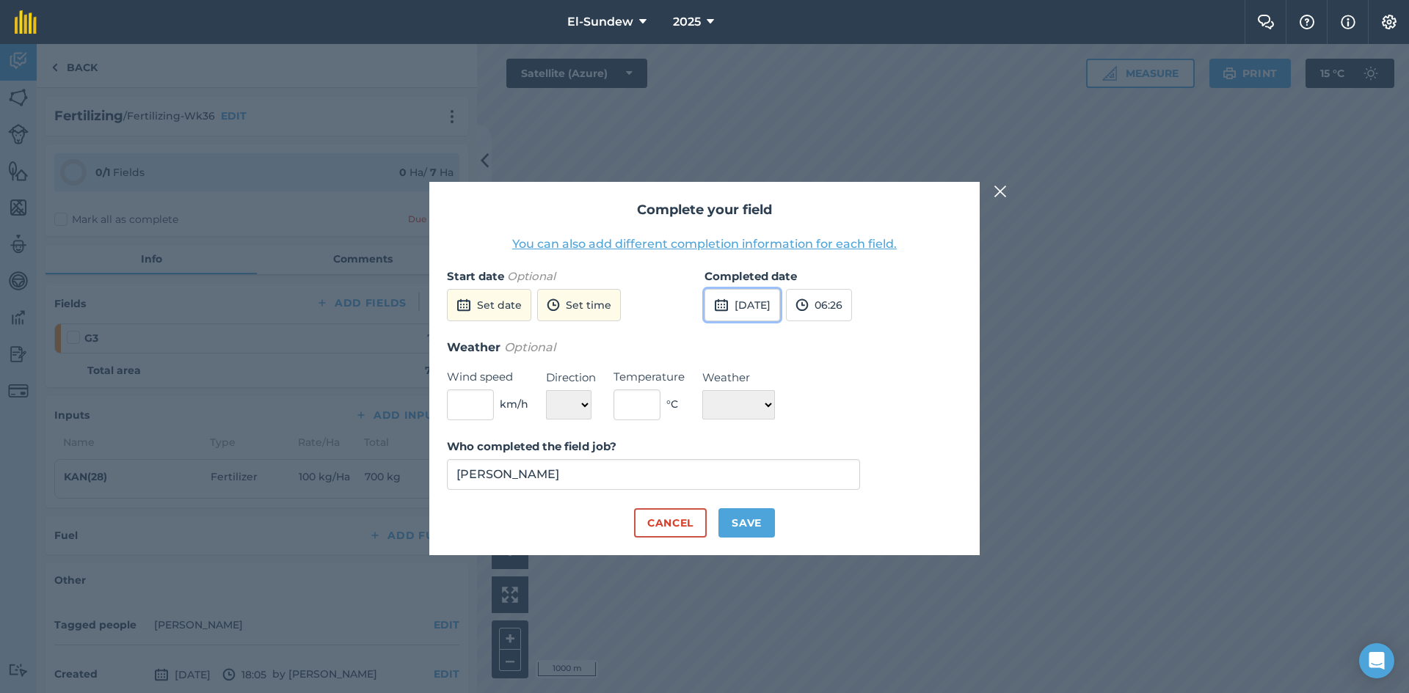
click at [767, 313] on button "[DATE]" at bounding box center [742, 305] width 76 height 32
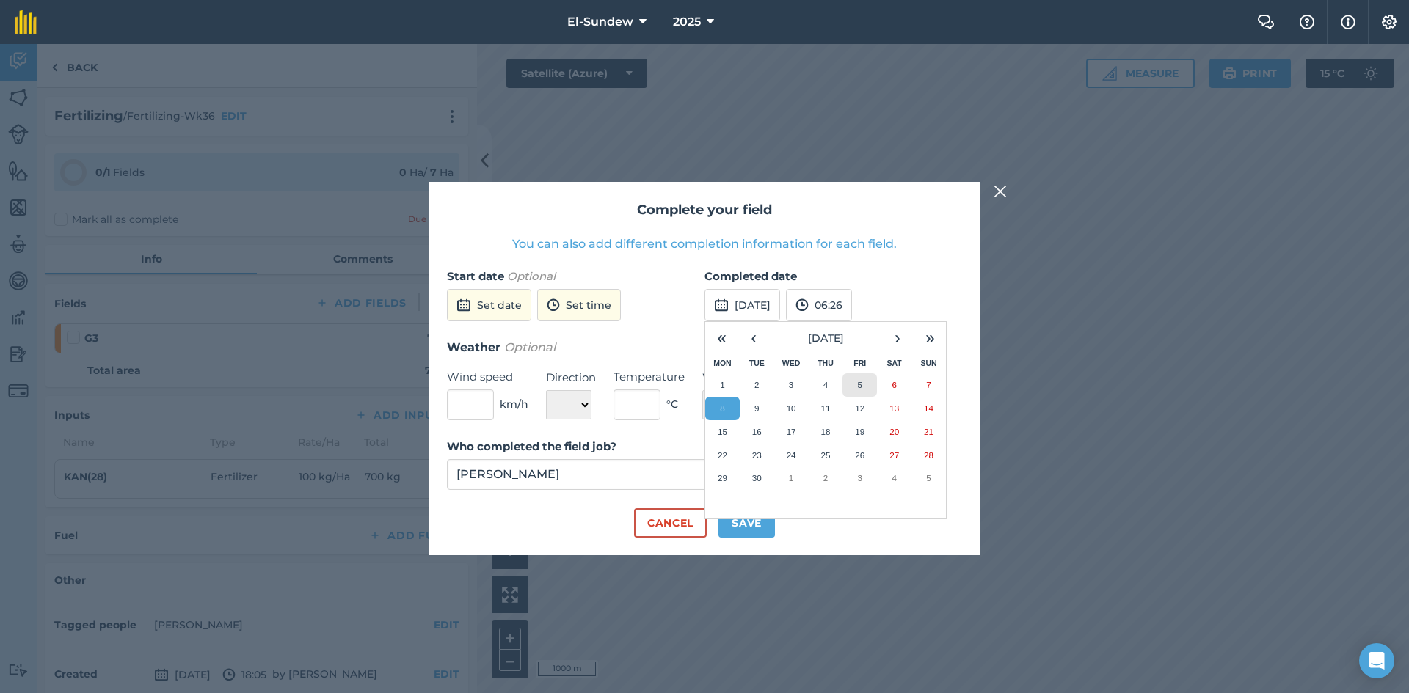
click at [855, 384] on button "5" at bounding box center [859, 384] width 34 height 23
click at [752, 525] on button "Save" at bounding box center [746, 522] width 56 height 29
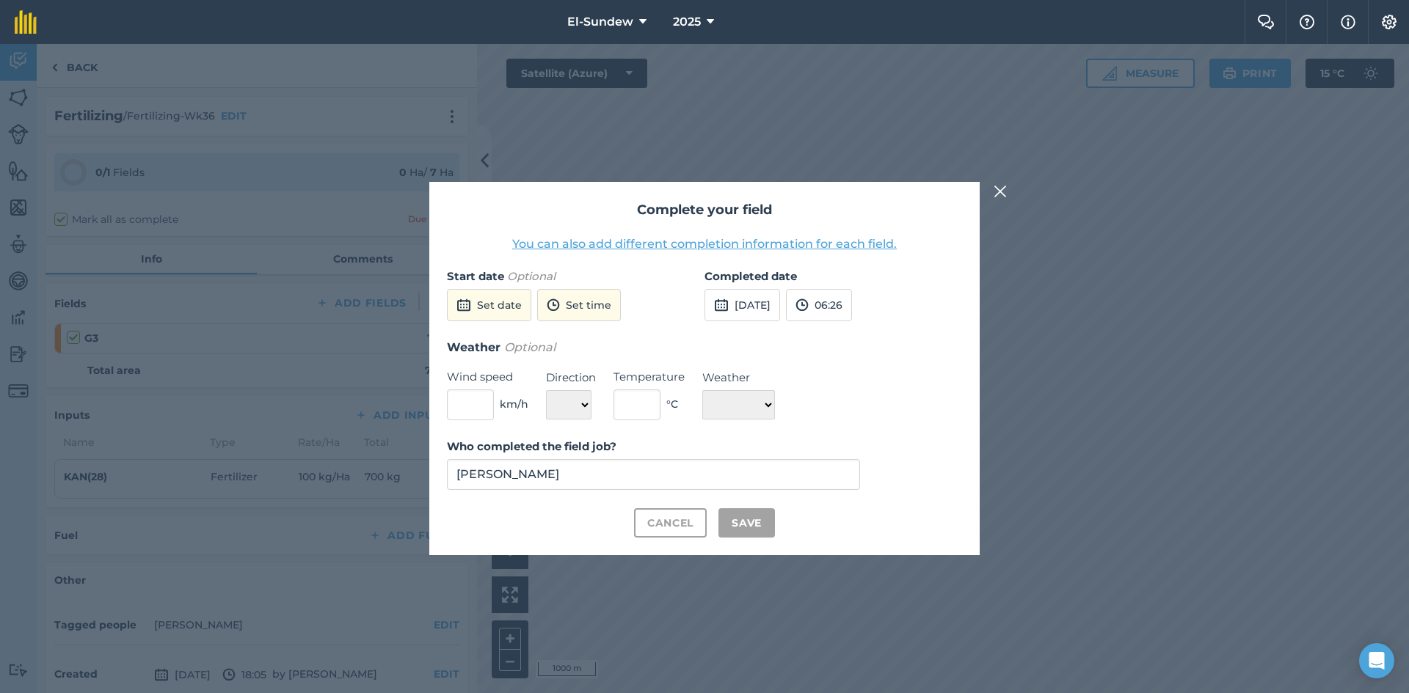
checkbox input "true"
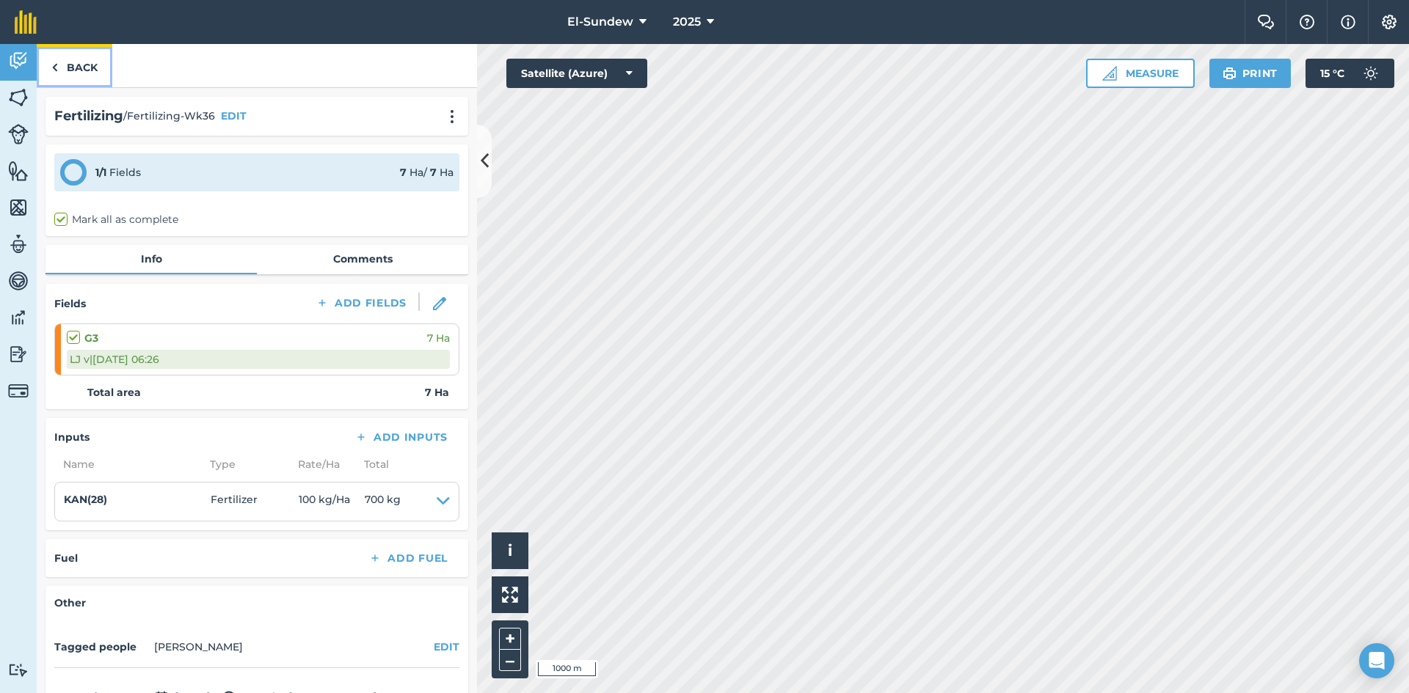
click at [46, 66] on link "Back" at bounding box center [75, 65] width 76 height 43
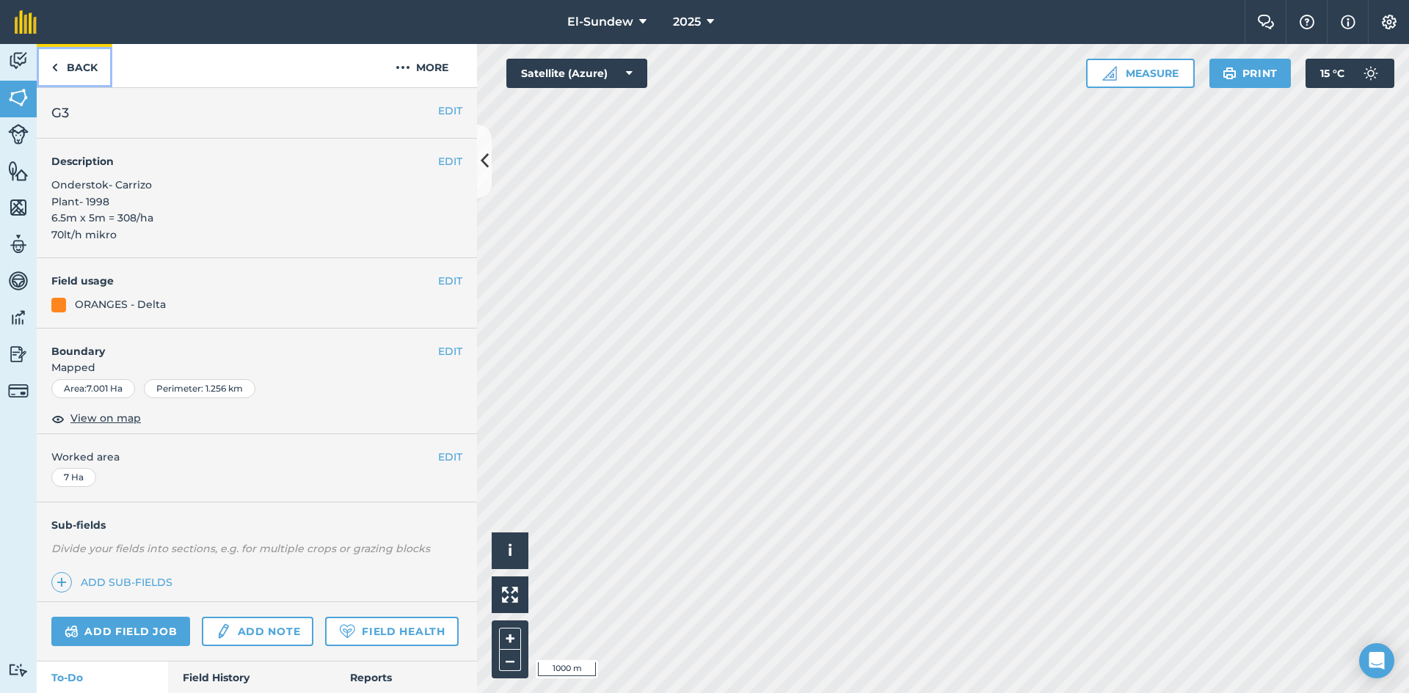
click at [99, 60] on link "Back" at bounding box center [75, 65] width 76 height 43
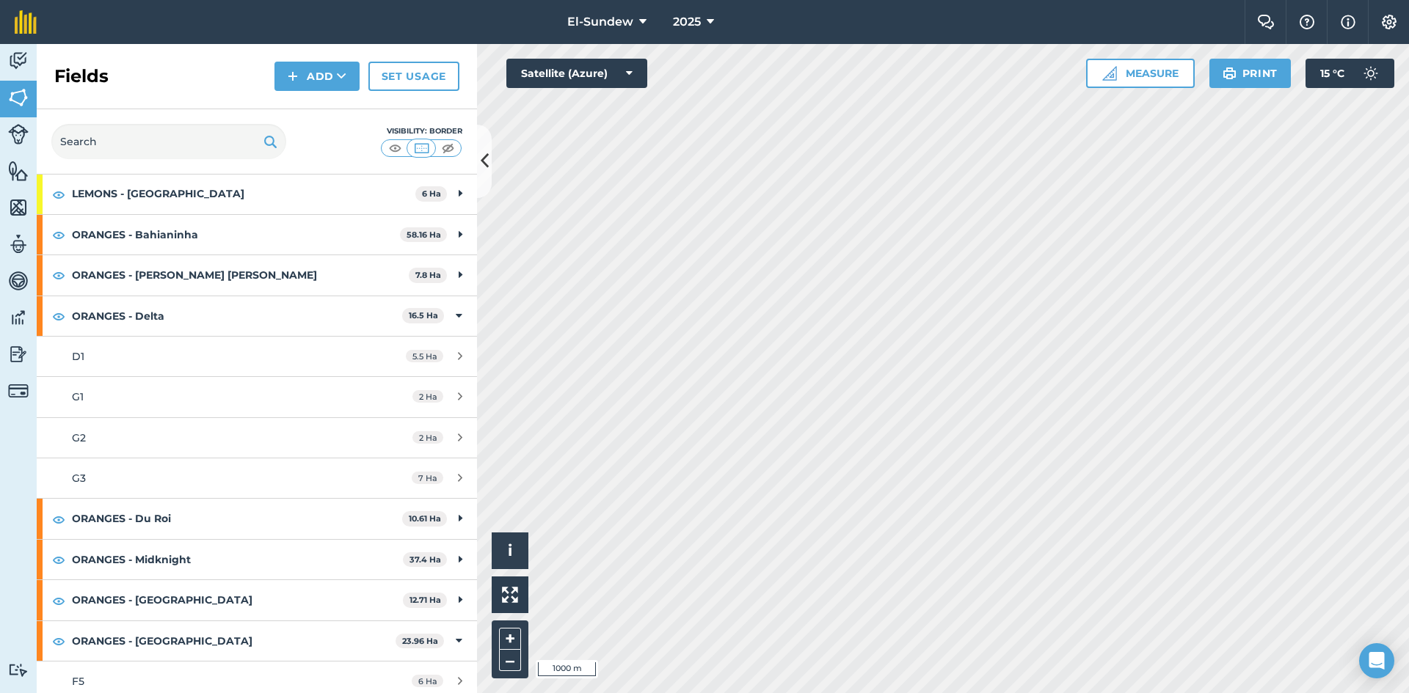
scroll to position [244, 0]
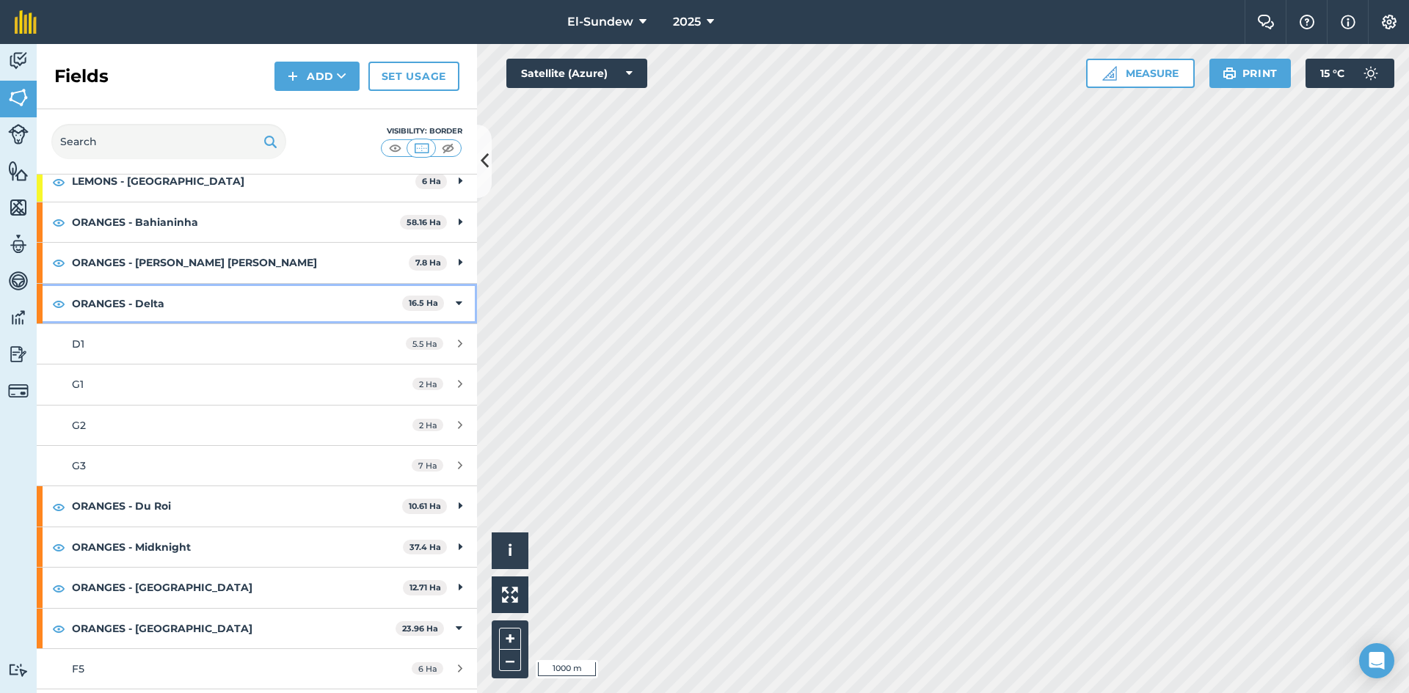
click at [134, 293] on strong "ORANGES - Delta" at bounding box center [237, 304] width 330 height 40
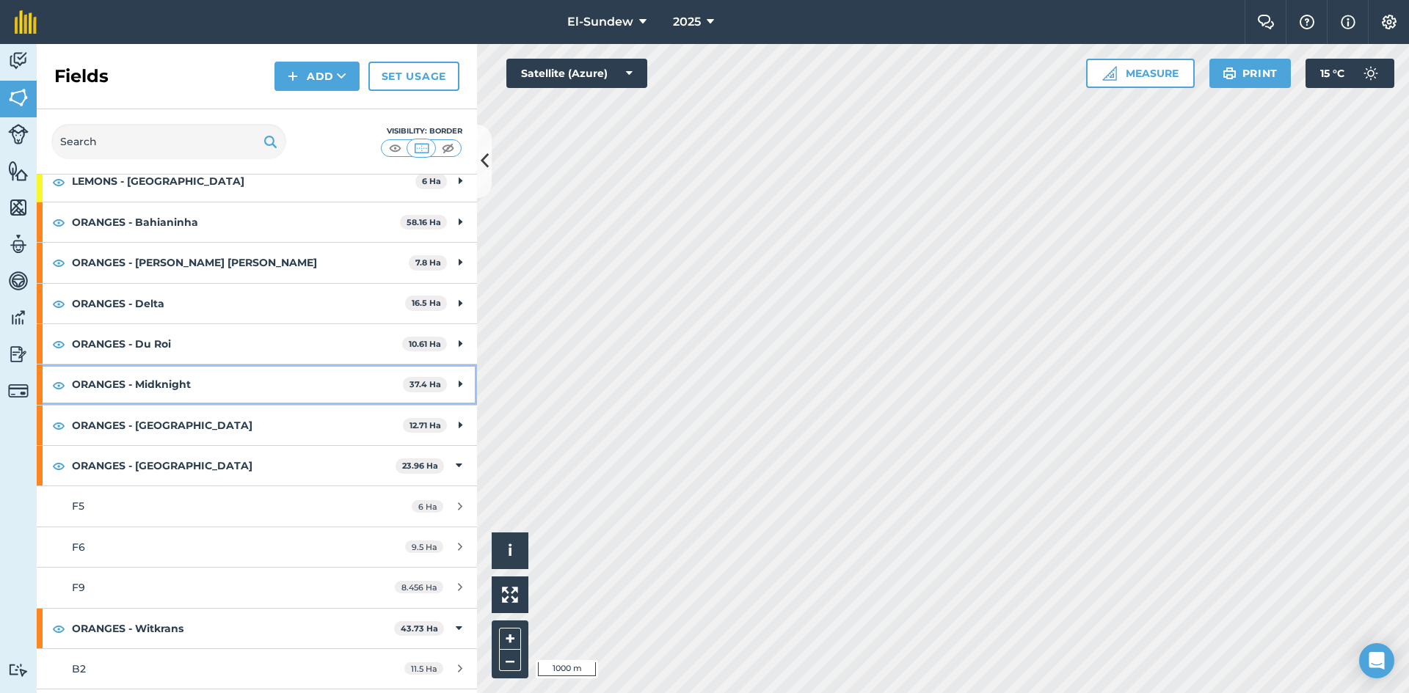
click at [137, 382] on strong "ORANGES - Midknight" at bounding box center [237, 385] width 331 height 40
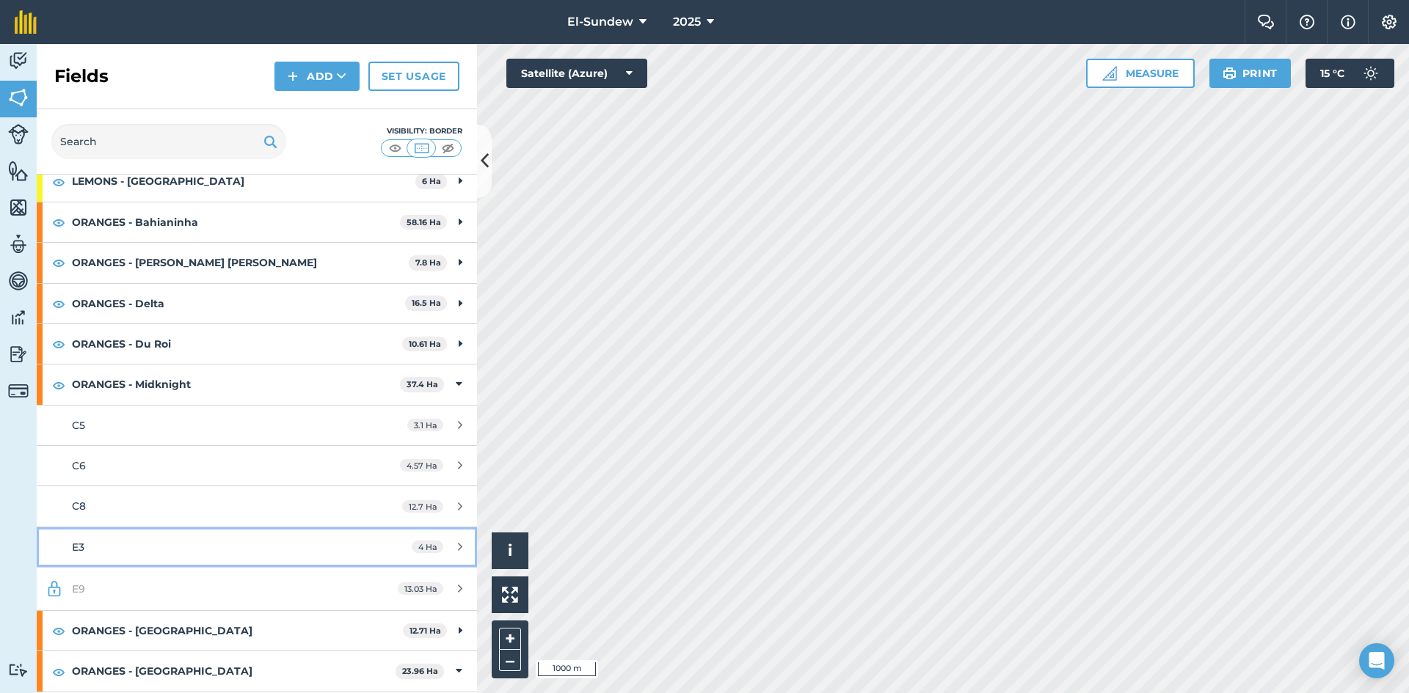
click at [121, 544] on div "E3" at bounding box center [210, 547] width 276 height 16
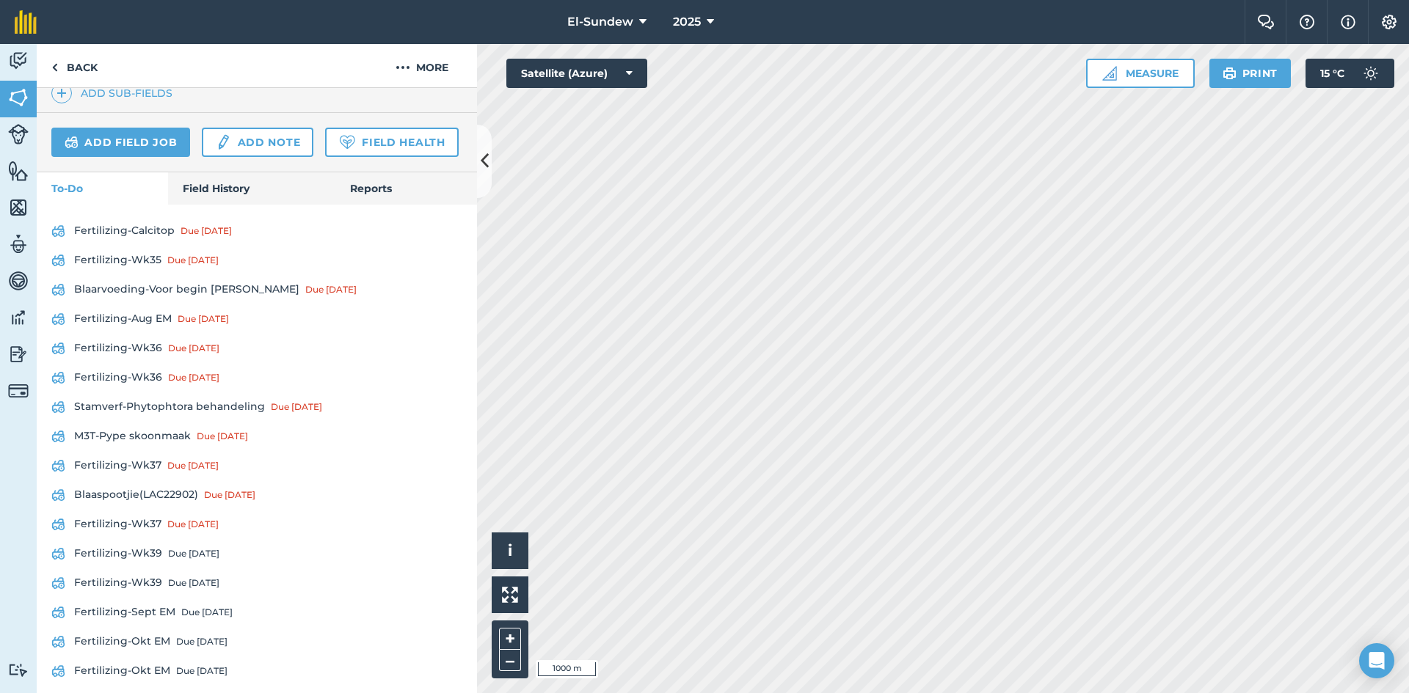
scroll to position [244, 0]
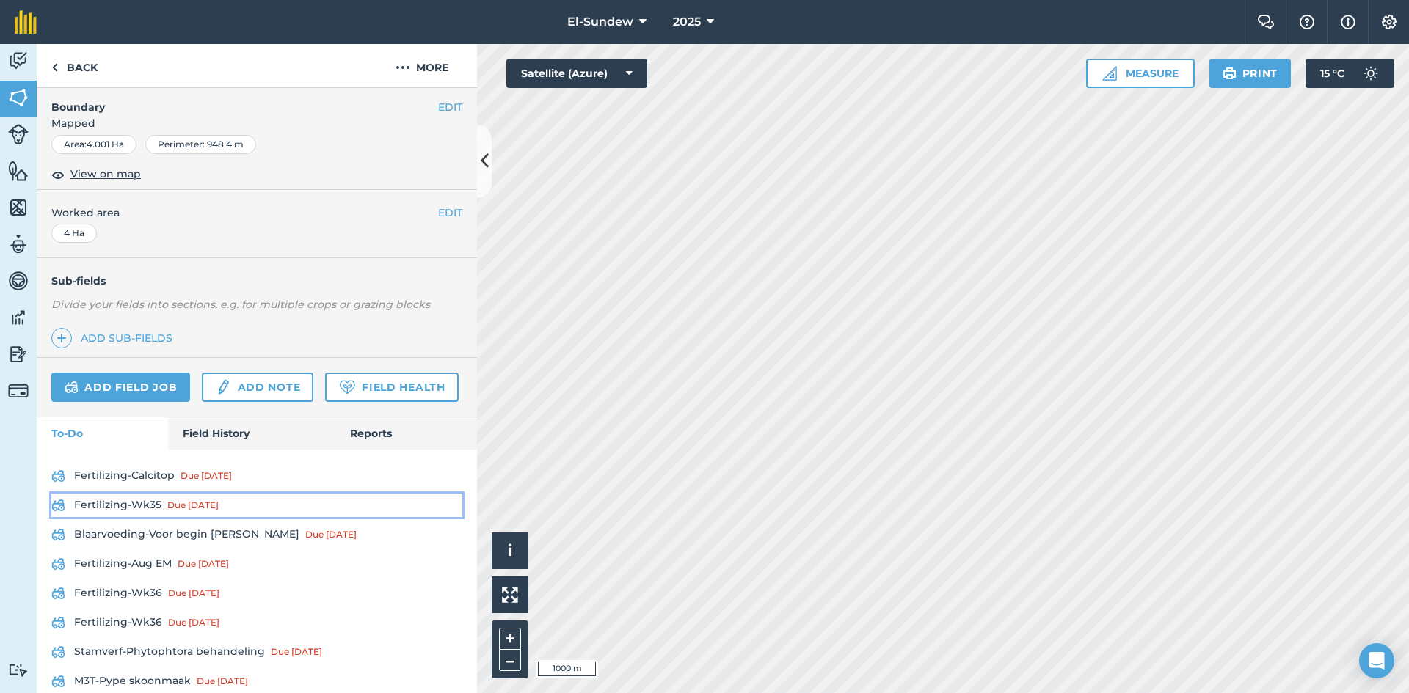
click at [117, 517] on link "Fertilizing-Wk35 Due [DATE]" at bounding box center [256, 505] width 411 height 23
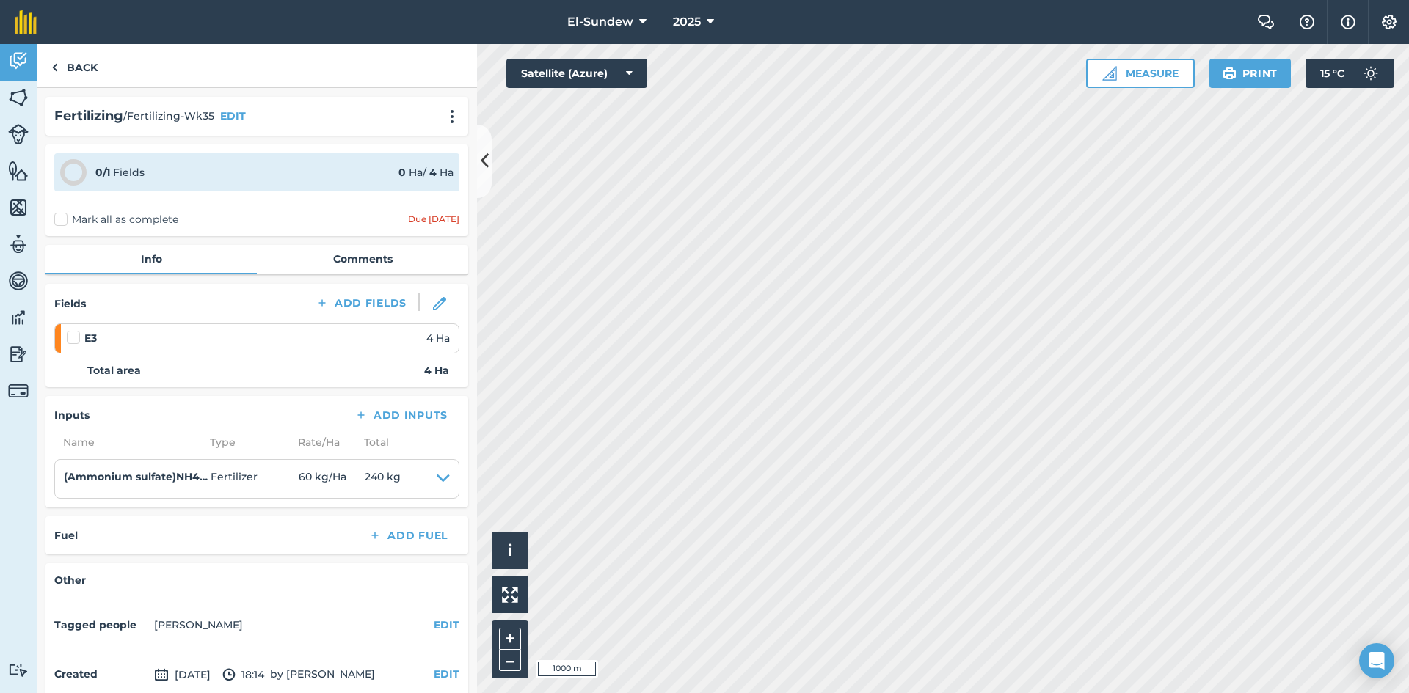
click at [75, 330] on label at bounding box center [76, 330] width 18 height 0
click at [75, 339] on input "checkbox" at bounding box center [72, 335] width 10 height 10
checkbox input "false"
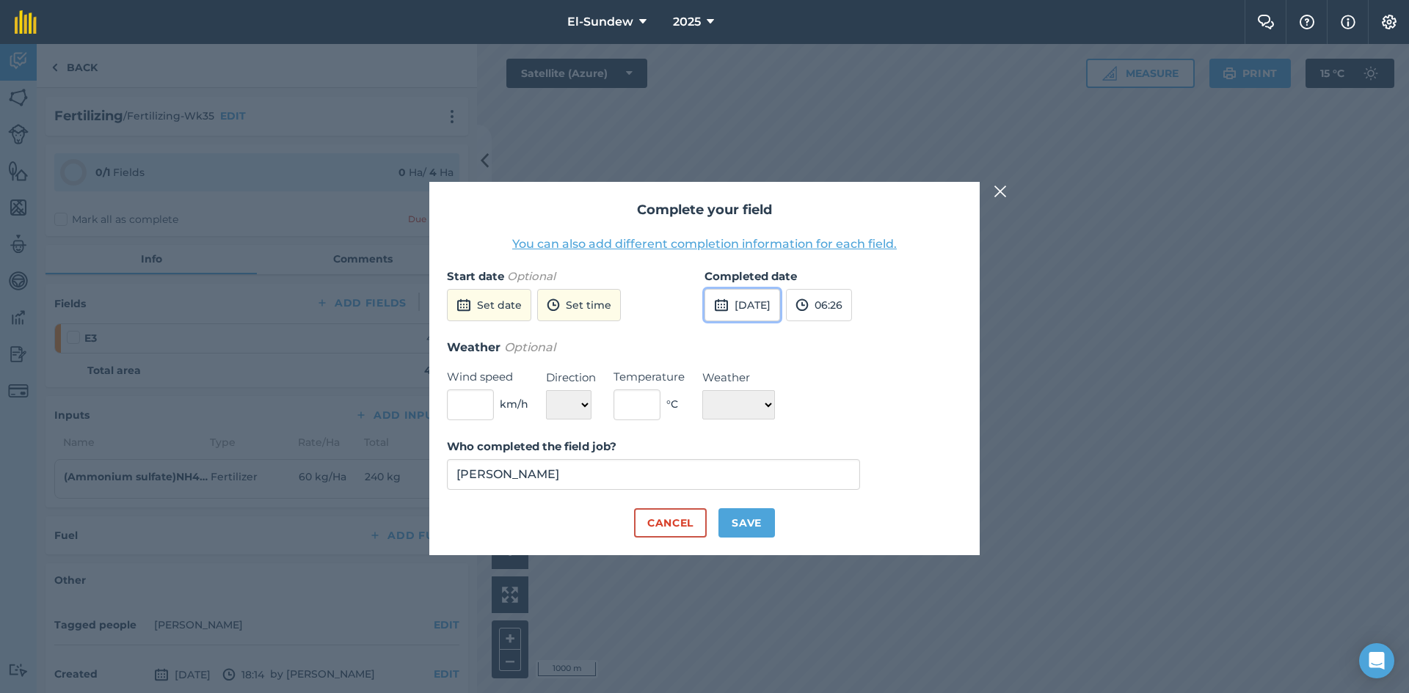
click at [756, 289] on button "[DATE]" at bounding box center [742, 305] width 76 height 32
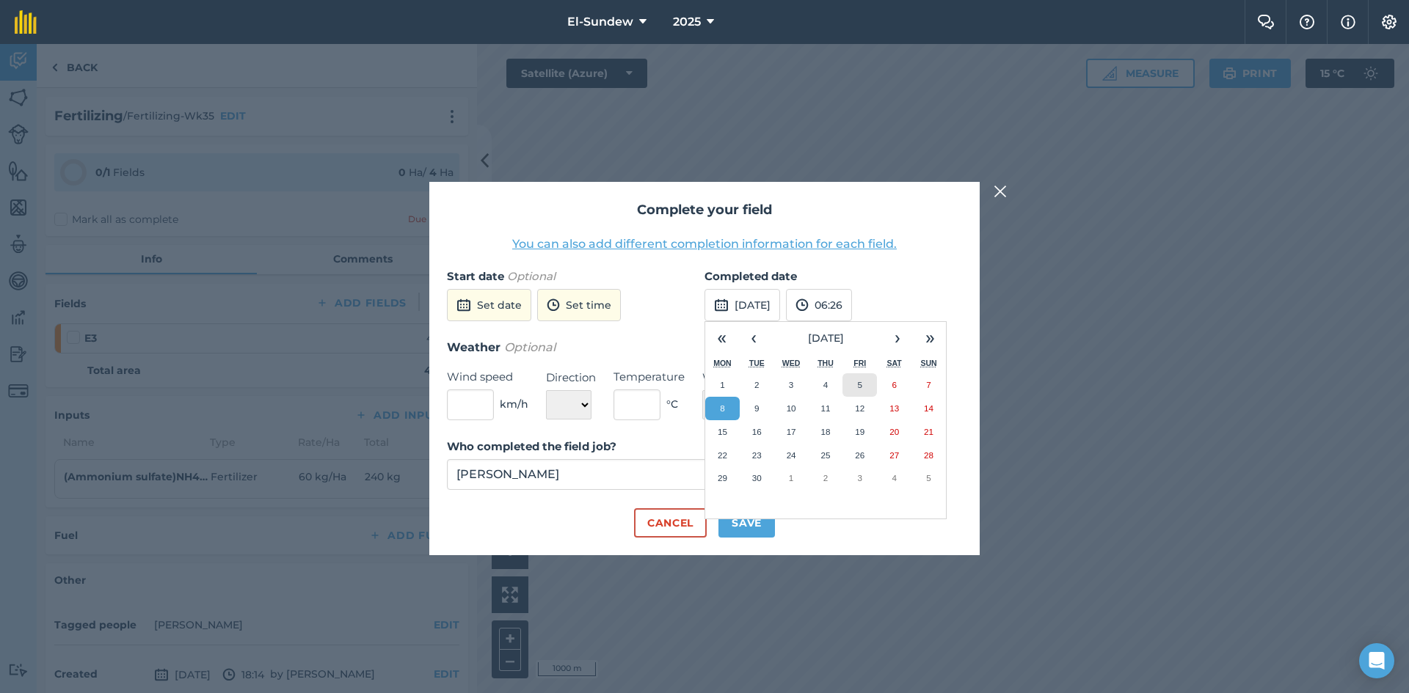
click at [855, 384] on button "5" at bounding box center [859, 384] width 34 height 23
click at [756, 519] on button "Save" at bounding box center [746, 522] width 56 height 29
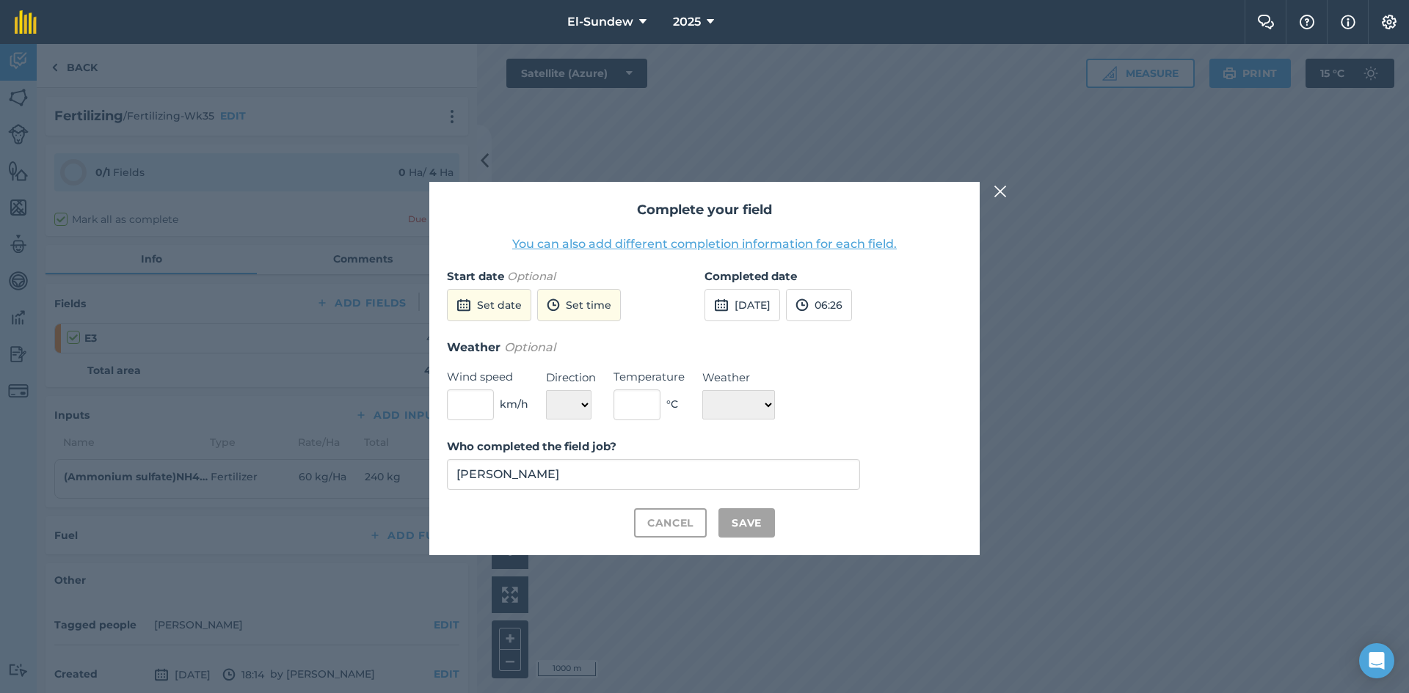
checkbox input "true"
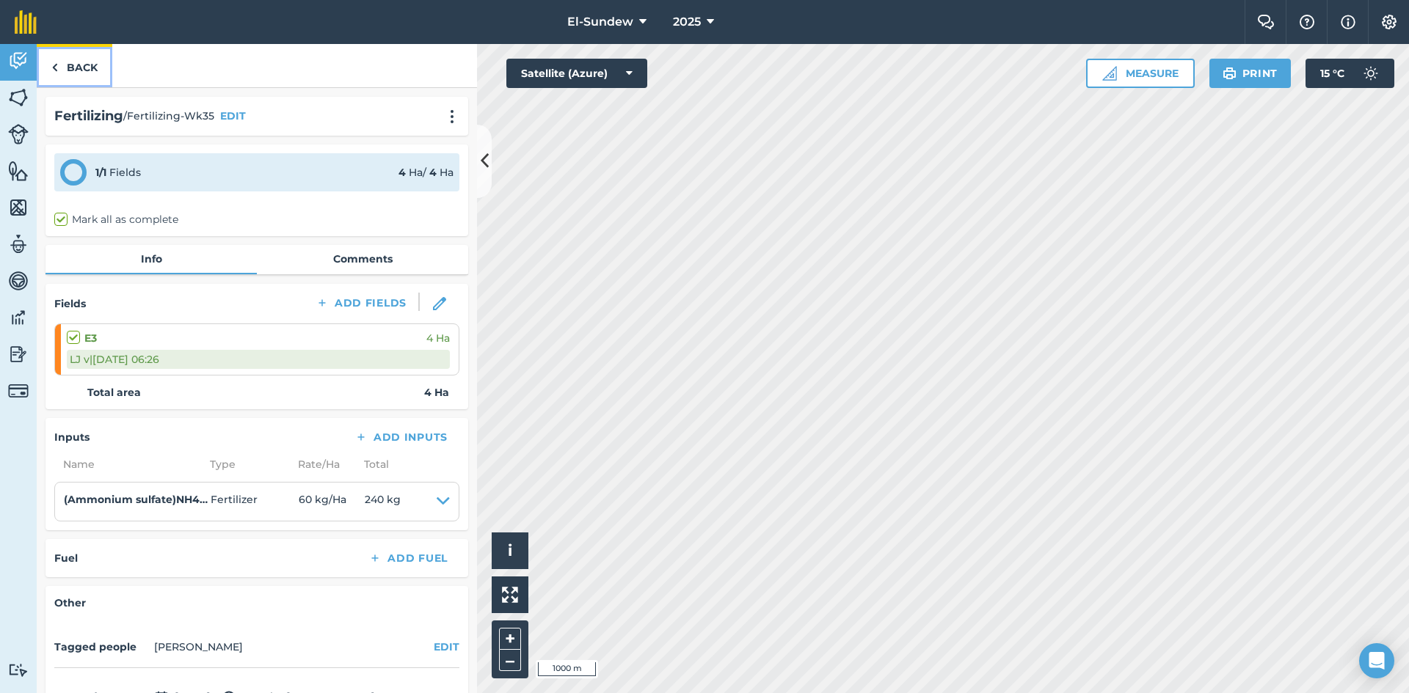
click at [76, 68] on link "Back" at bounding box center [75, 65] width 76 height 43
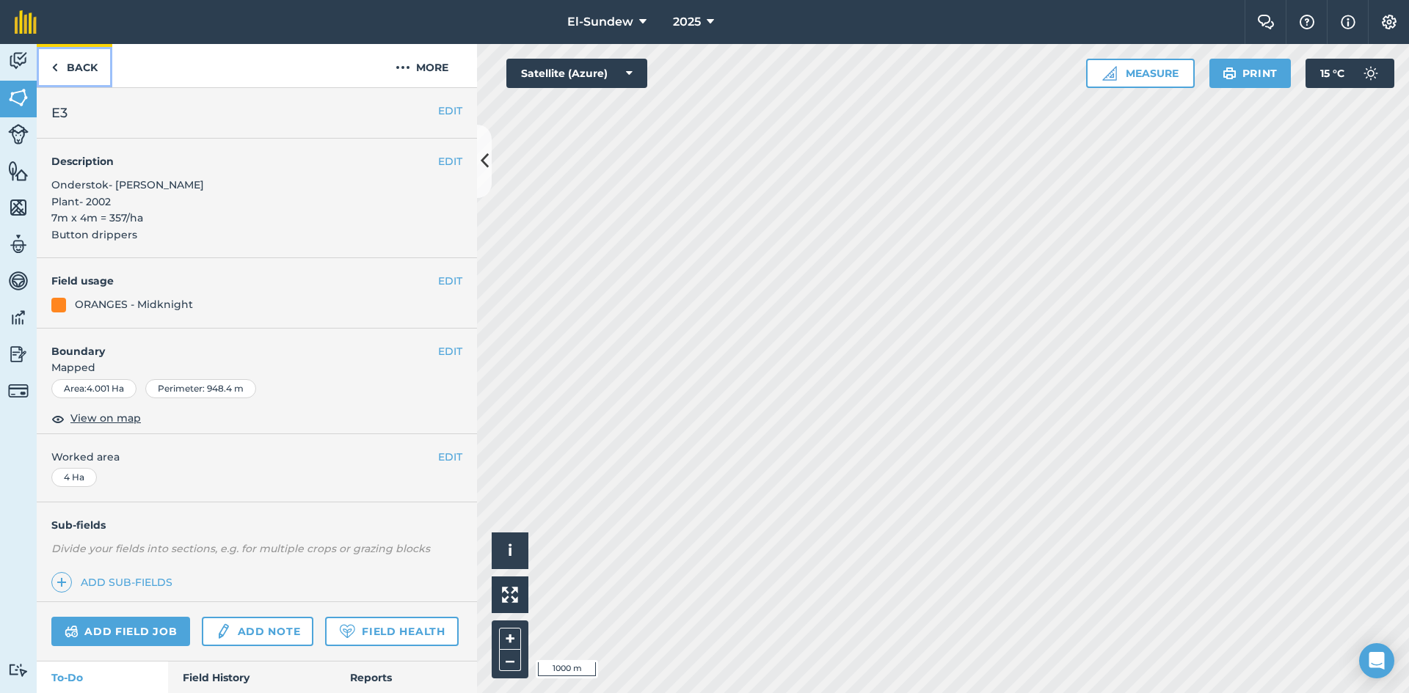
click at [76, 68] on link "Back" at bounding box center [75, 65] width 76 height 43
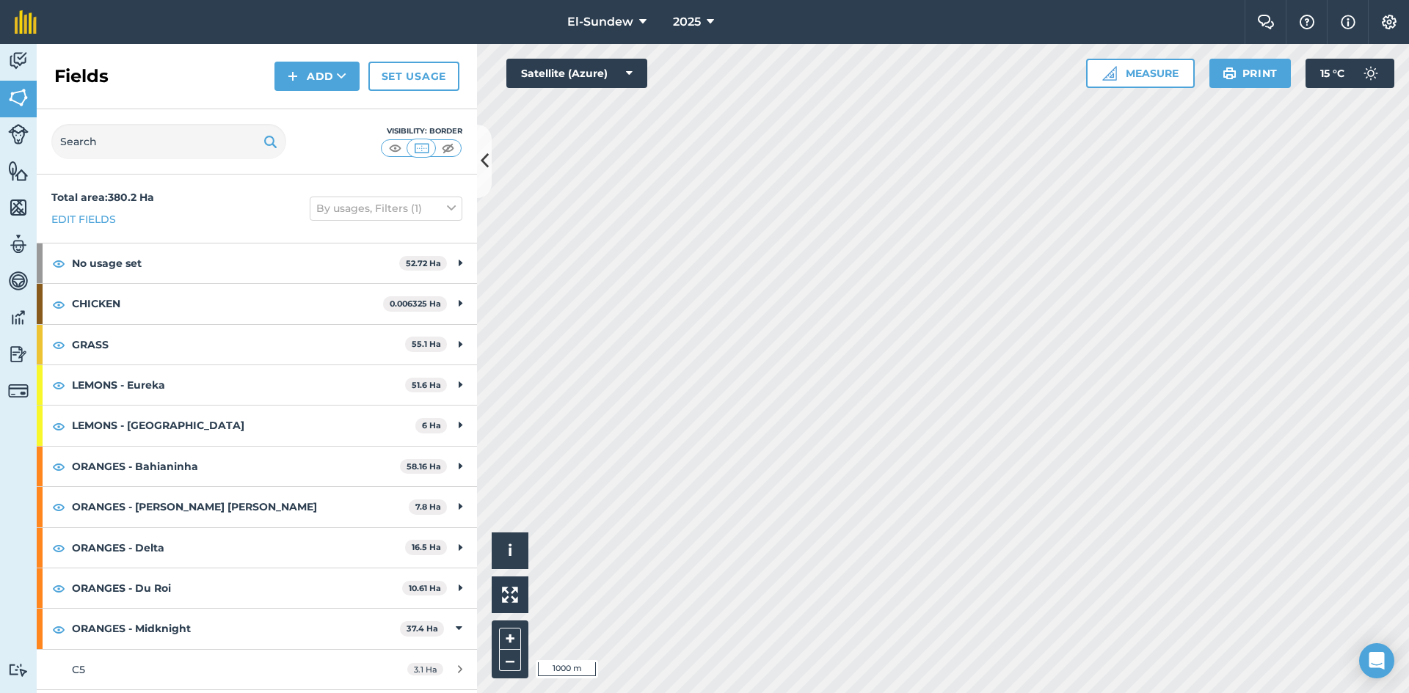
scroll to position [244, 0]
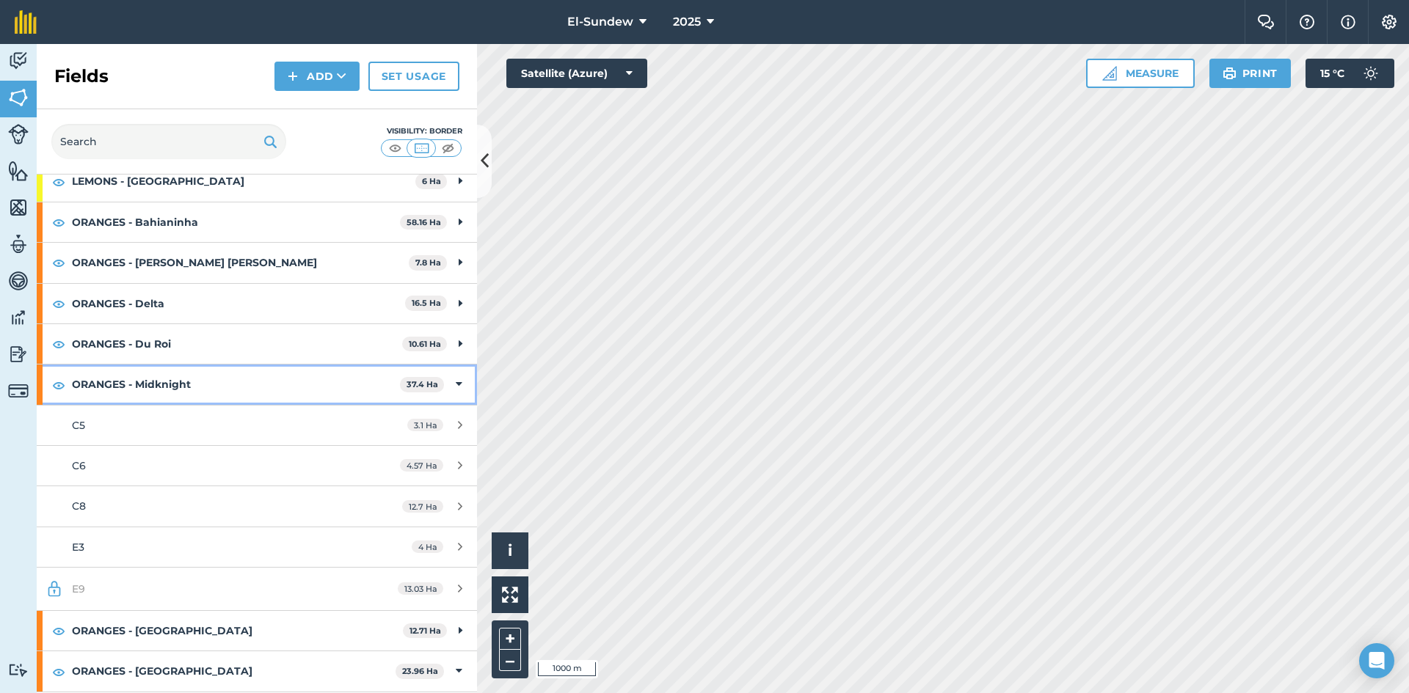
click at [227, 378] on strong "ORANGES - Midknight" at bounding box center [236, 385] width 328 height 40
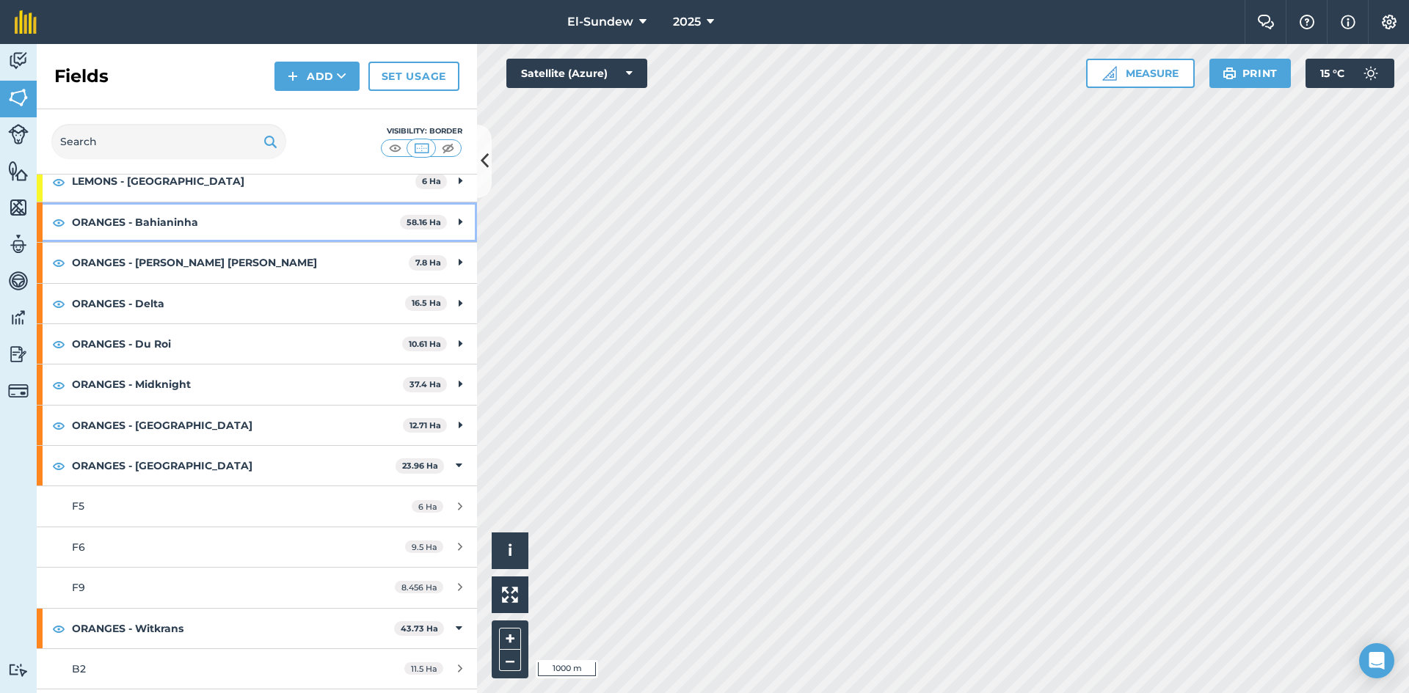
click at [227, 211] on strong "ORANGES - Bahianinha" at bounding box center [236, 222] width 328 height 40
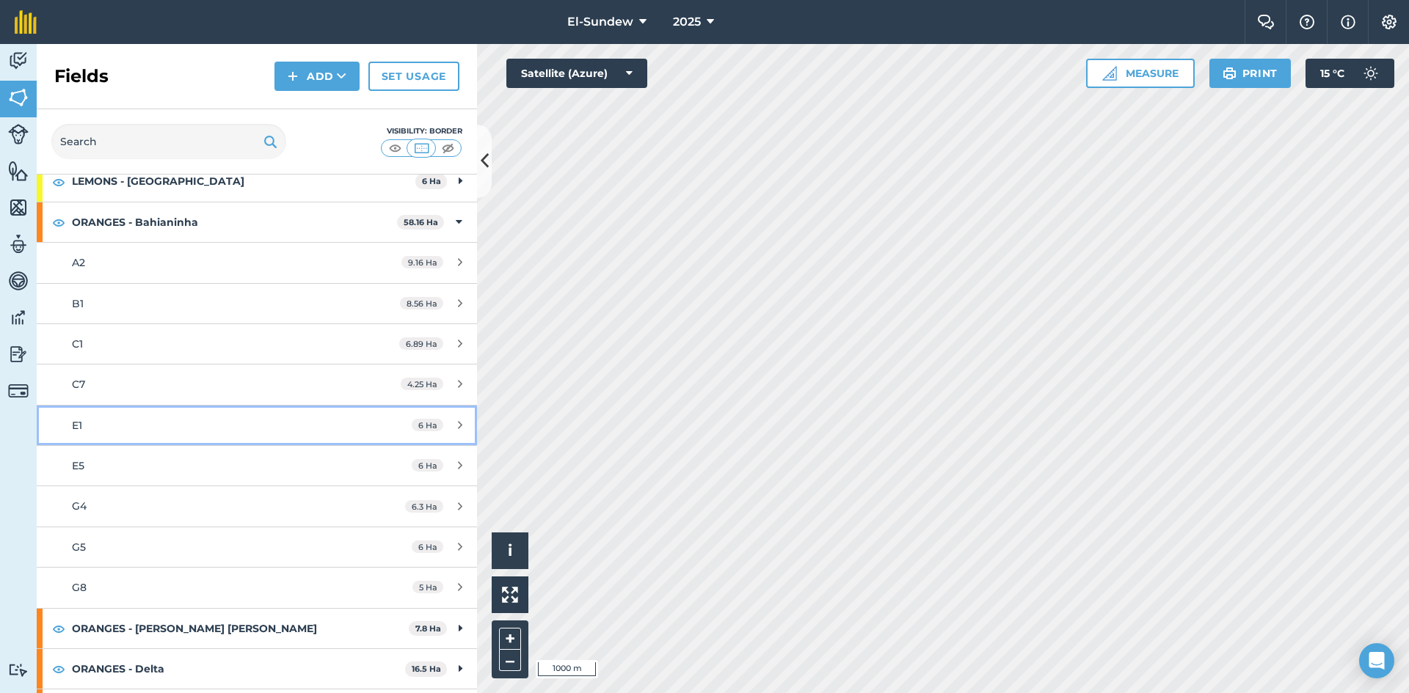
click at [181, 434] on div "E1" at bounding box center [210, 425] width 276 height 16
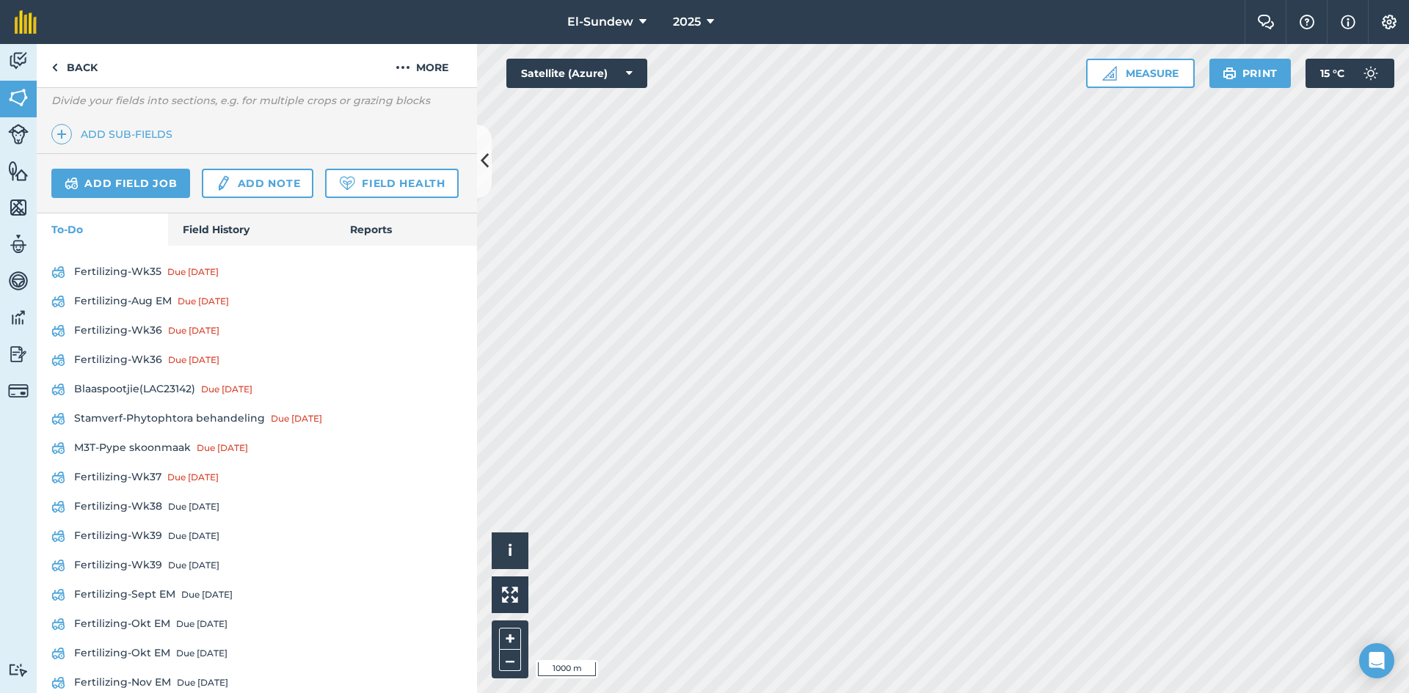
scroll to position [489, 0]
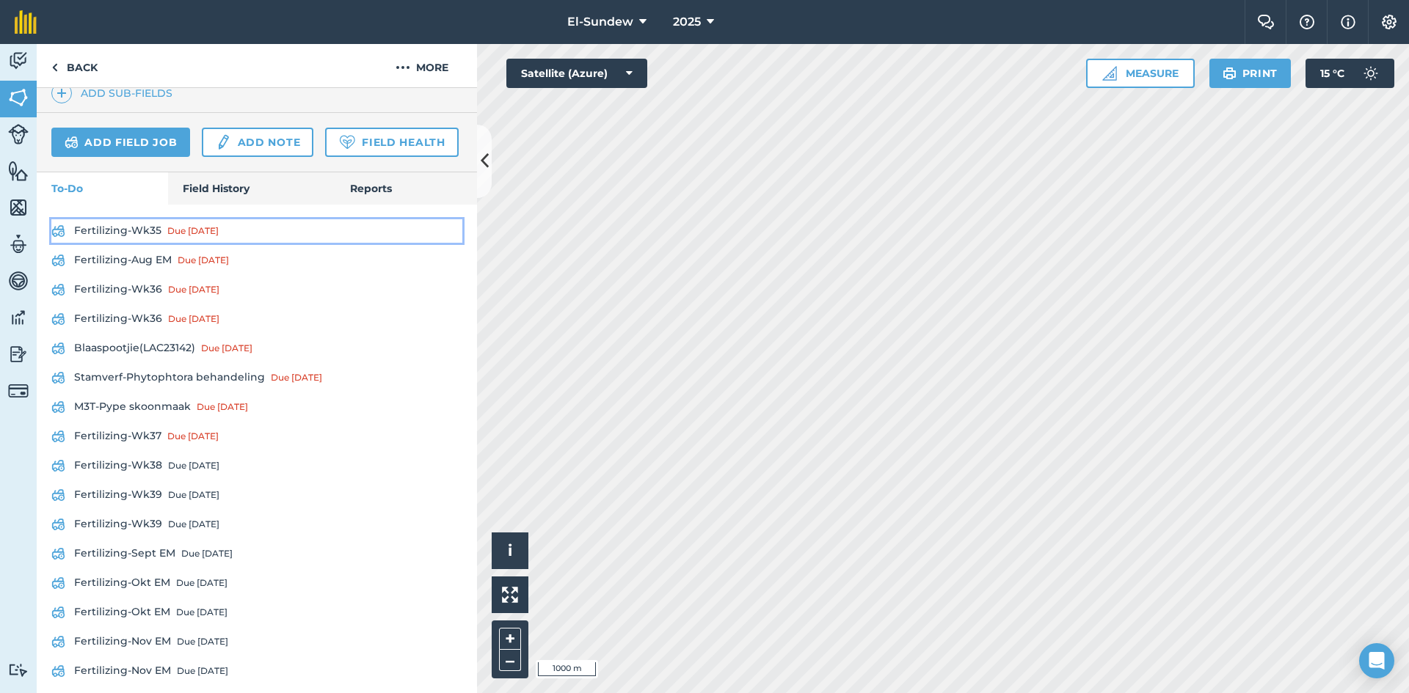
click at [130, 243] on link "Fertilizing-Wk35 Due [DATE]" at bounding box center [256, 230] width 411 height 23
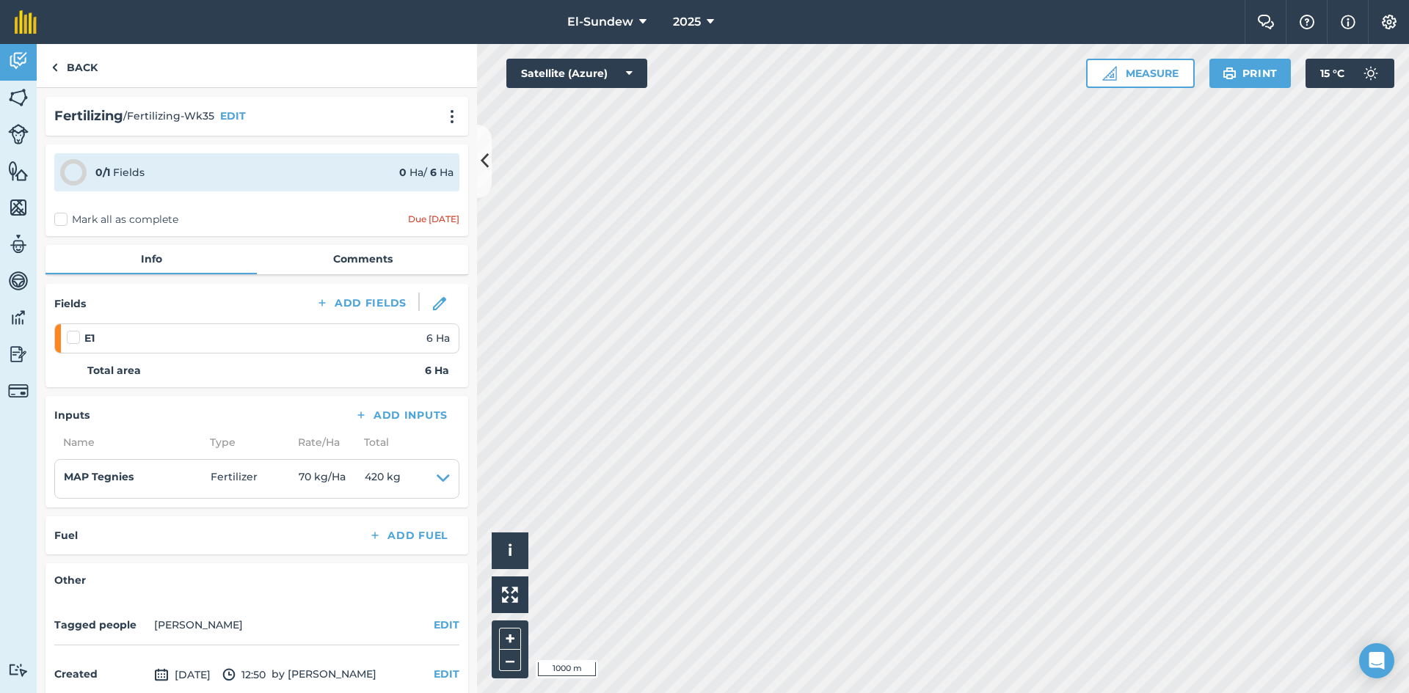
click at [74, 330] on label at bounding box center [76, 330] width 18 height 0
click at [74, 335] on input "checkbox" at bounding box center [72, 335] width 10 height 10
checkbox input "false"
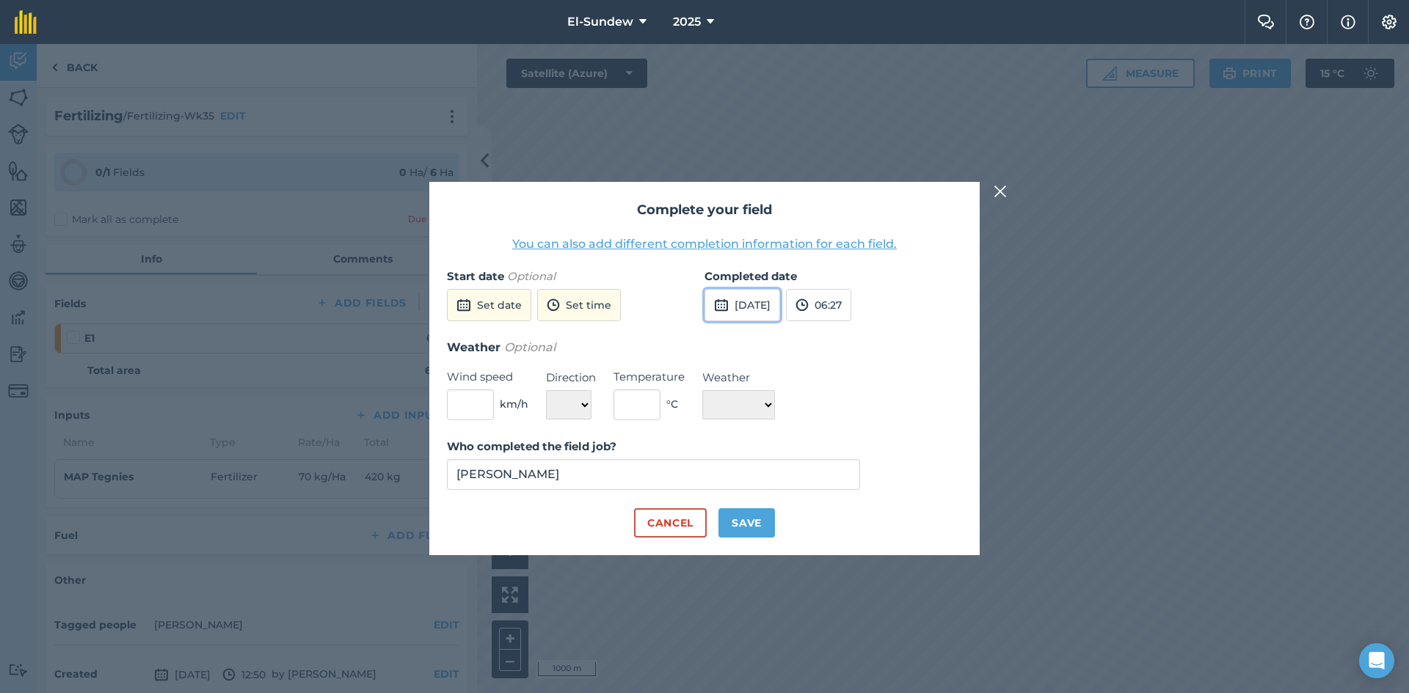
click at [780, 313] on button "[DATE]" at bounding box center [742, 305] width 76 height 32
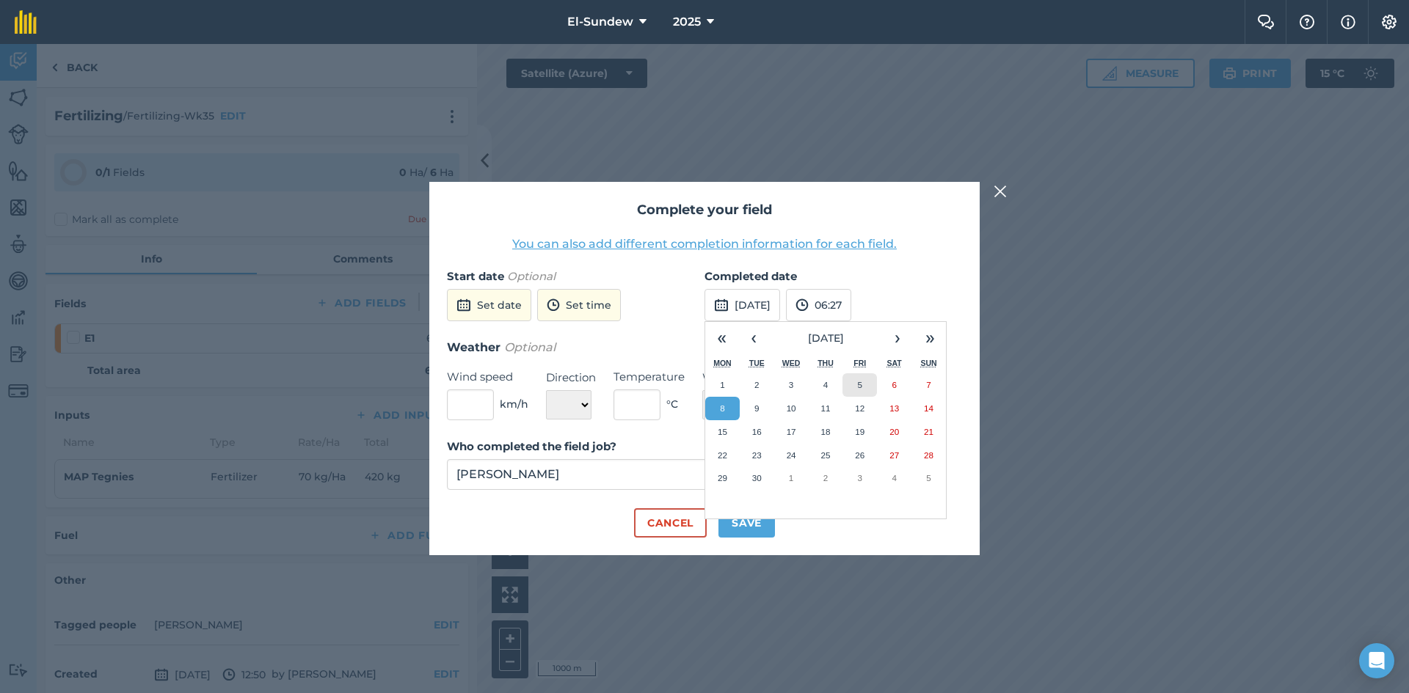
click at [862, 376] on button "5" at bounding box center [859, 384] width 34 height 23
click at [742, 524] on button "Save" at bounding box center [746, 522] width 56 height 29
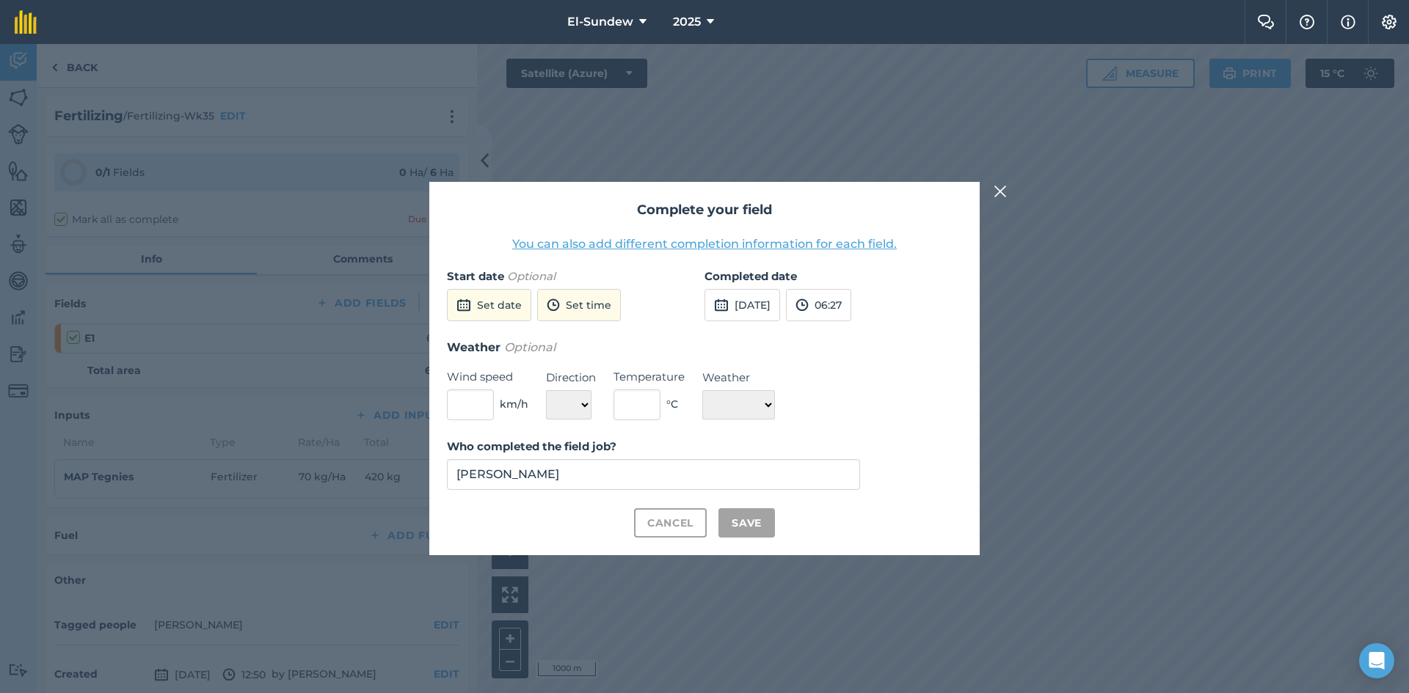
checkbox input "true"
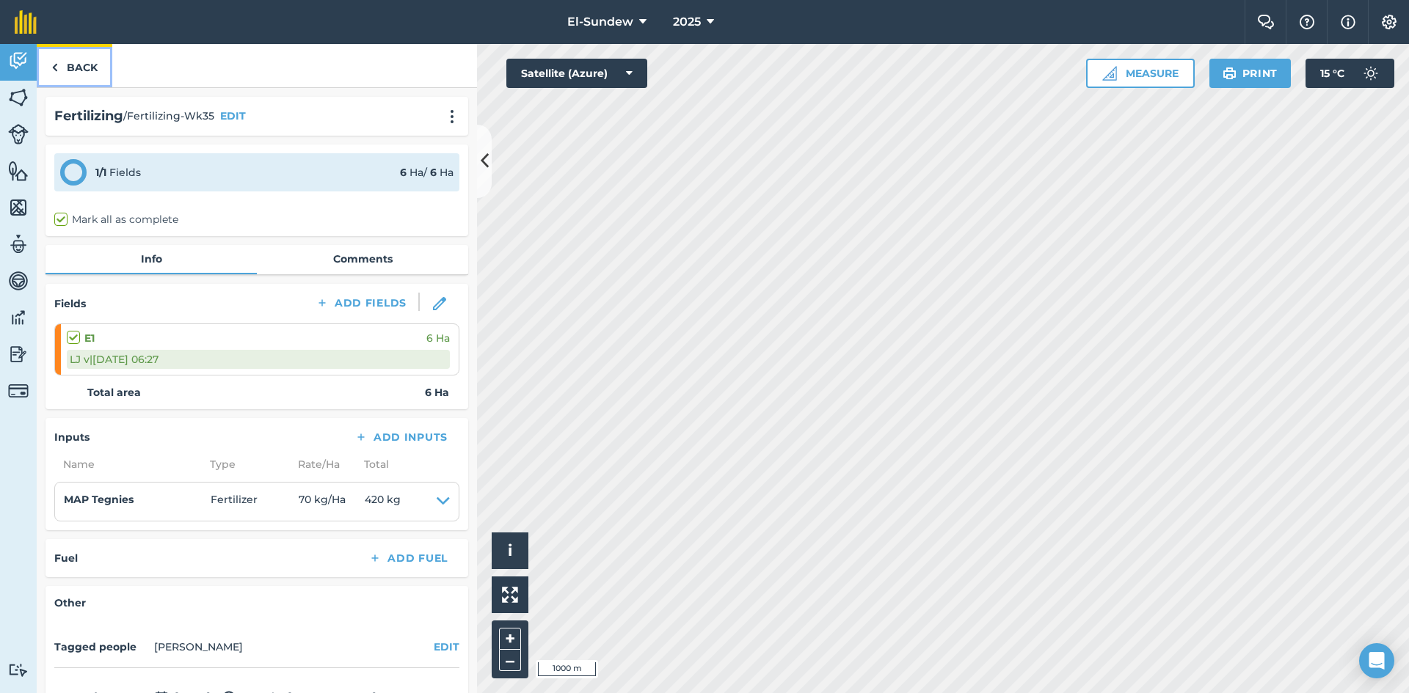
click at [100, 56] on link "Back" at bounding box center [75, 65] width 76 height 43
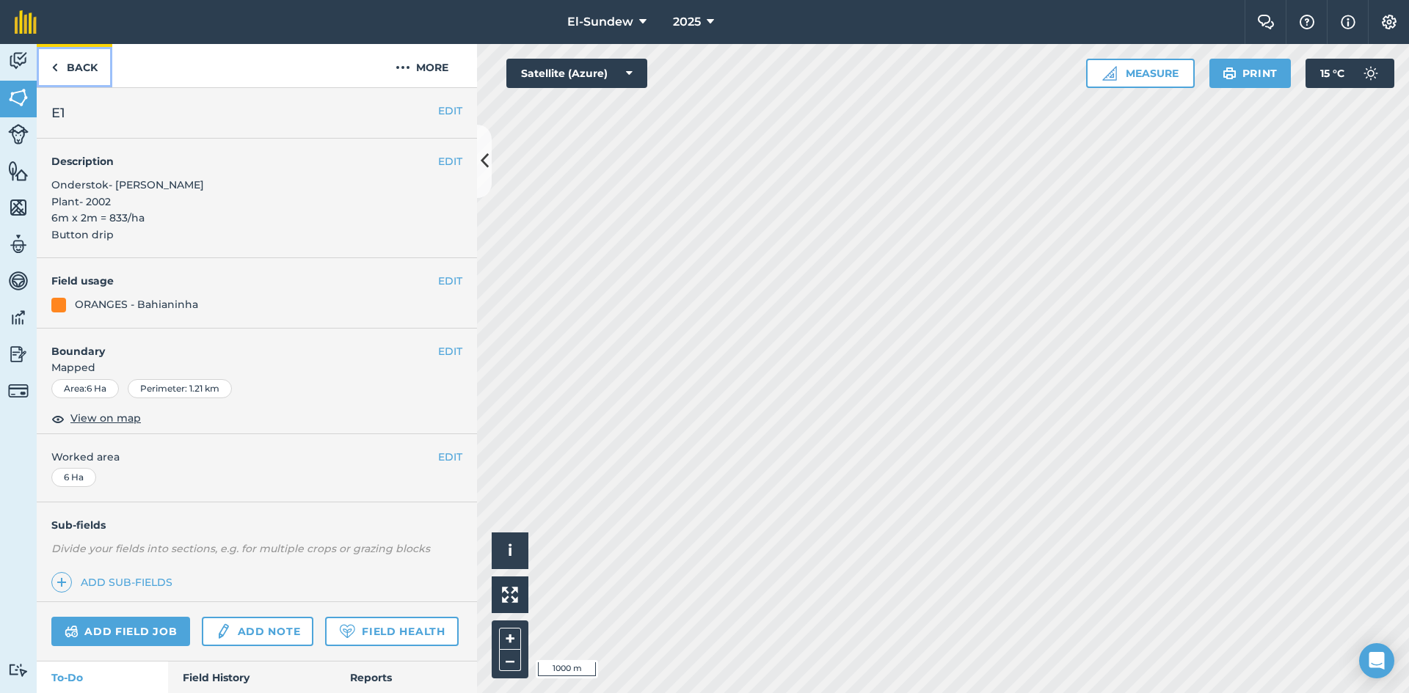
click at [100, 59] on link "Back" at bounding box center [75, 65] width 76 height 43
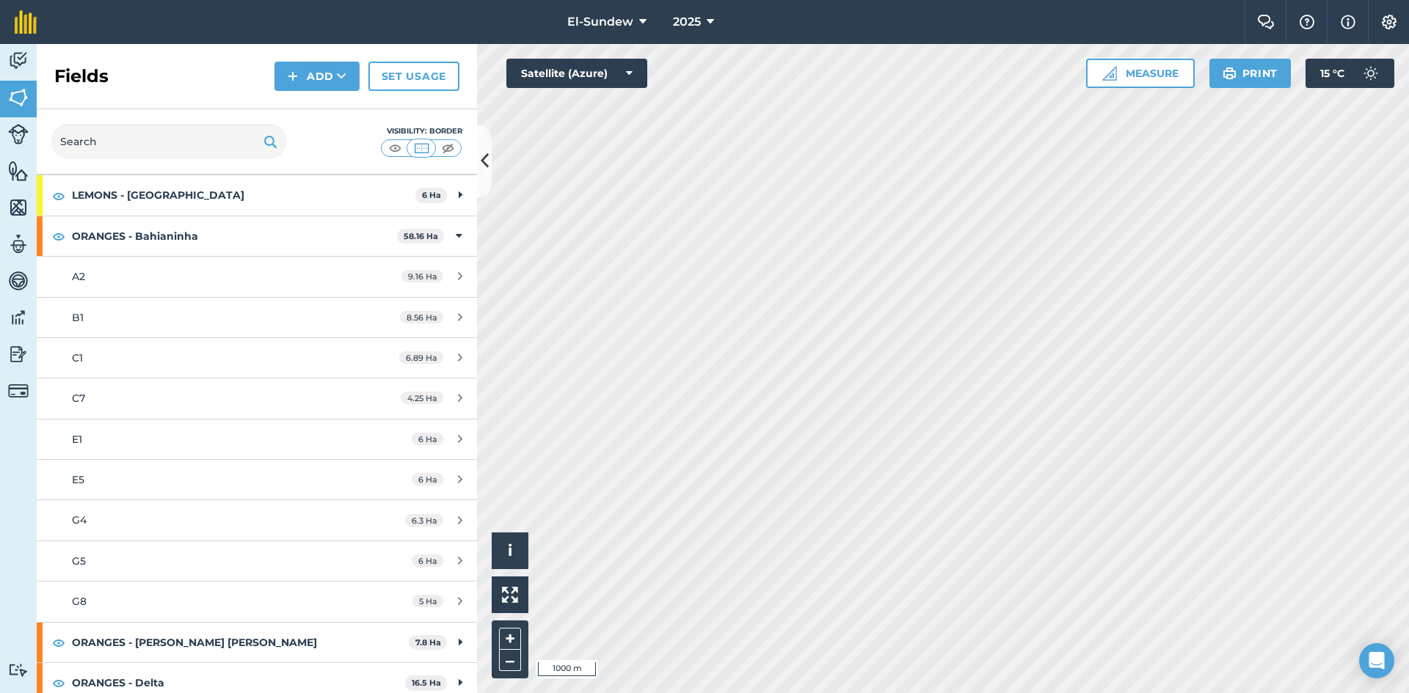
scroll to position [244, 0]
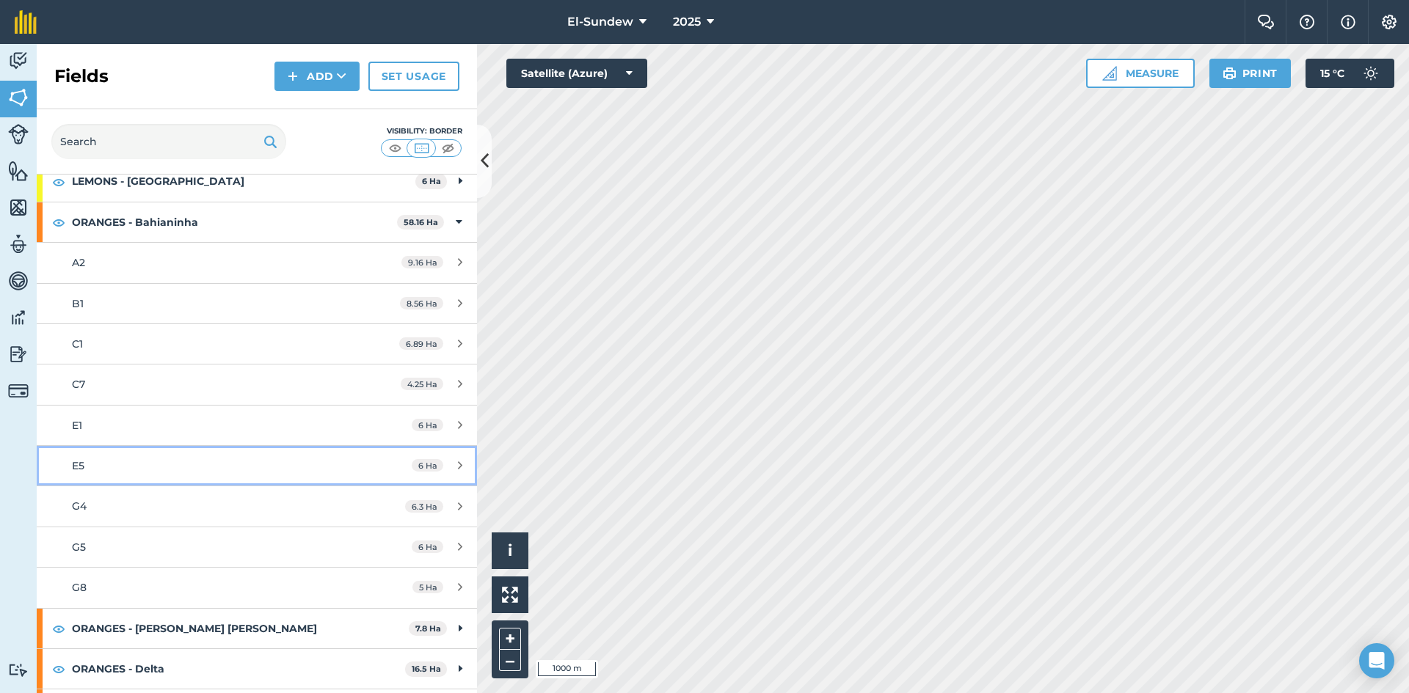
click at [158, 464] on div "E5" at bounding box center [210, 466] width 276 height 16
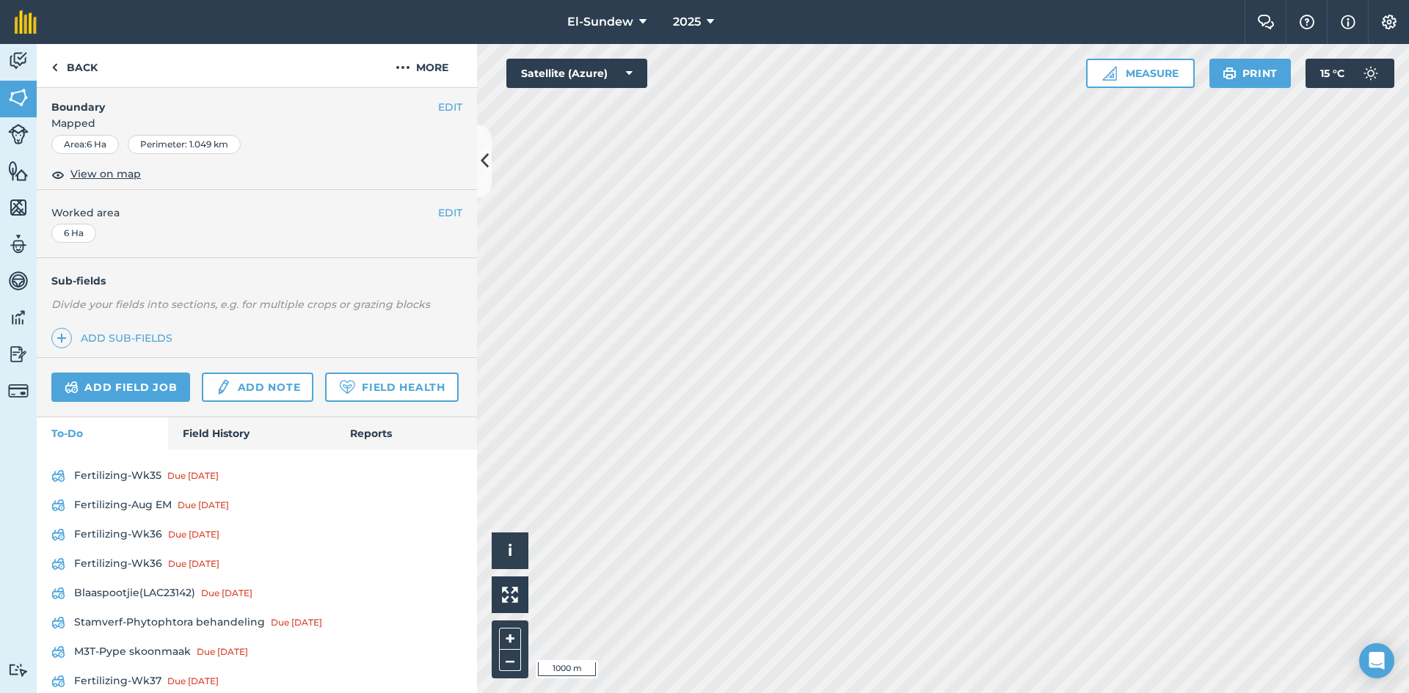
scroll to position [489, 0]
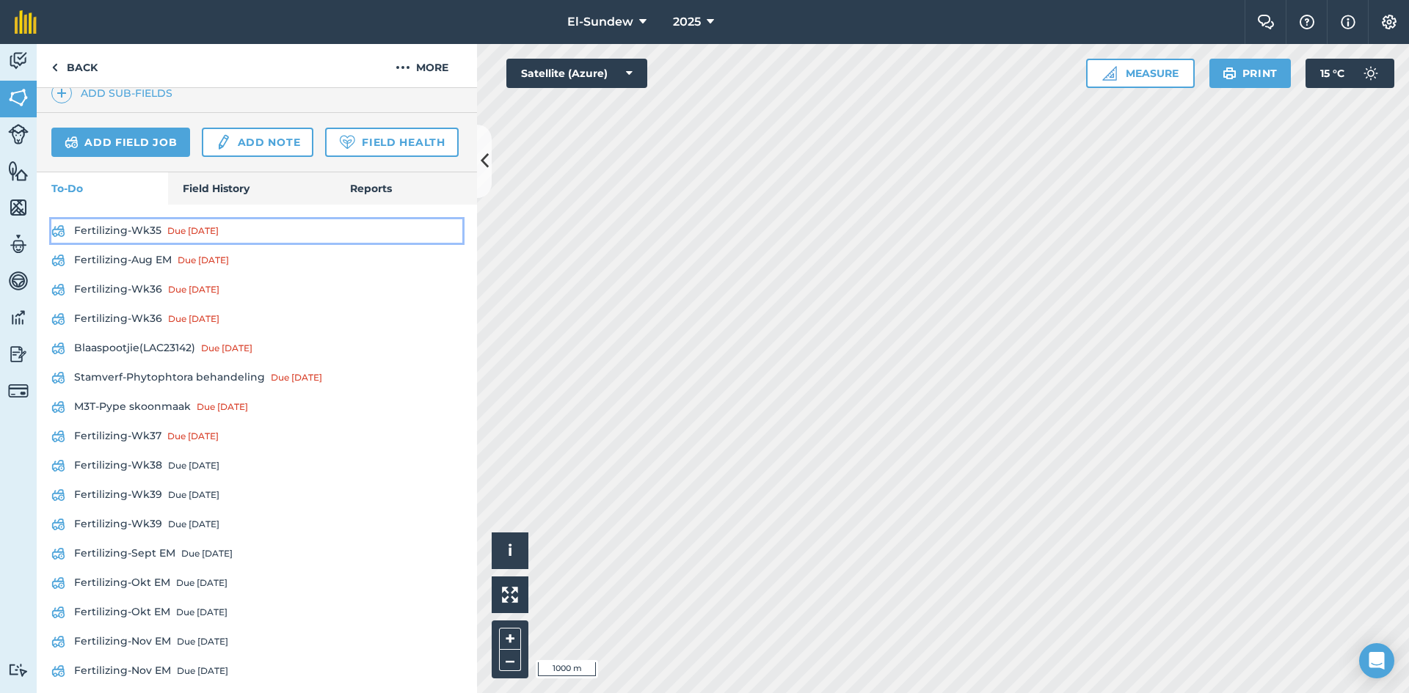
click at [137, 243] on link "Fertilizing-Wk35 Due [DATE]" at bounding box center [256, 230] width 411 height 23
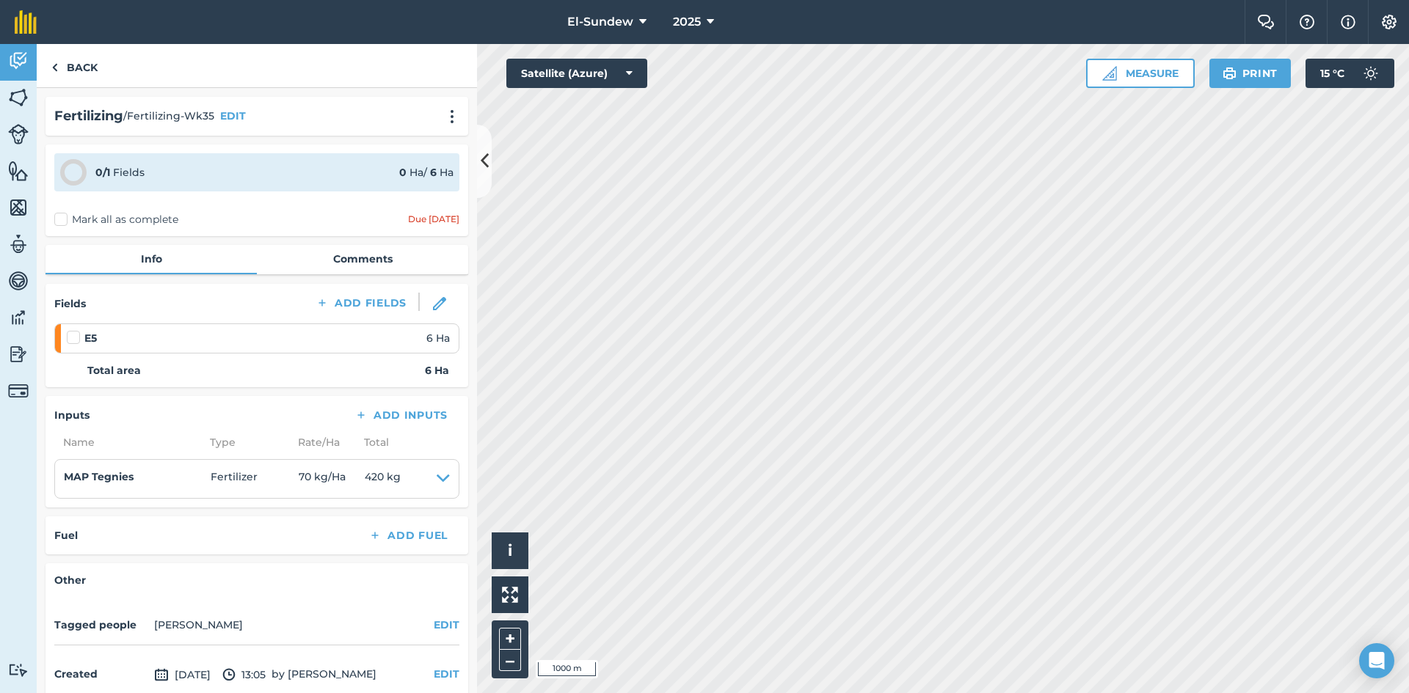
click at [74, 330] on label at bounding box center [76, 330] width 18 height 0
click at [74, 335] on input "checkbox" at bounding box center [72, 335] width 10 height 10
checkbox input "false"
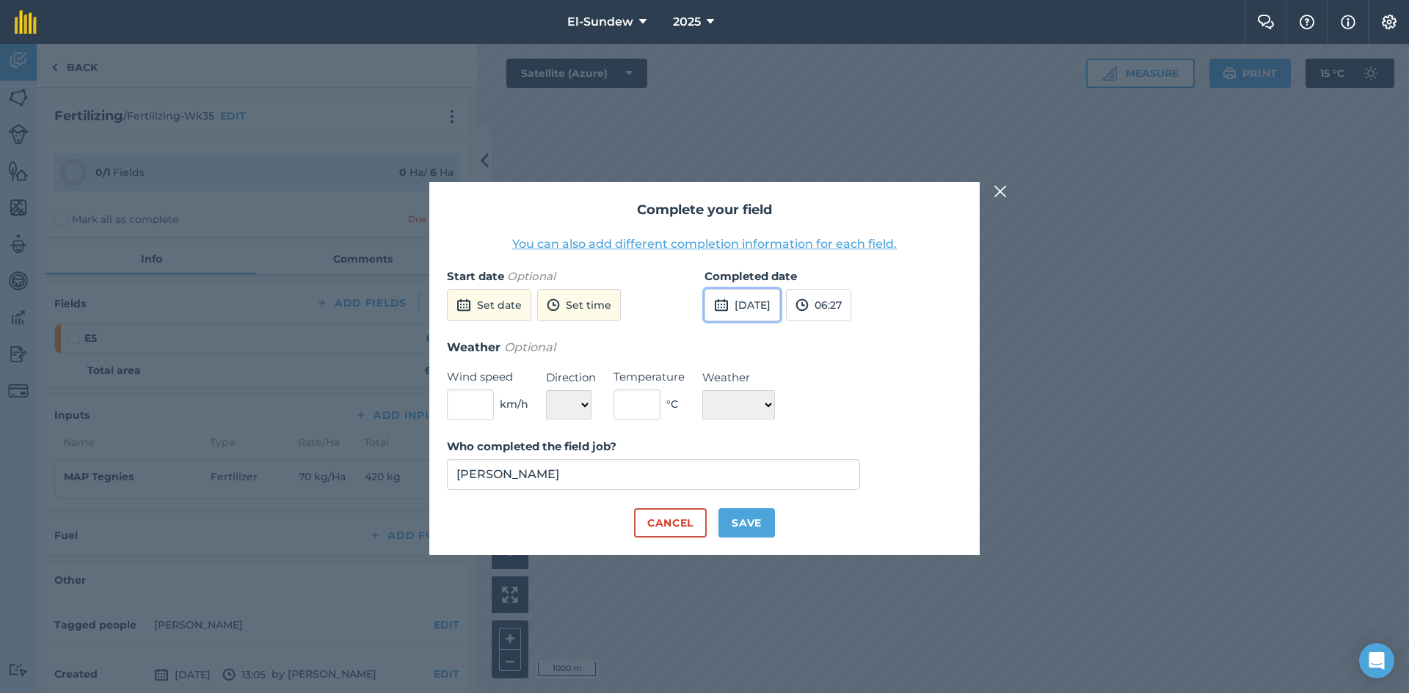
click at [771, 298] on button "[DATE]" at bounding box center [742, 305] width 76 height 32
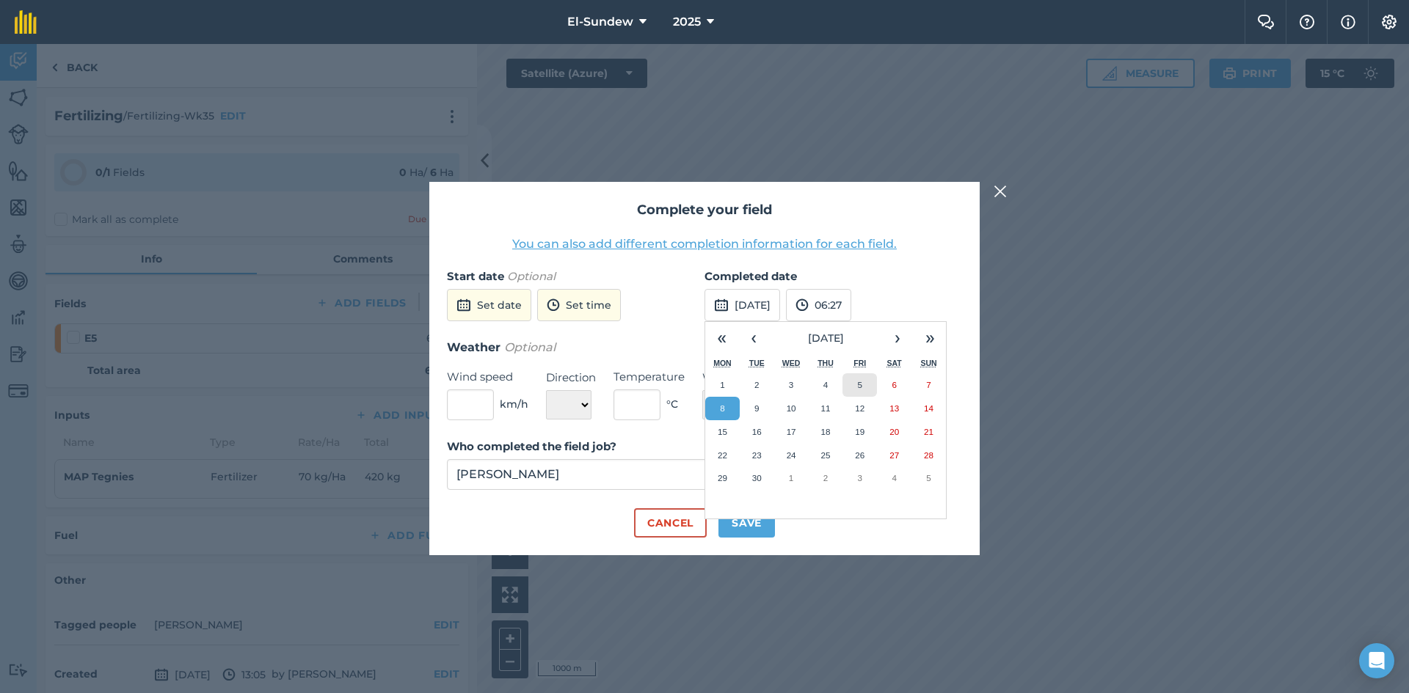
click at [850, 385] on button "5" at bounding box center [859, 384] width 34 height 23
click at [758, 525] on button "Save" at bounding box center [746, 522] width 56 height 29
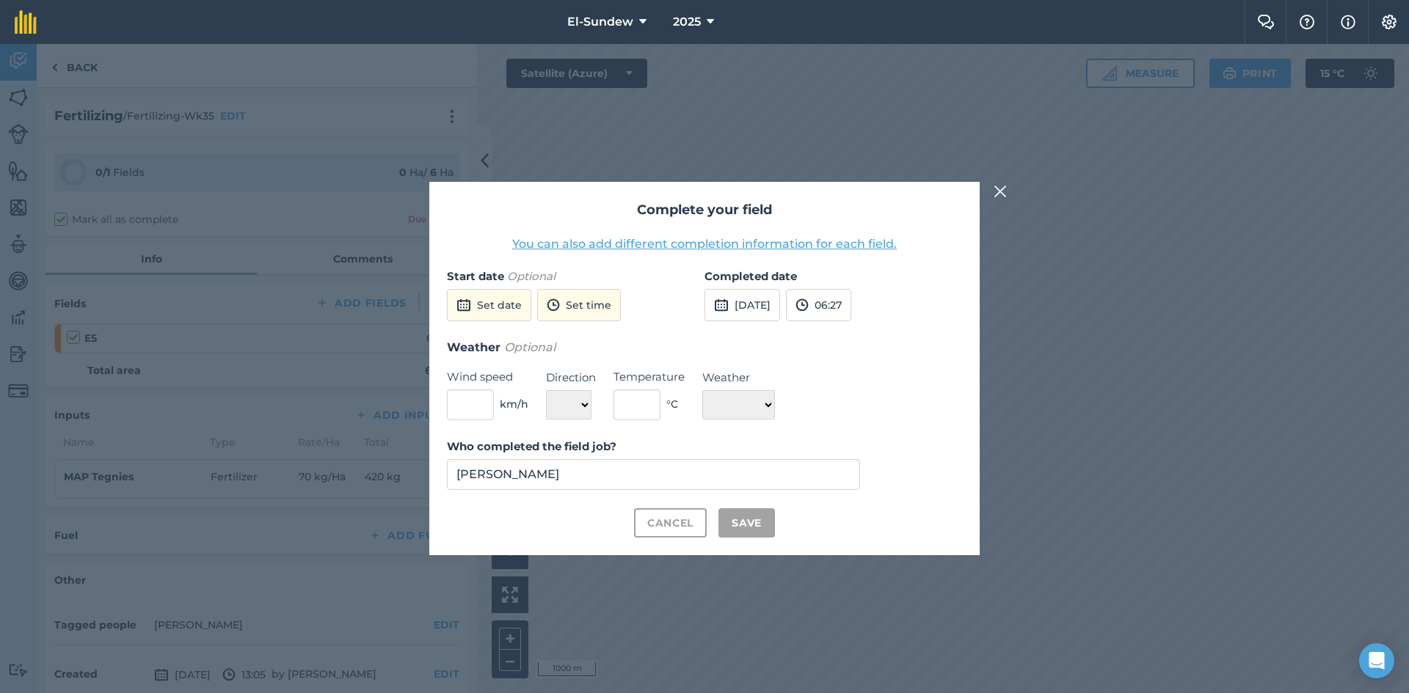
checkbox input "true"
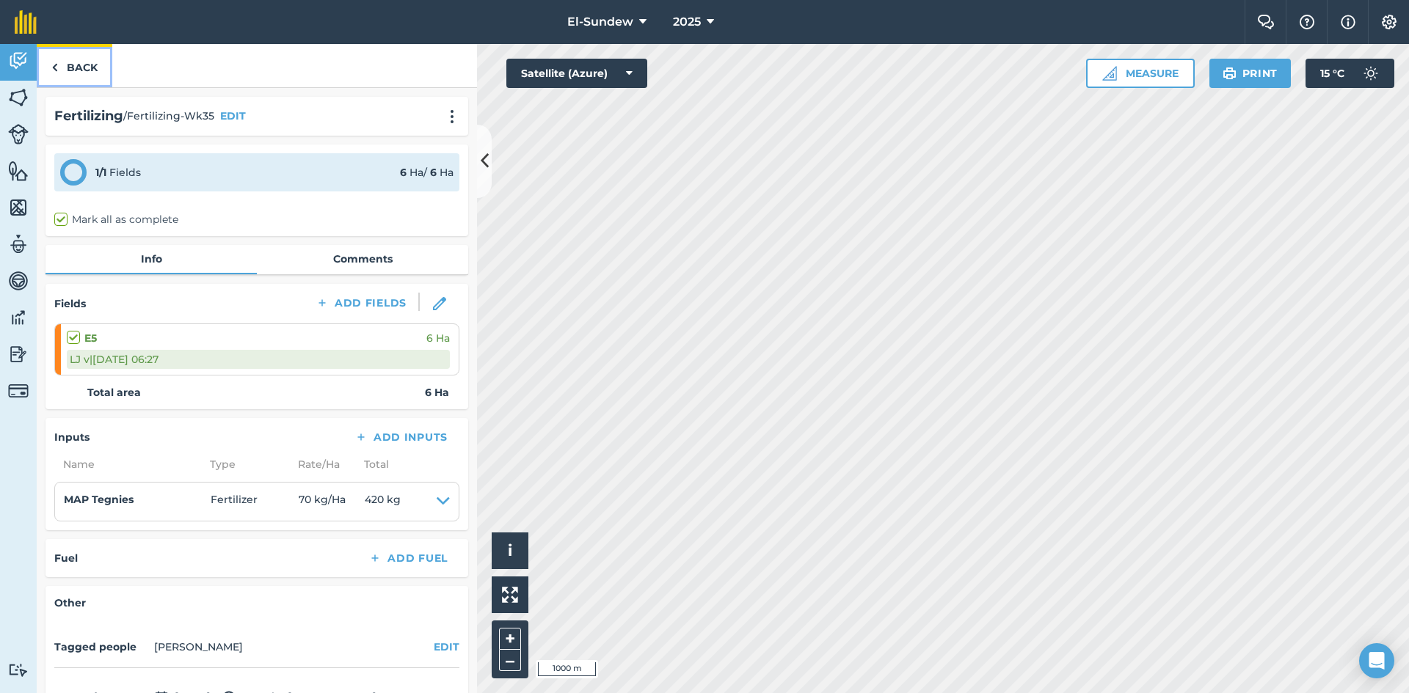
click at [97, 72] on link "Back" at bounding box center [75, 65] width 76 height 43
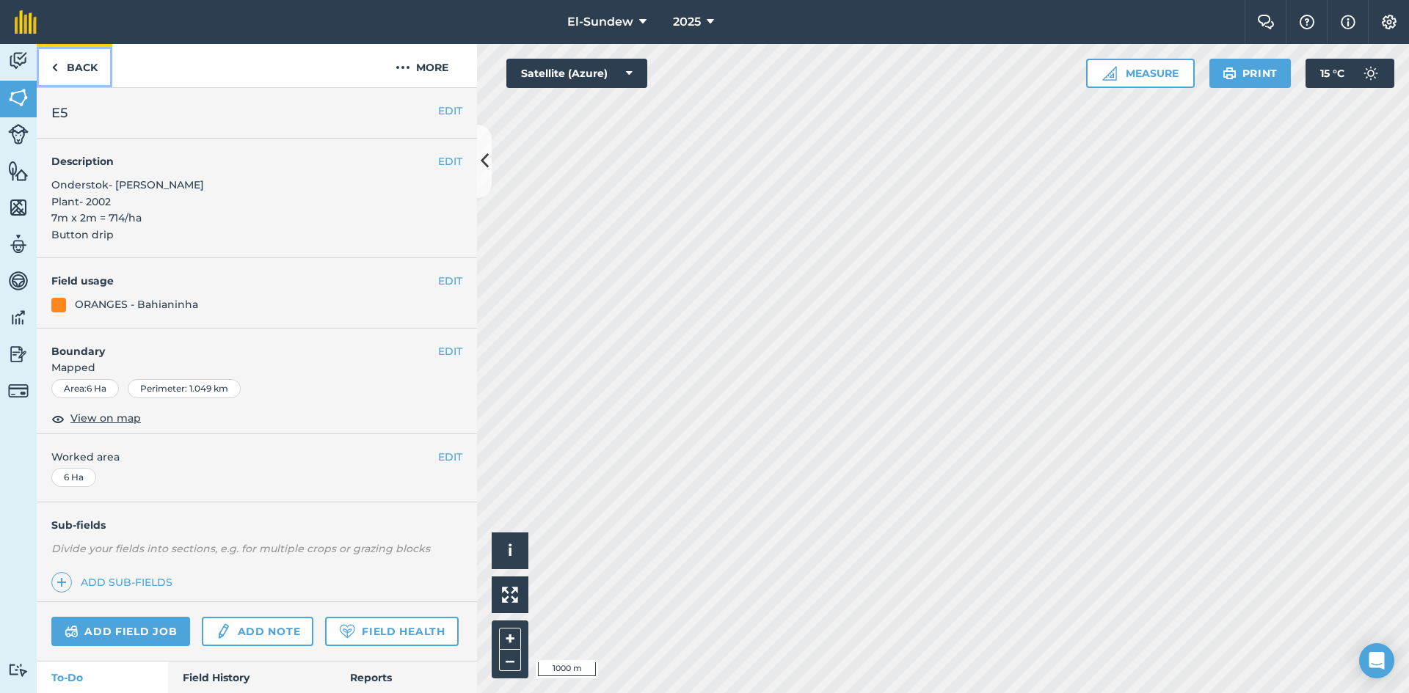
click at [97, 72] on link "Back" at bounding box center [75, 65] width 76 height 43
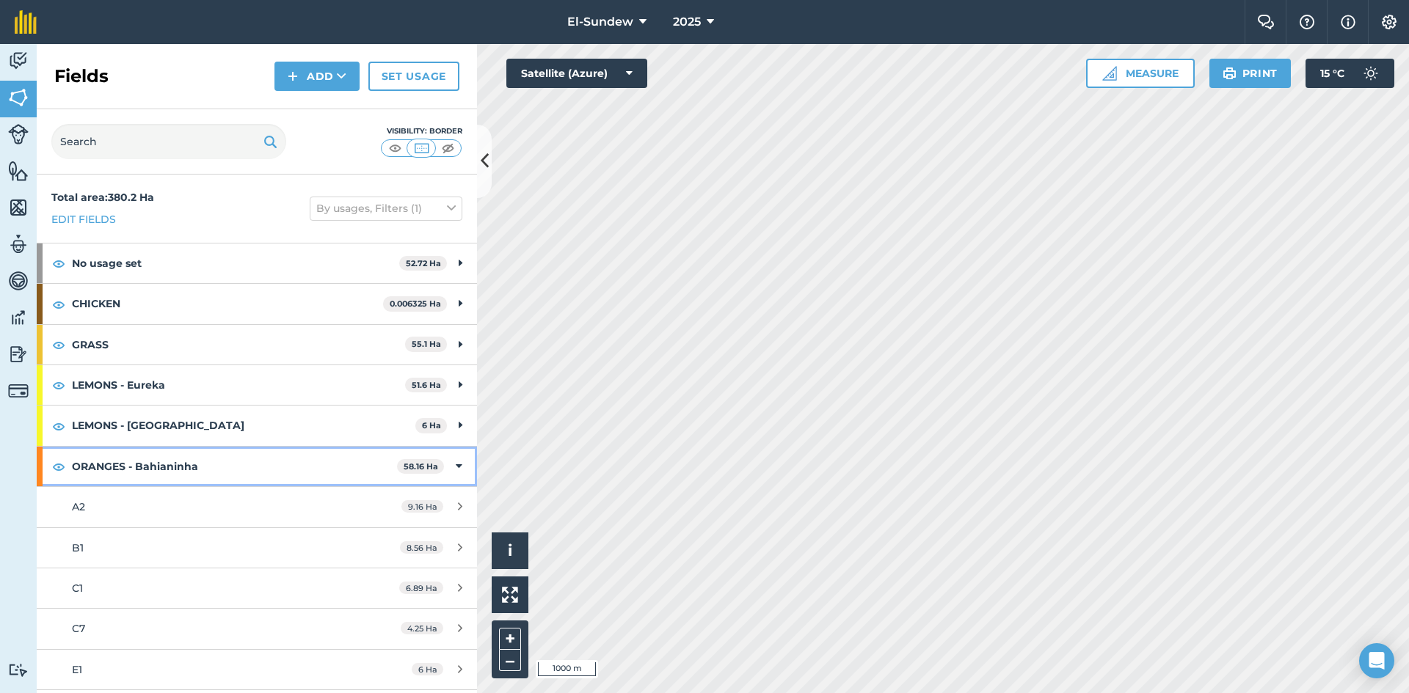
click at [161, 461] on strong "ORANGES - Bahianinha" at bounding box center [234, 467] width 325 height 40
